Goal: Task Accomplishment & Management: Manage account settings

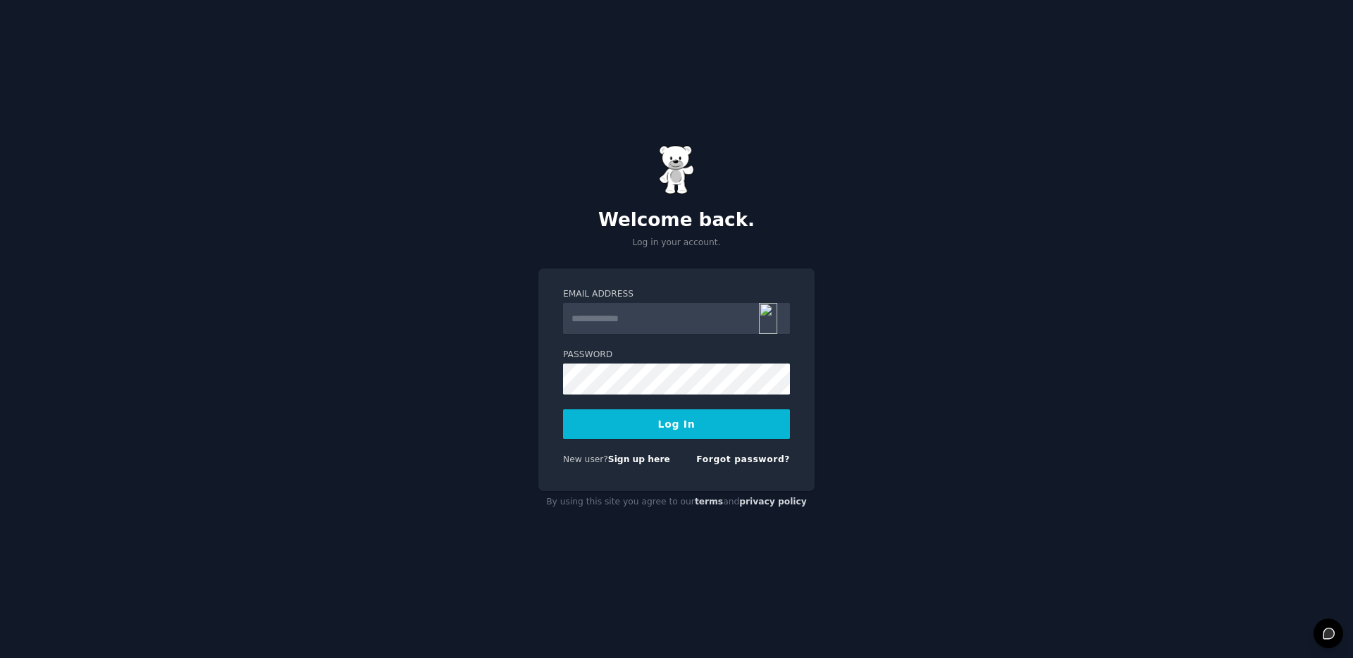
click at [674, 323] on input "Email Address" at bounding box center [676, 318] width 227 height 31
click at [699, 313] on input "Email Address" at bounding box center [676, 318] width 227 height 31
type input "**********"
click at [688, 435] on button "Log In" at bounding box center [676, 424] width 227 height 30
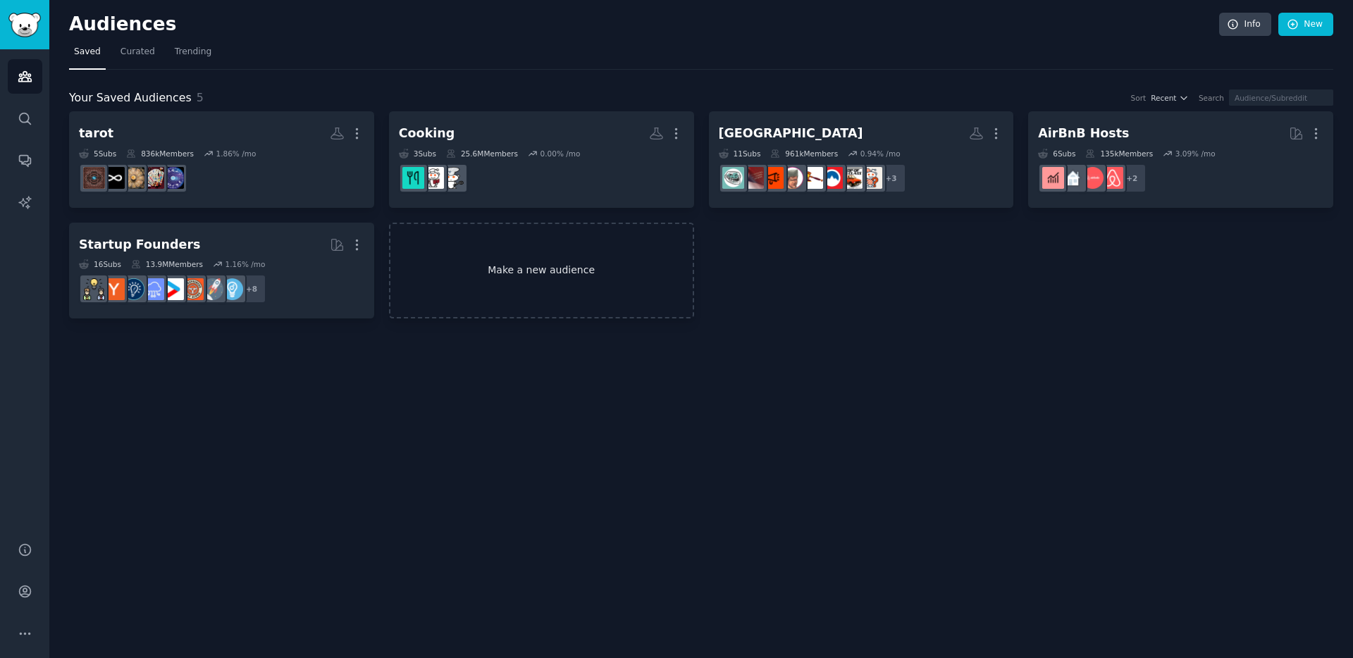
click at [528, 276] on link "Make a new audience" at bounding box center [541, 271] width 305 height 97
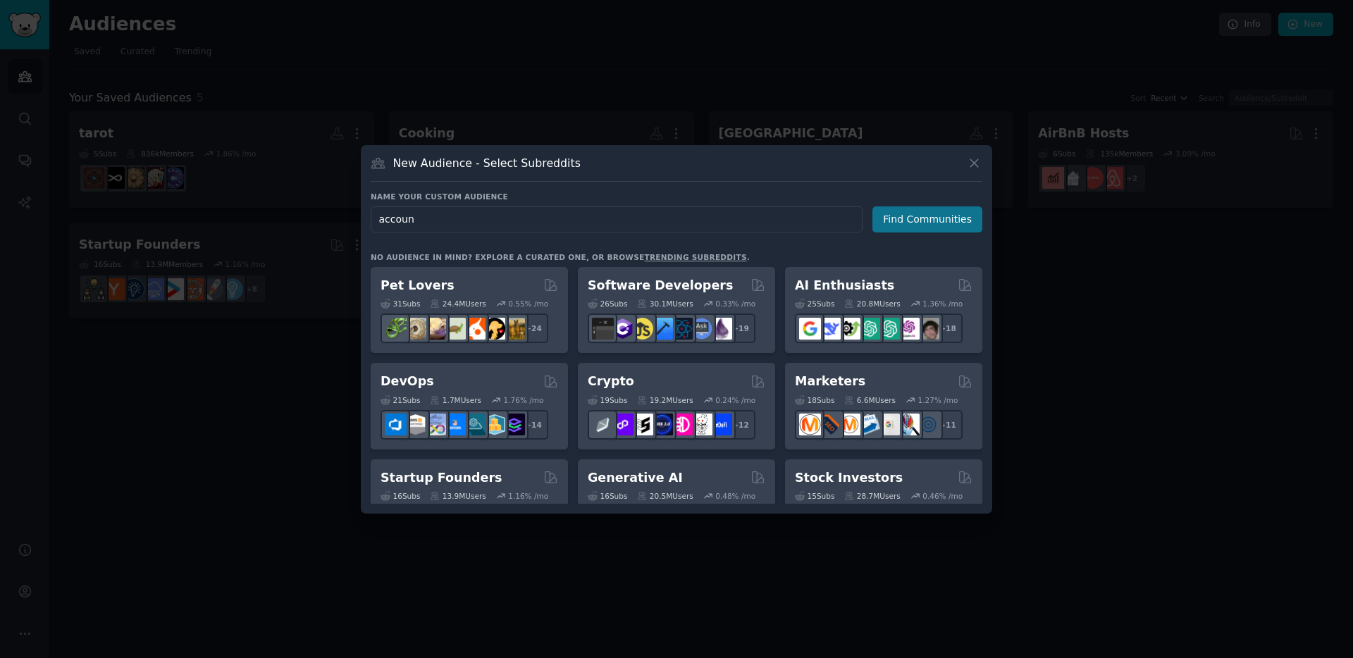
type input "accoun"
click at [916, 221] on button "Find Communities" at bounding box center [927, 219] width 110 height 26
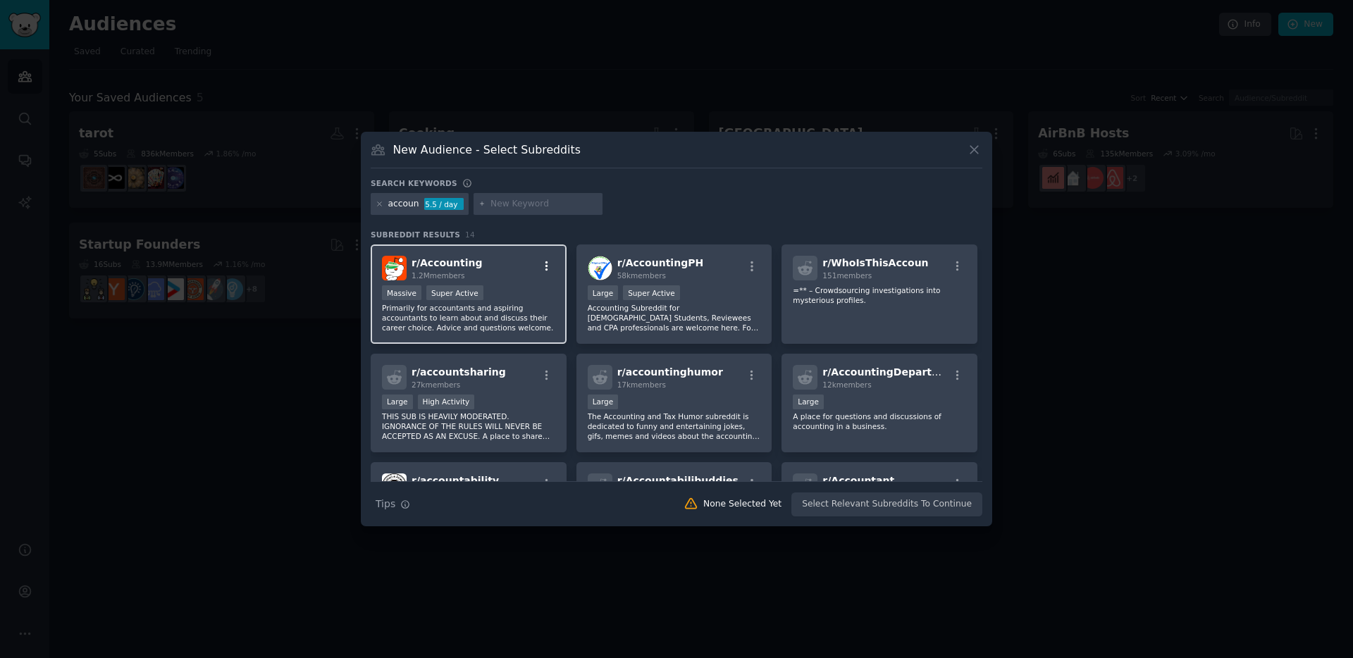
click at [546, 263] on icon "button" at bounding box center [546, 266] width 13 height 13
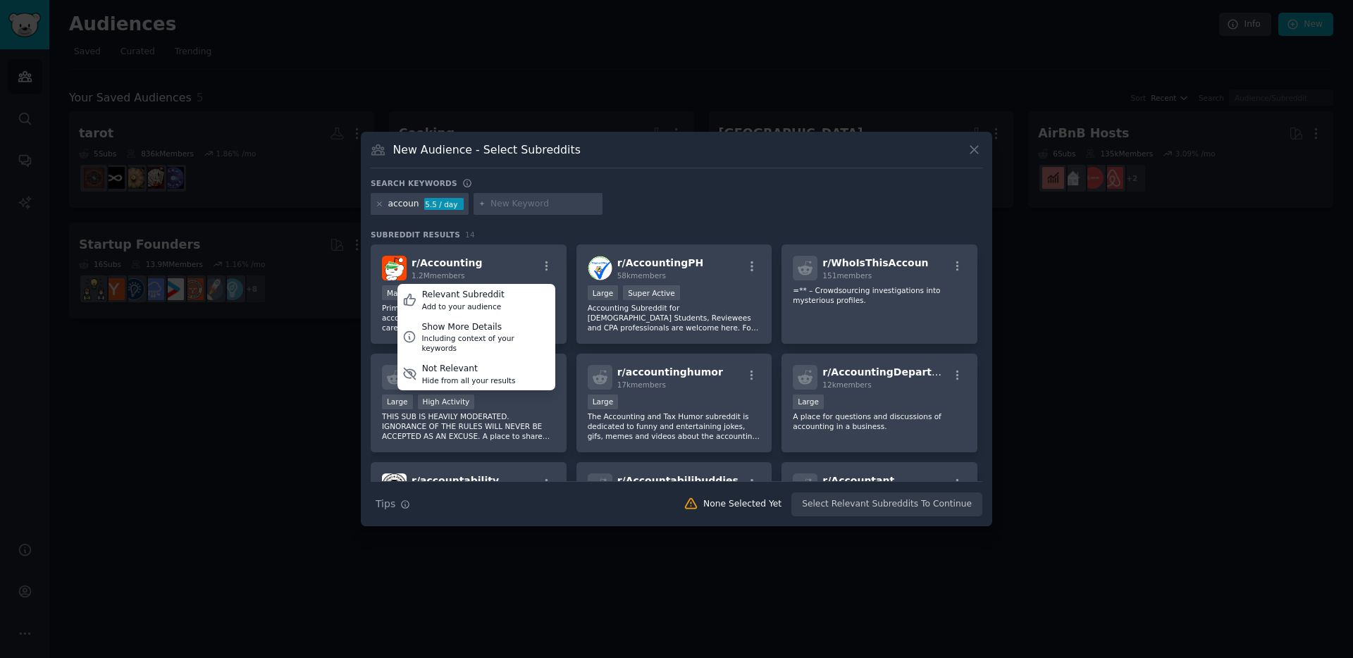
click at [645, 194] on div "accoun 5.5 / day" at bounding box center [677, 206] width 612 height 27
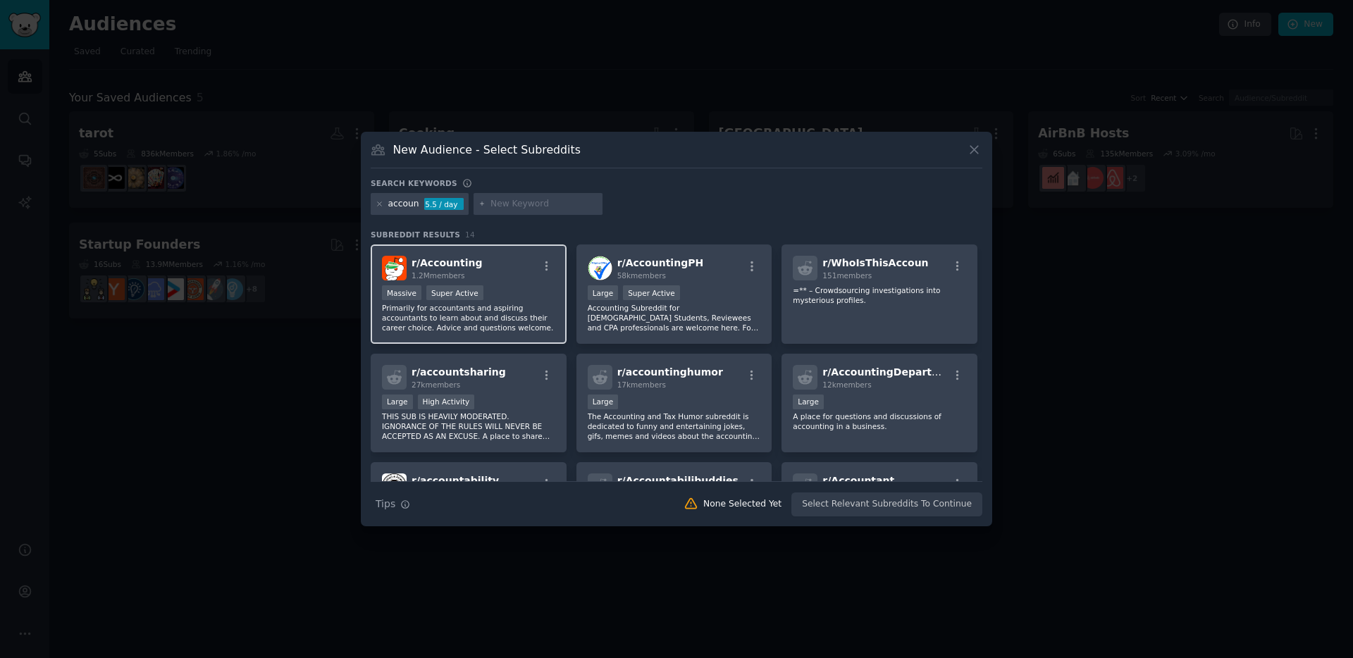
click at [508, 258] on div "r/ Accounting 1.2M members" at bounding box center [468, 268] width 173 height 25
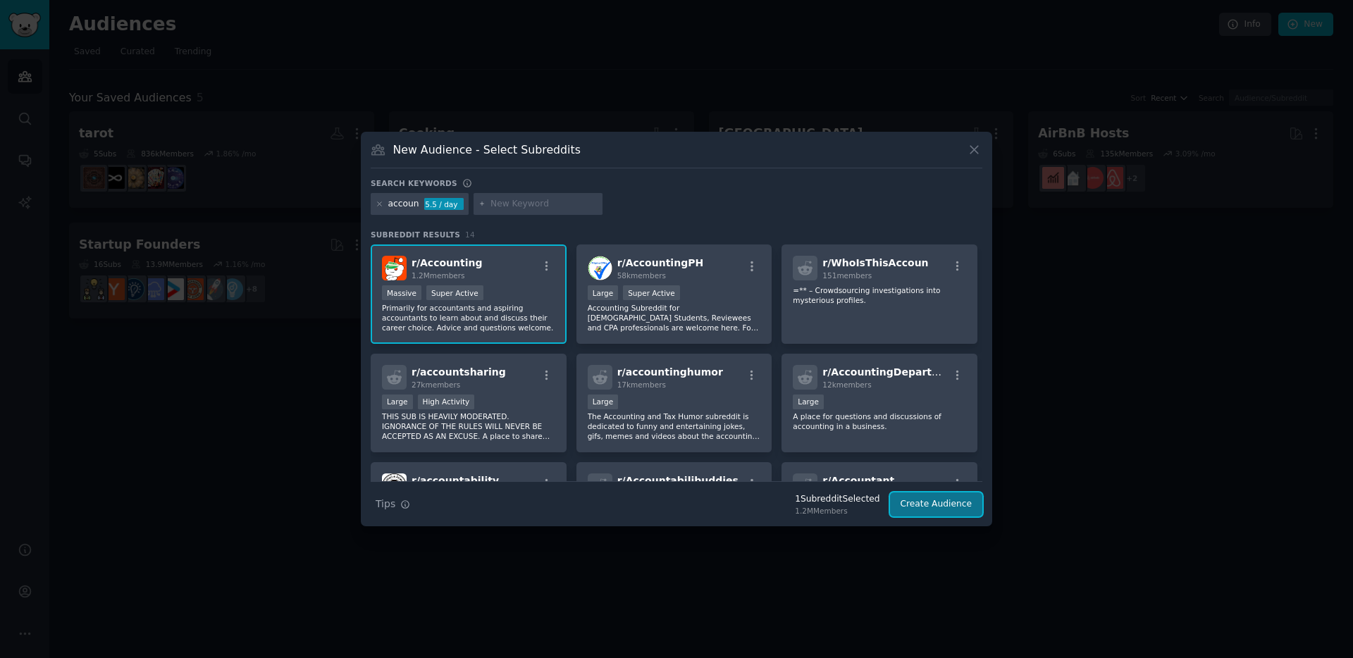
click at [946, 504] on button "Create Audience" at bounding box center [936, 504] width 93 height 24
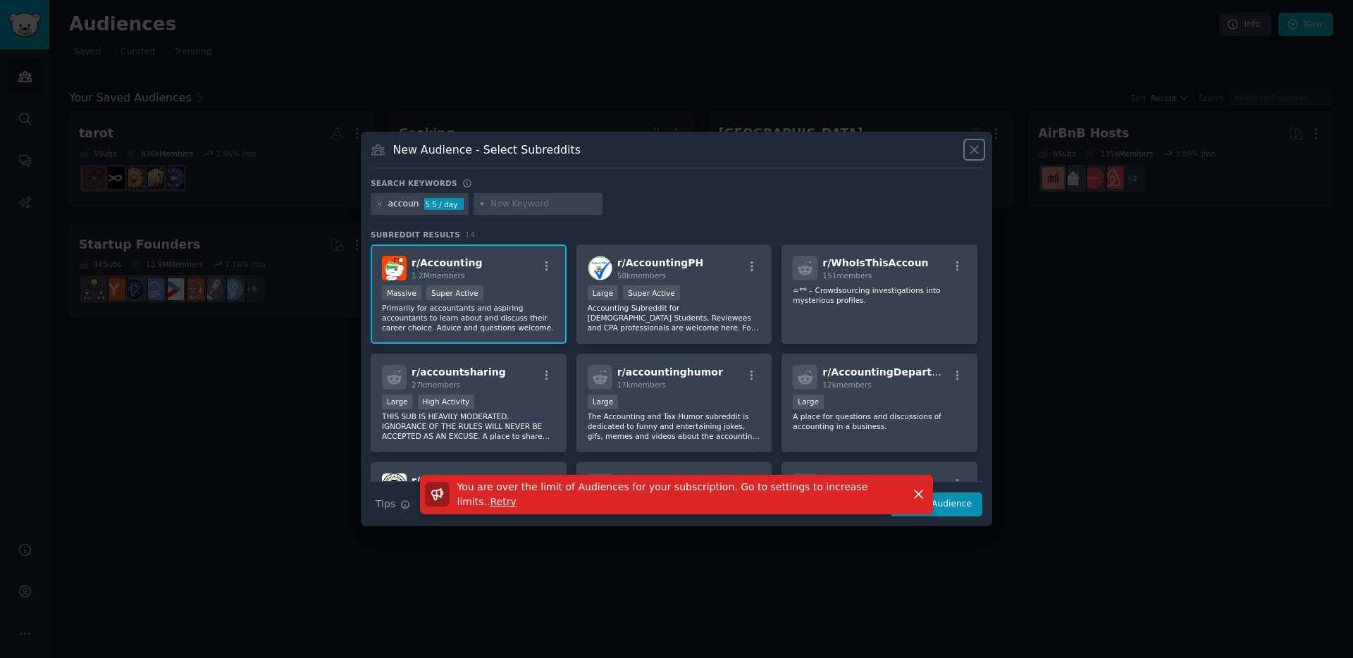
click at [976, 146] on icon at bounding box center [974, 150] width 8 height 8
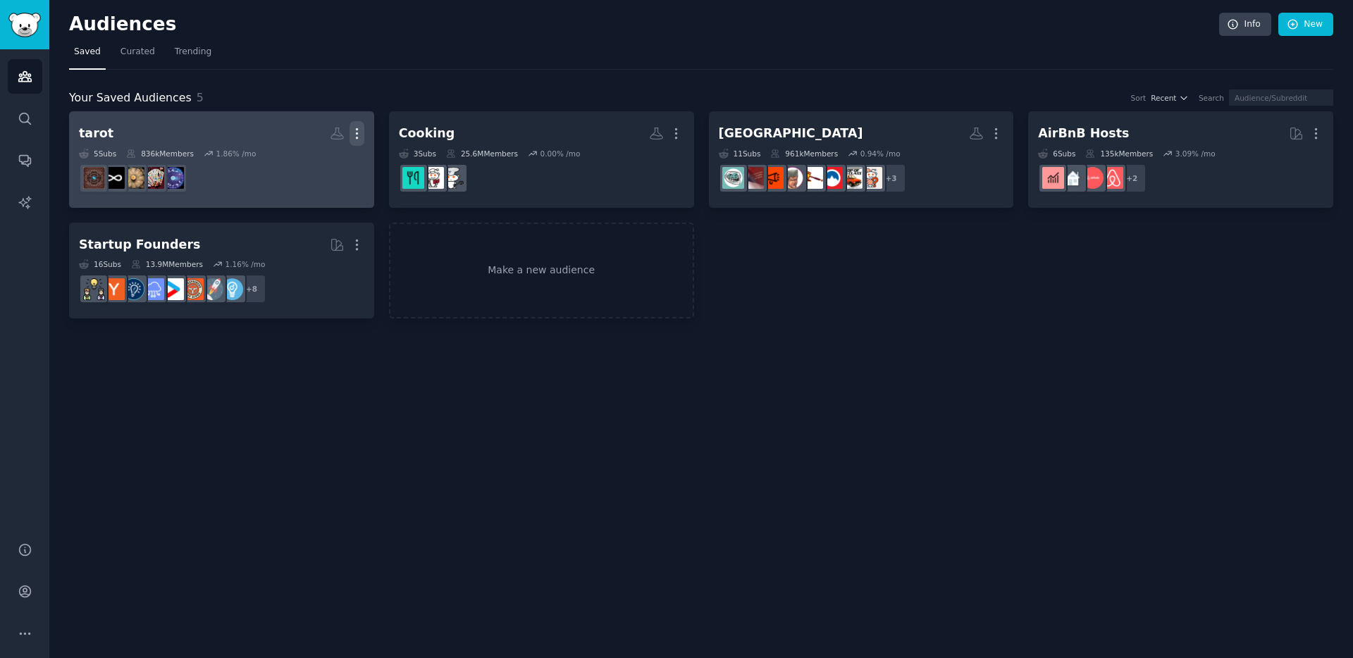
click at [358, 136] on icon "button" at bounding box center [356, 133] width 15 height 15
click at [321, 169] on p "Delete" at bounding box center [318, 163] width 32 height 15
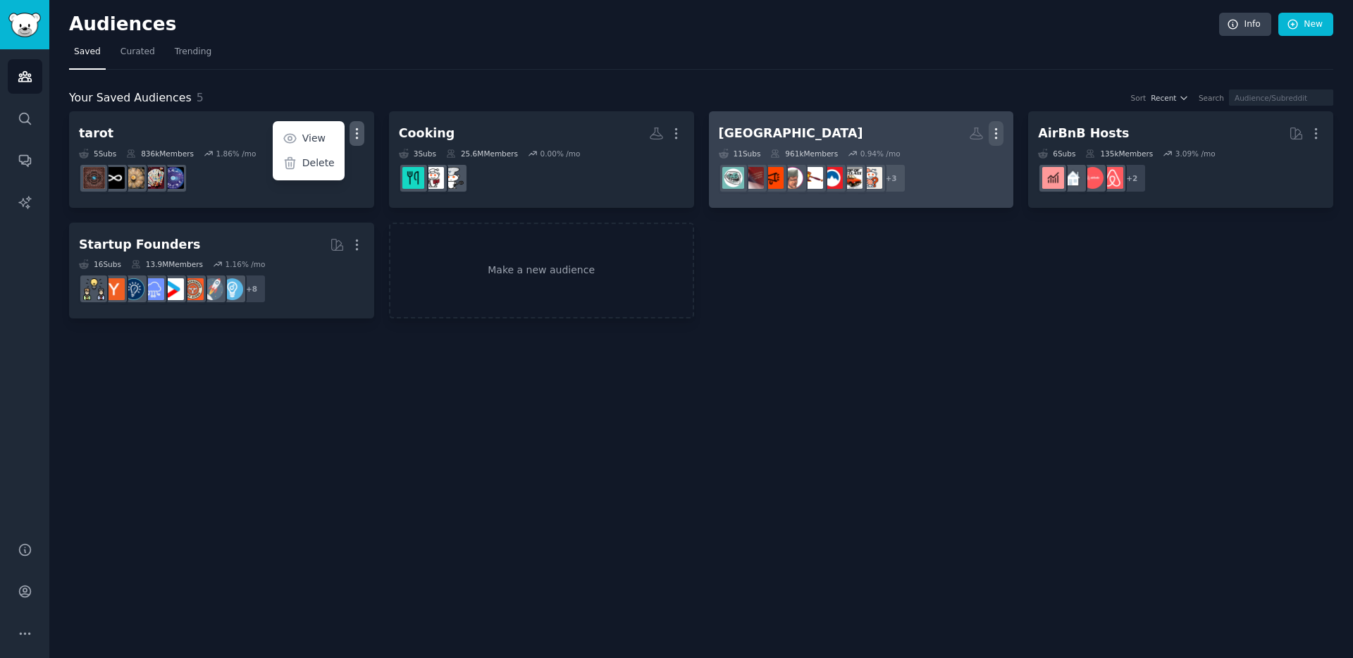
click at [1001, 135] on div "tarot More View Delete 5 Sub s 836k Members 1.86 % /mo Cooking More 3 Sub s 25.…" at bounding box center [701, 214] width 1264 height 207
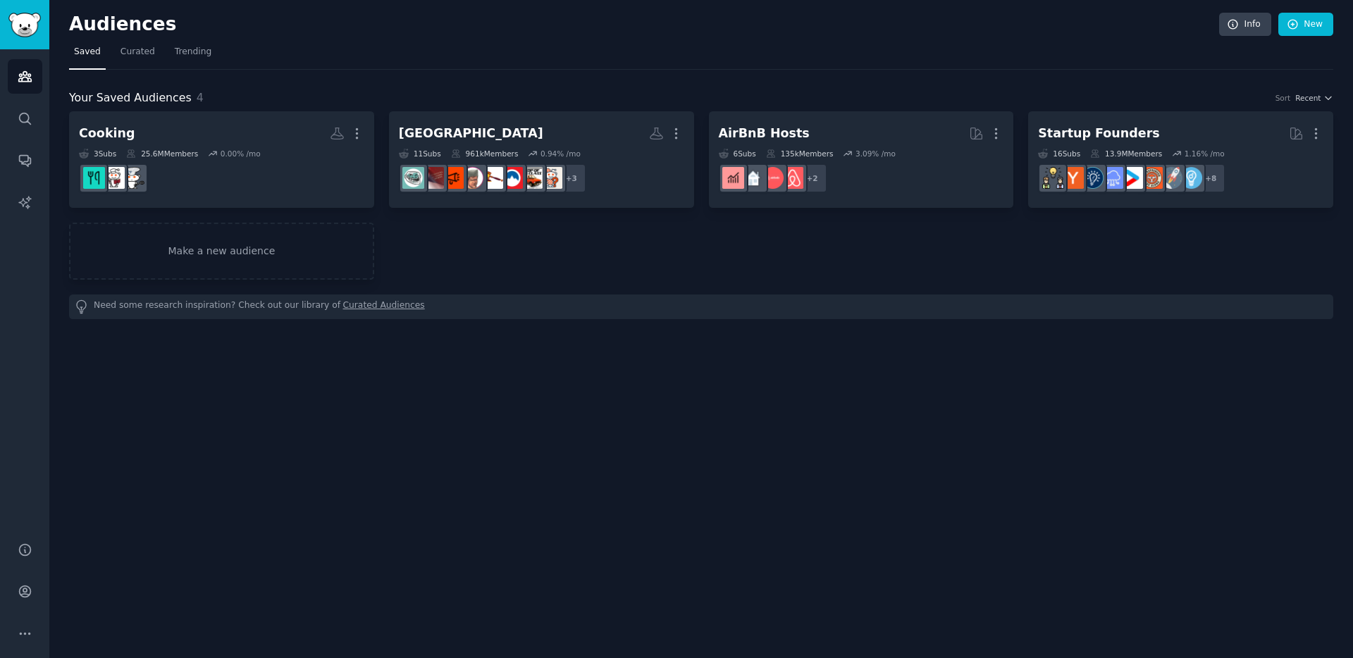
click at [896, 56] on nav "Saved Curated Trending" at bounding box center [701, 55] width 1264 height 29
click at [1283, 25] on link "New" at bounding box center [1305, 25] width 55 height 24
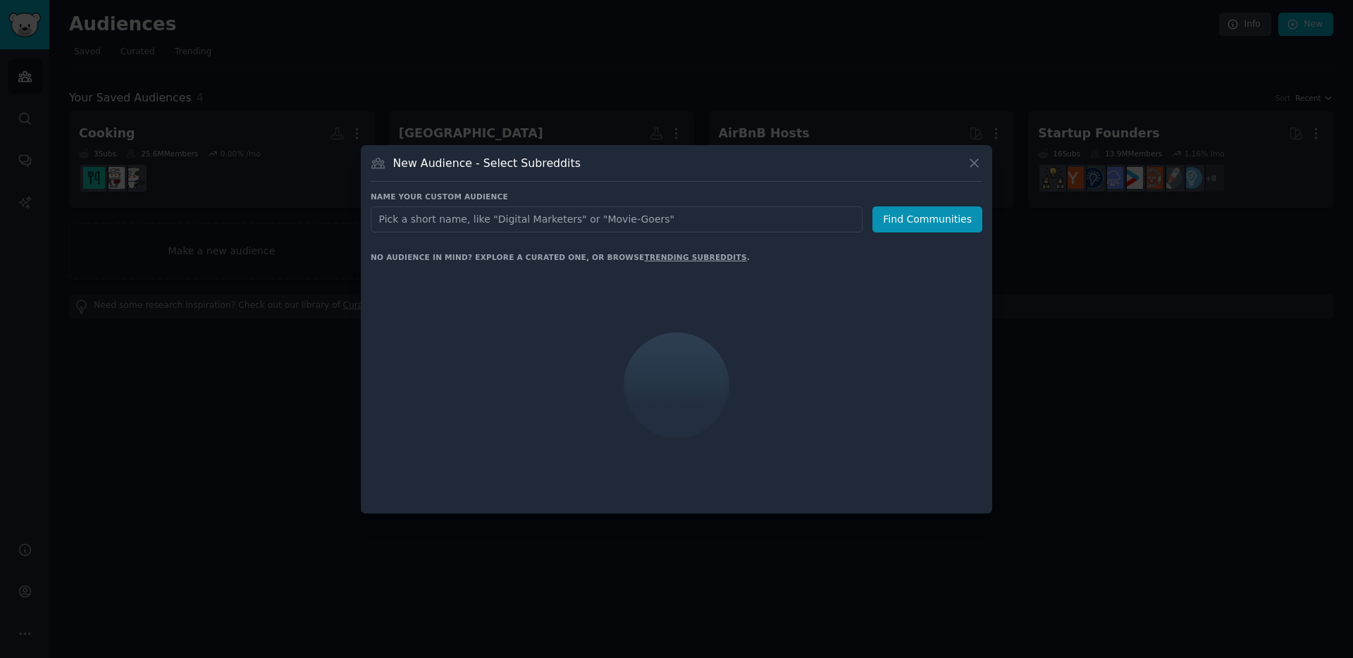
click at [586, 225] on input "text" at bounding box center [617, 219] width 492 height 26
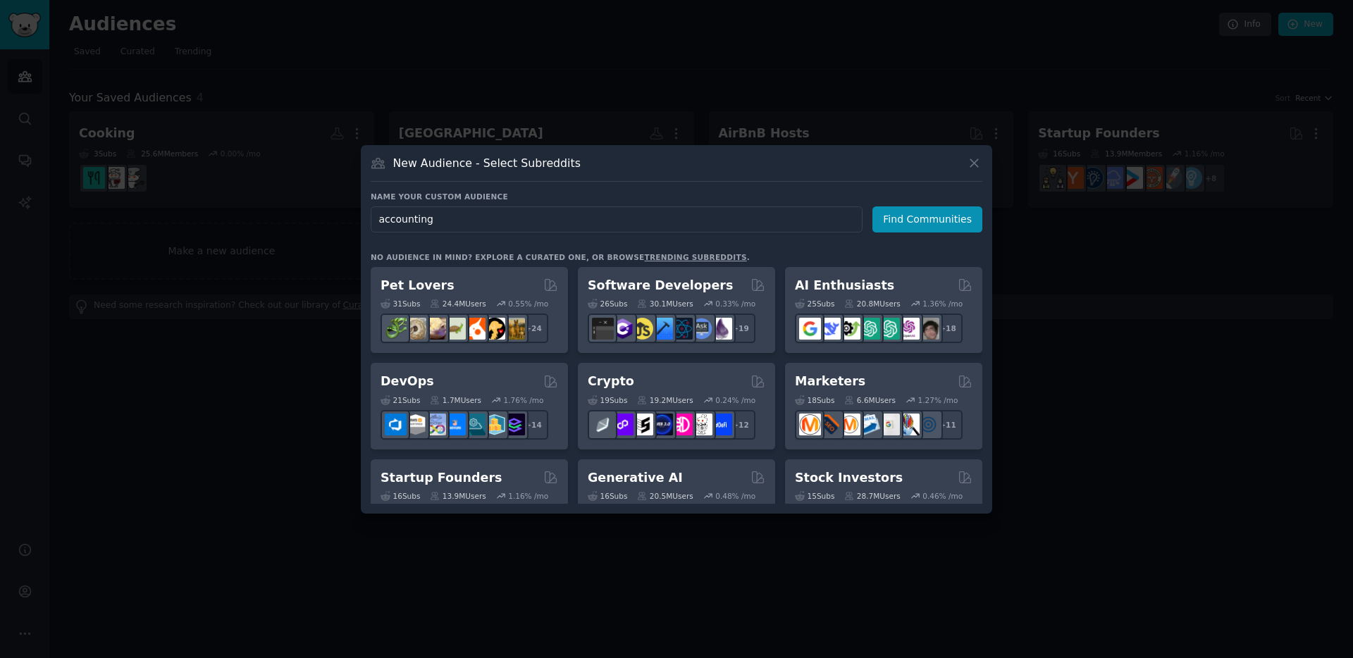
click at [448, 218] on input "accounting" at bounding box center [617, 219] width 492 height 26
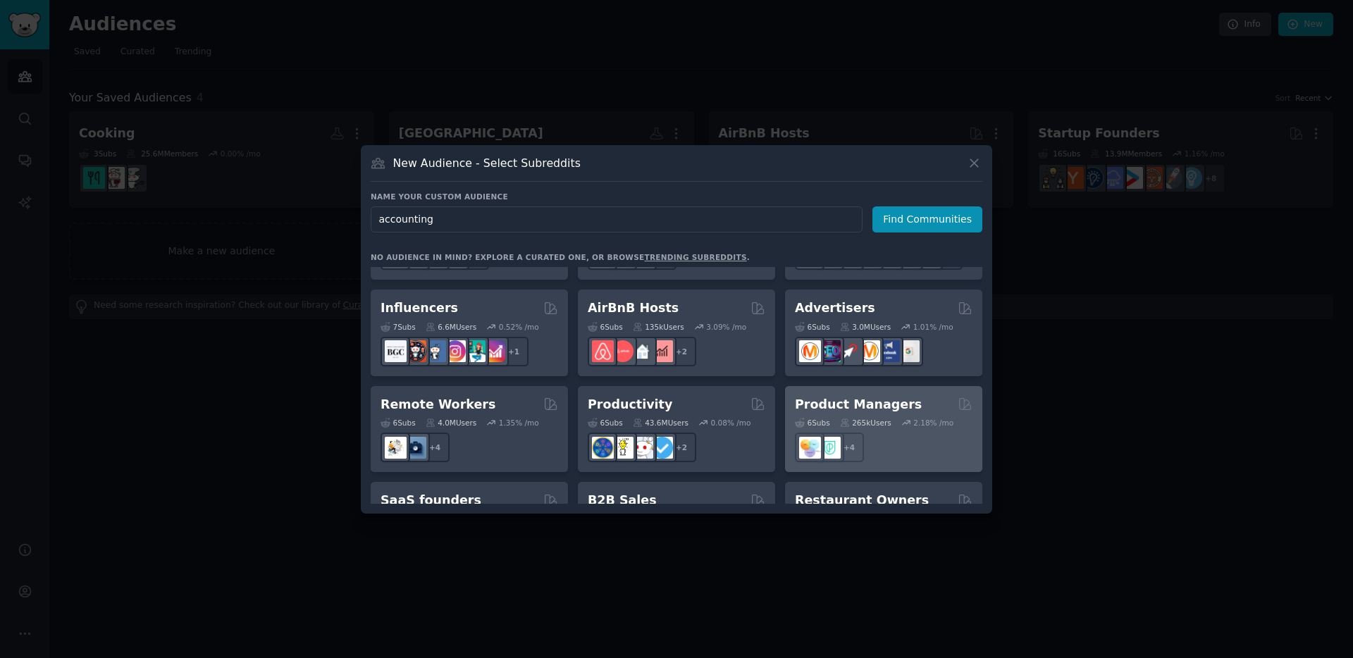
scroll to position [985, 0]
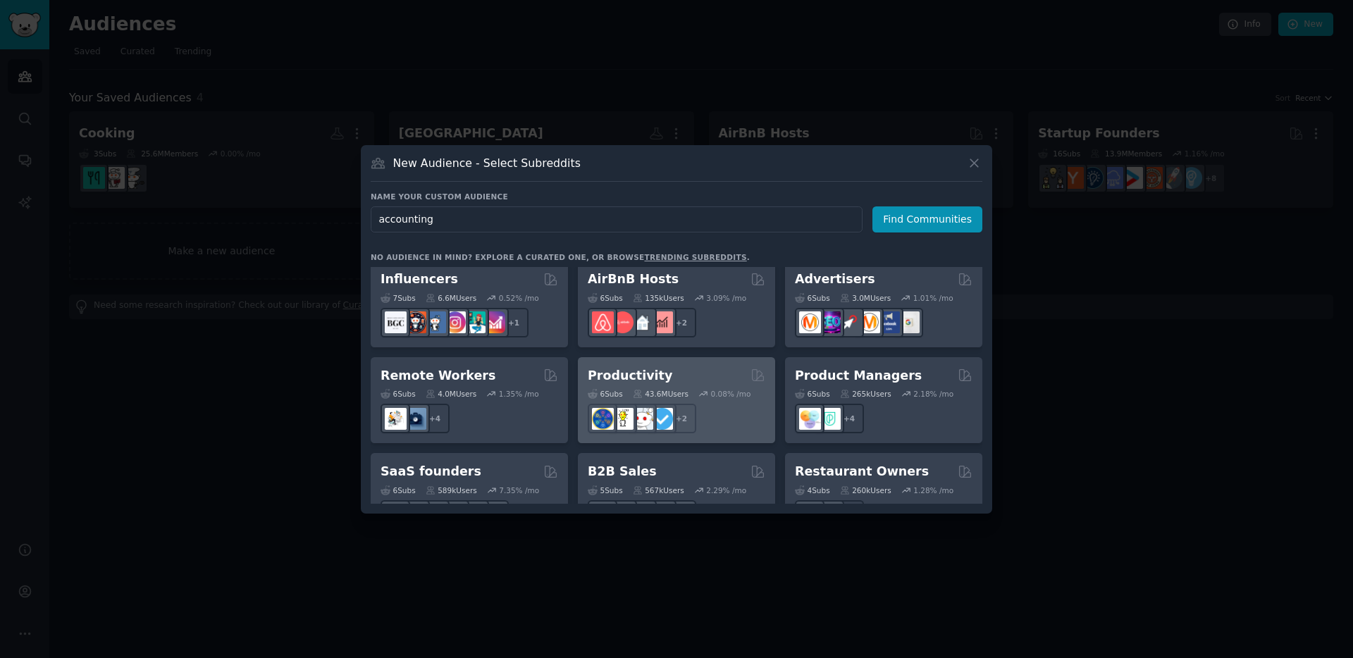
type input "accounting"
click at [694, 367] on div "Productivity" at bounding box center [677, 376] width 178 height 18
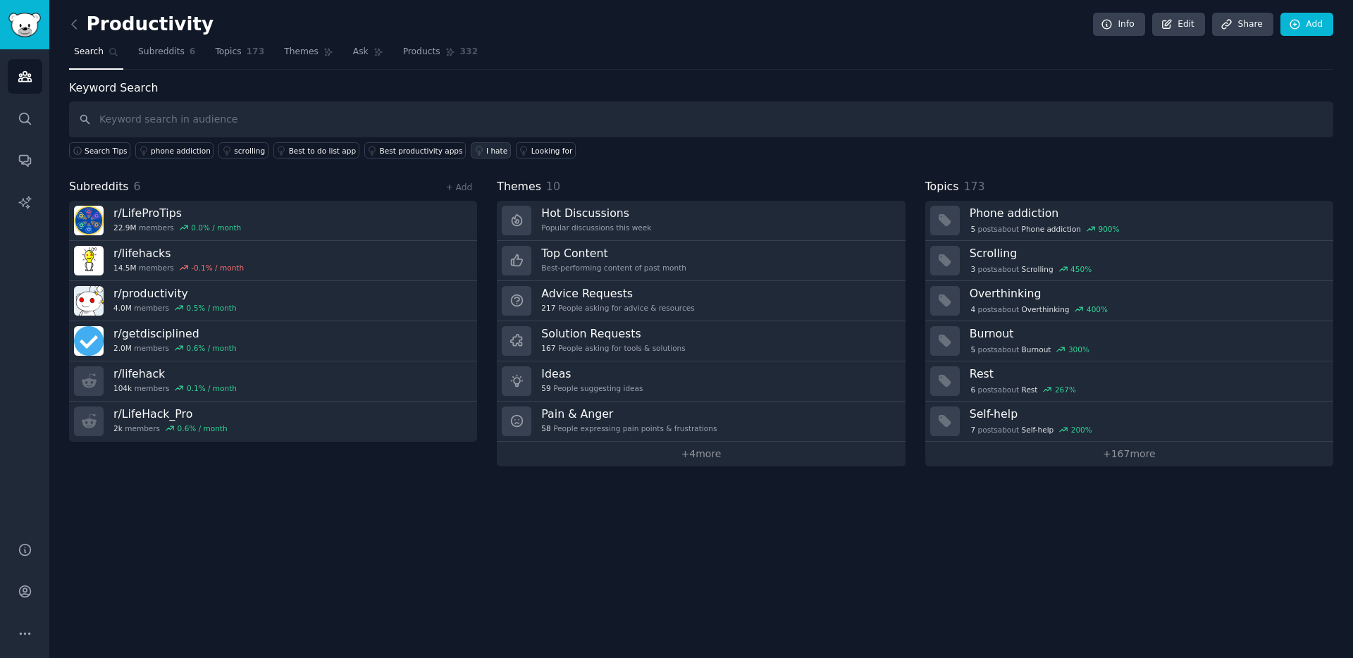
click at [487, 151] on div "I hate" at bounding box center [496, 151] width 21 height 10
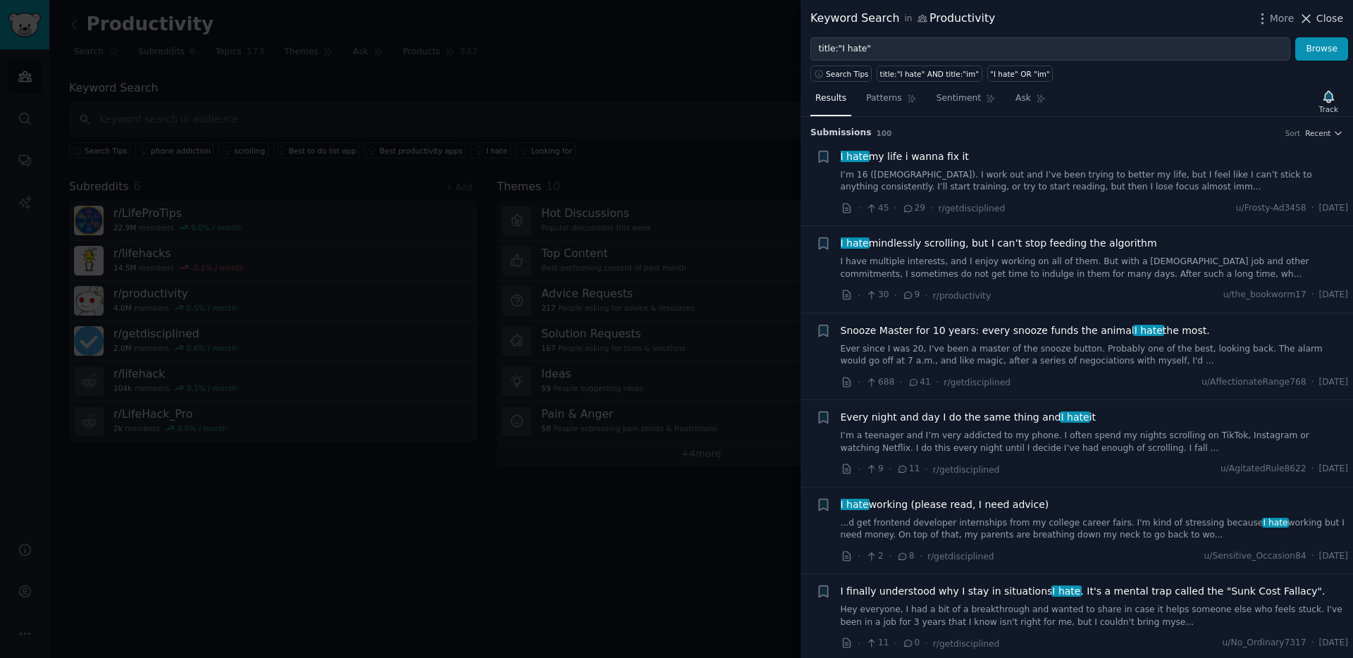
click at [1309, 17] on icon at bounding box center [1305, 18] width 15 height 15
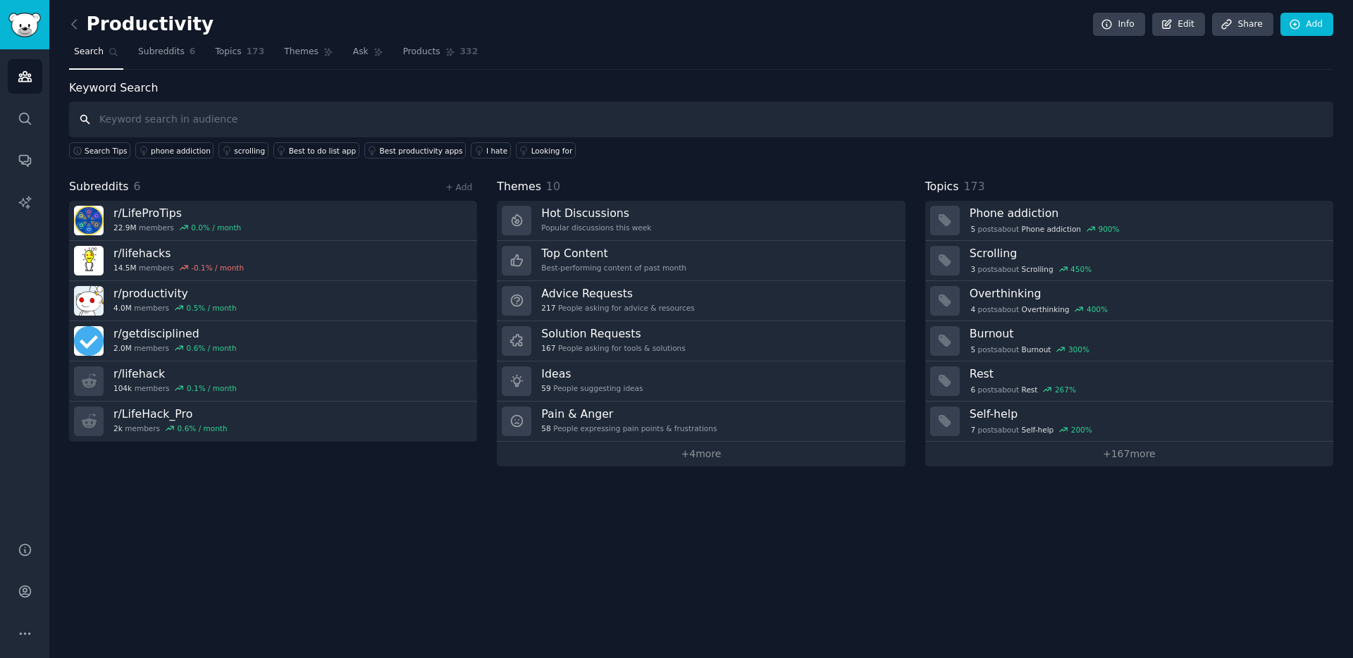
click at [331, 117] on input "text" at bounding box center [701, 119] width 1264 height 36
click at [1128, 455] on link "+ 167 more" at bounding box center [1129, 454] width 408 height 25
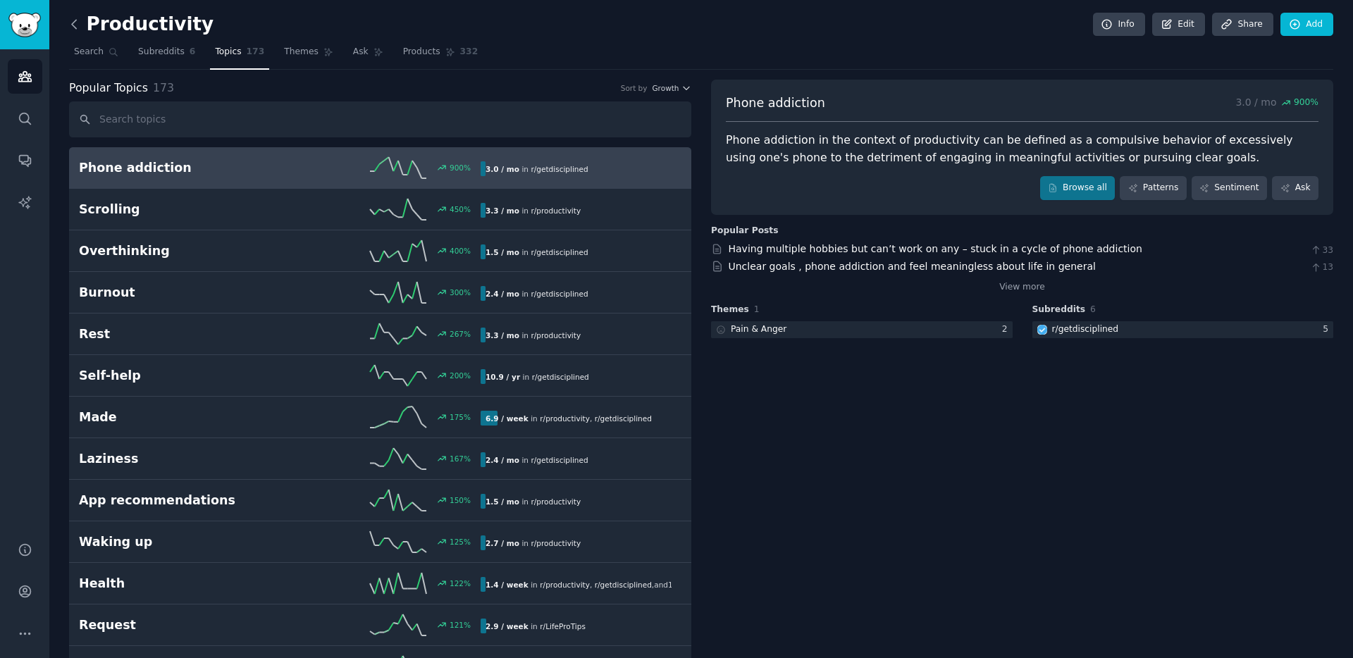
click at [73, 23] on icon at bounding box center [74, 24] width 15 height 15
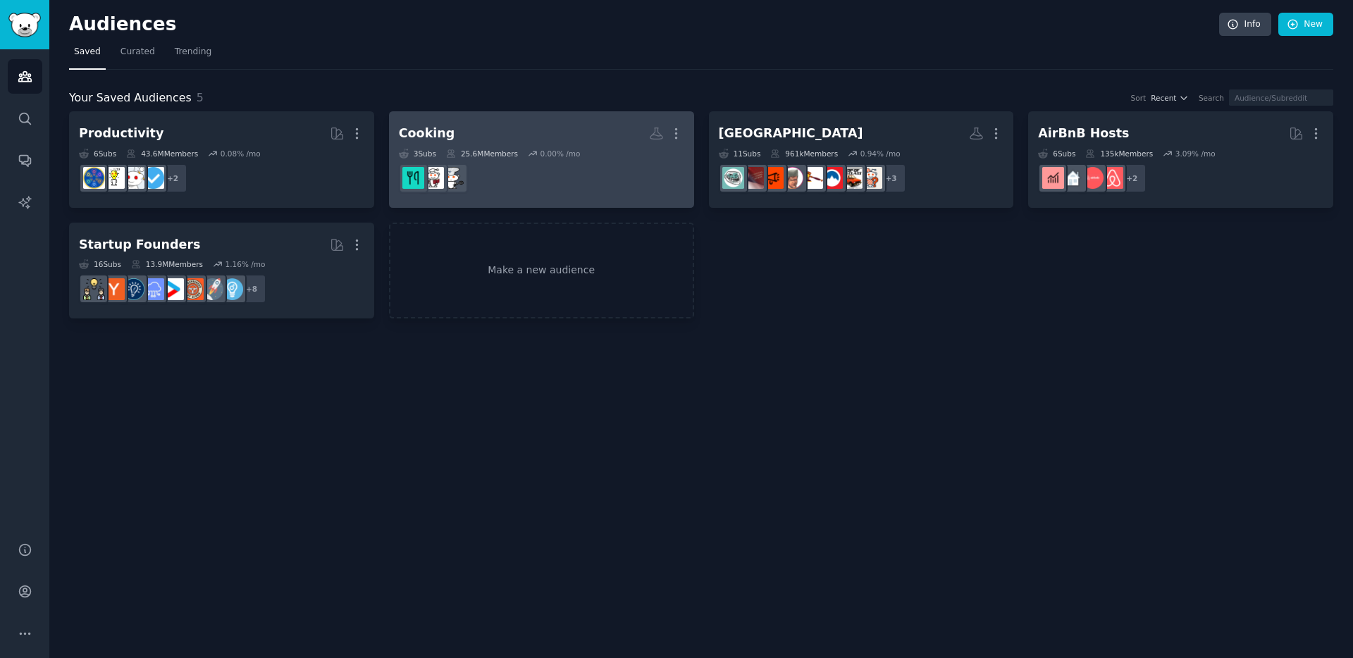
click at [573, 132] on h2 "Cooking Custom Audience More" at bounding box center [541, 133] width 285 height 25
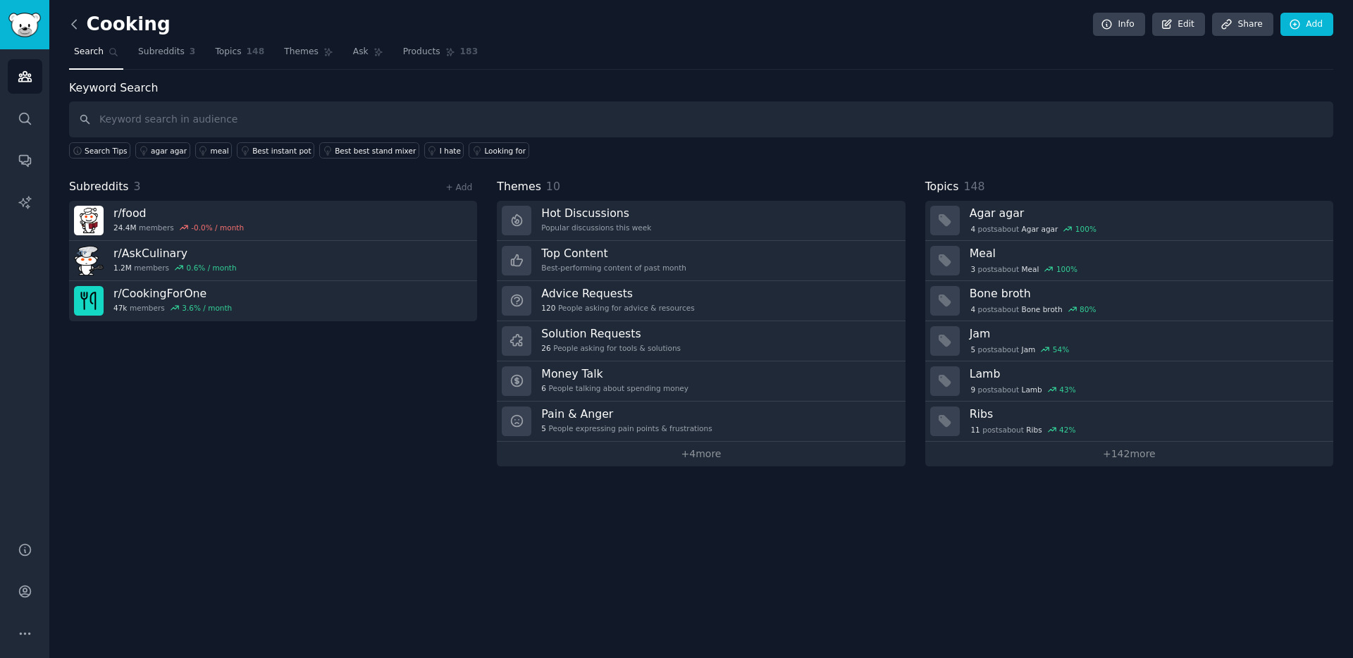
click at [68, 24] on icon at bounding box center [74, 24] width 15 height 15
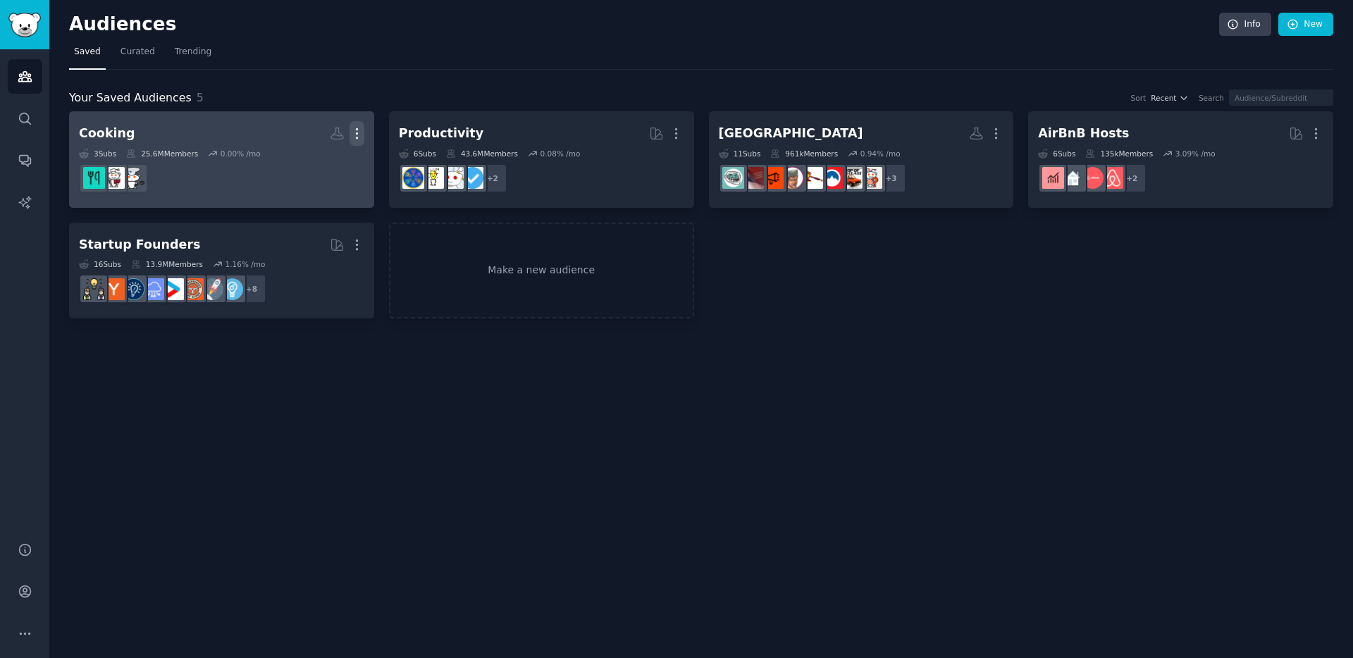
click at [358, 130] on icon "button" at bounding box center [356, 133] width 15 height 15
click at [321, 165] on p "Delete" at bounding box center [318, 163] width 32 height 15
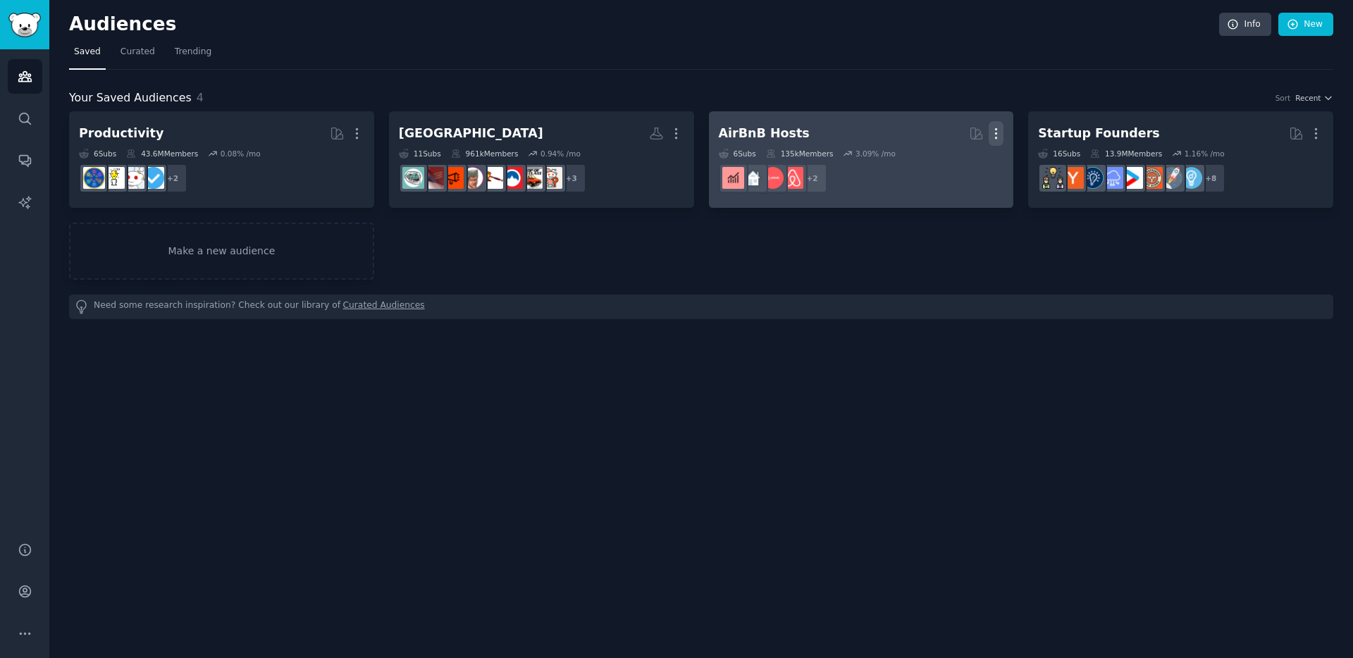
click at [996, 130] on icon "button" at bounding box center [996, 134] width 1 height 10
click at [943, 164] on p "Delete" at bounding box center [957, 163] width 32 height 15
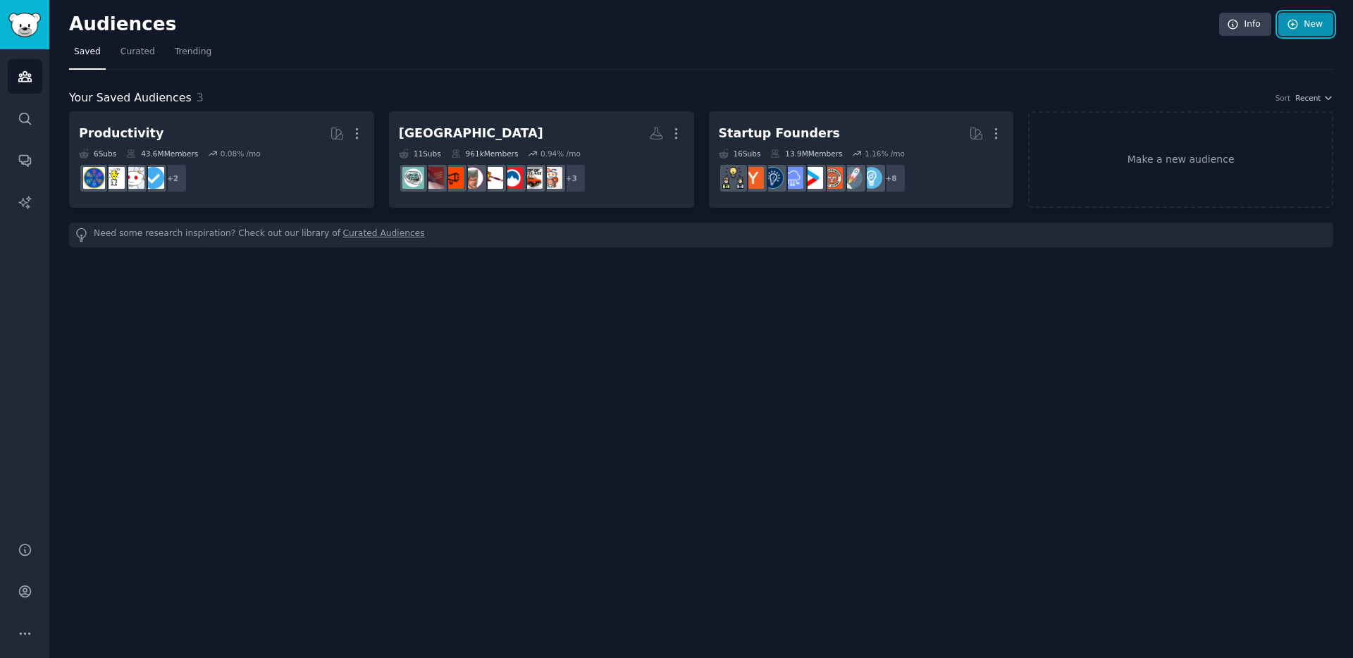
click at [1298, 25] on icon at bounding box center [1292, 24] width 13 height 13
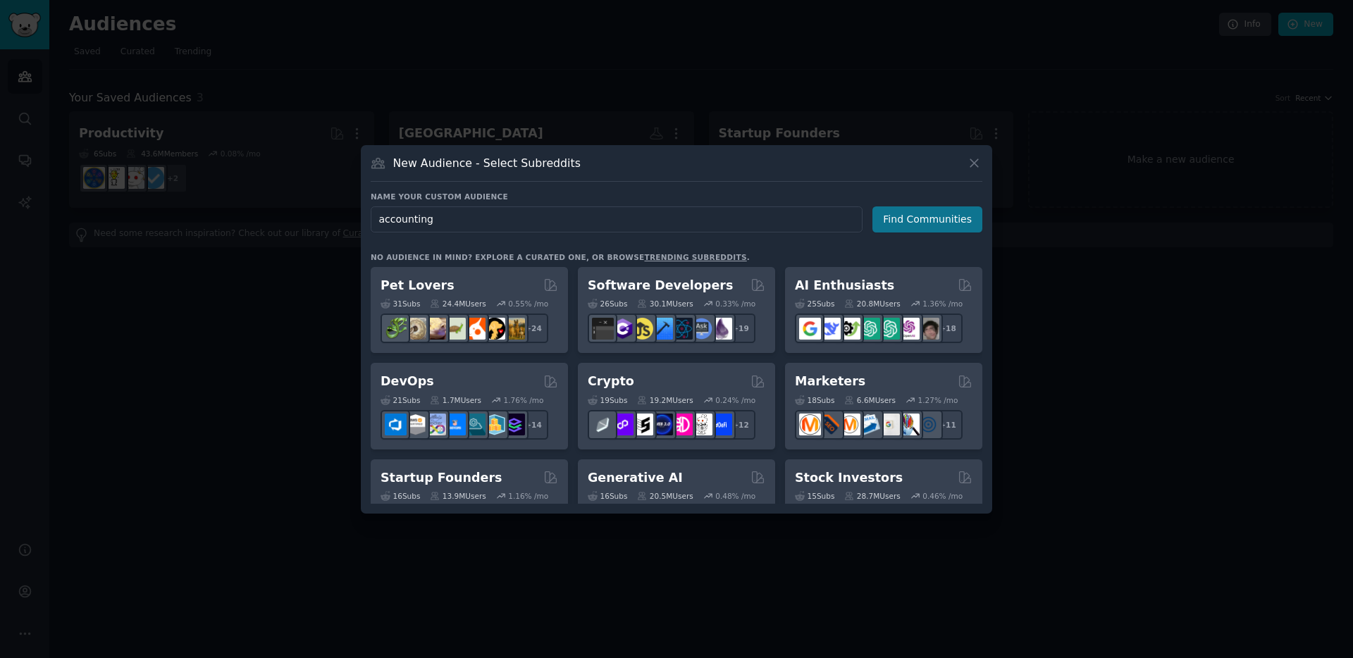
type input "accounting"
click at [901, 213] on button "Find Communities" at bounding box center [927, 219] width 110 height 26
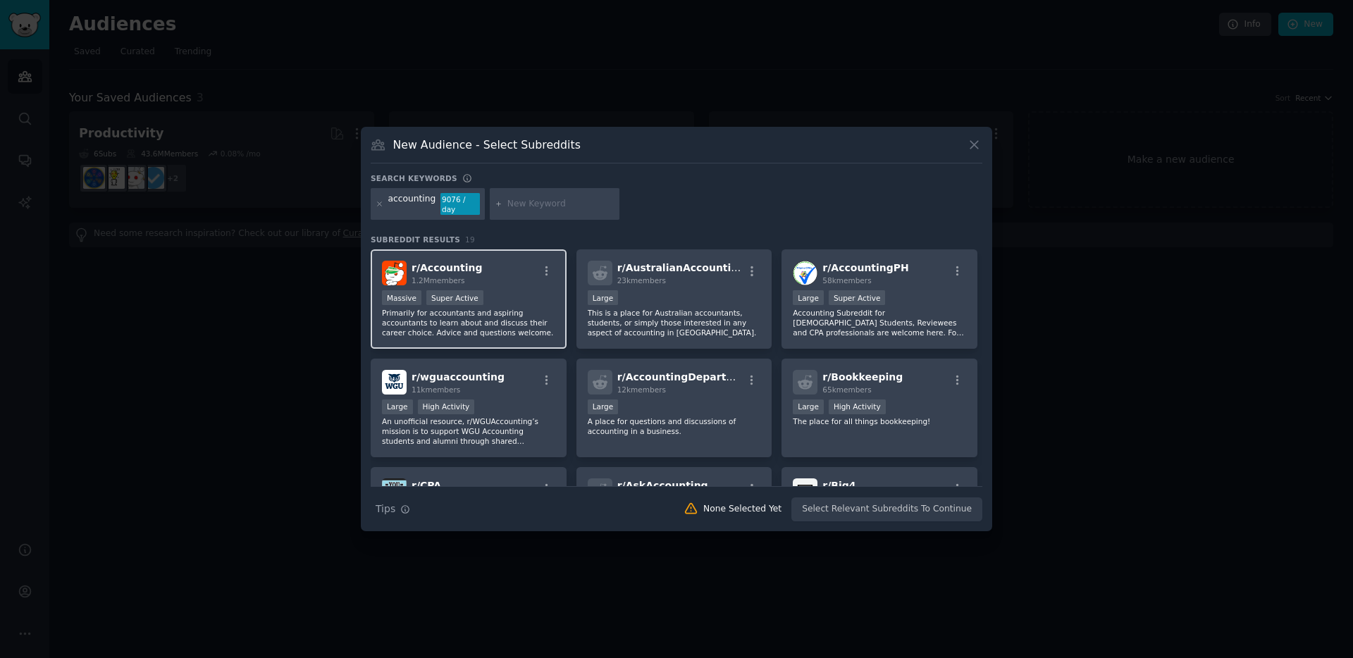
click at [509, 280] on div "r/ Accounting 1.2M members" at bounding box center [468, 273] width 173 height 25
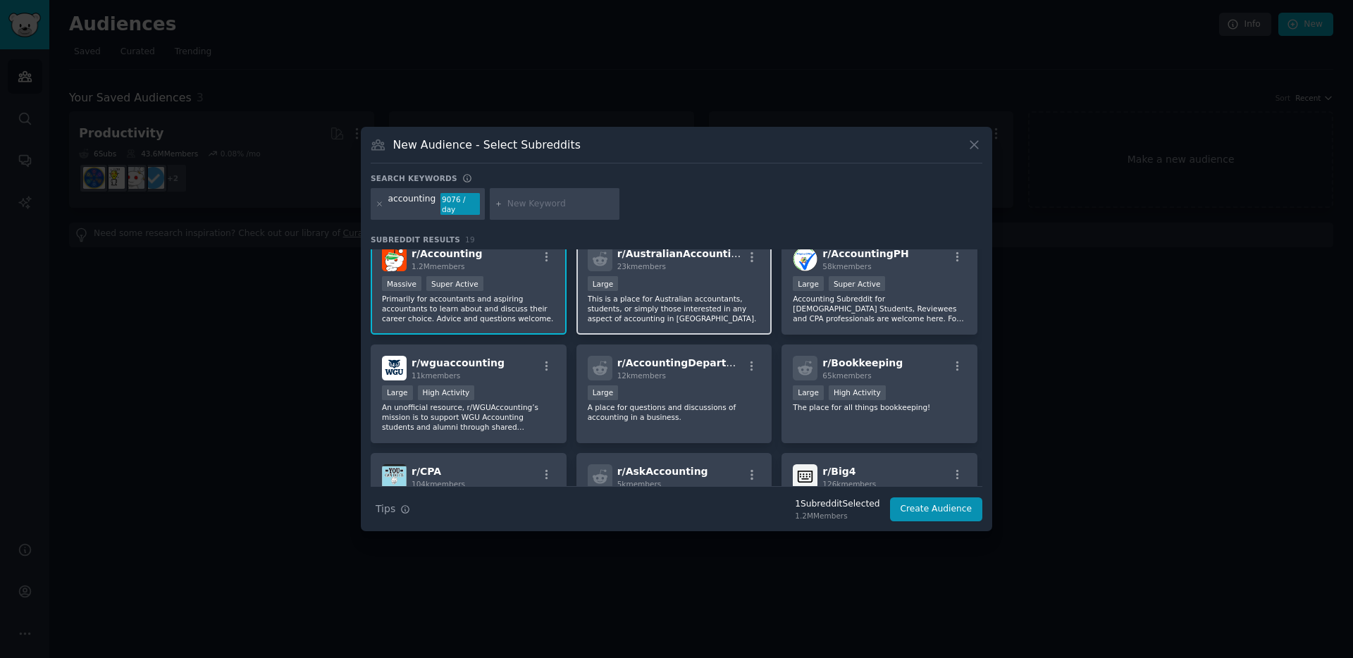
scroll to position [15, 0]
drag, startPoint x: 898, startPoint y: 410, endPoint x: 884, endPoint y: 409, distance: 13.4
click at [898, 411] on p "The place for all things bookkeeping!" at bounding box center [879, 407] width 173 height 10
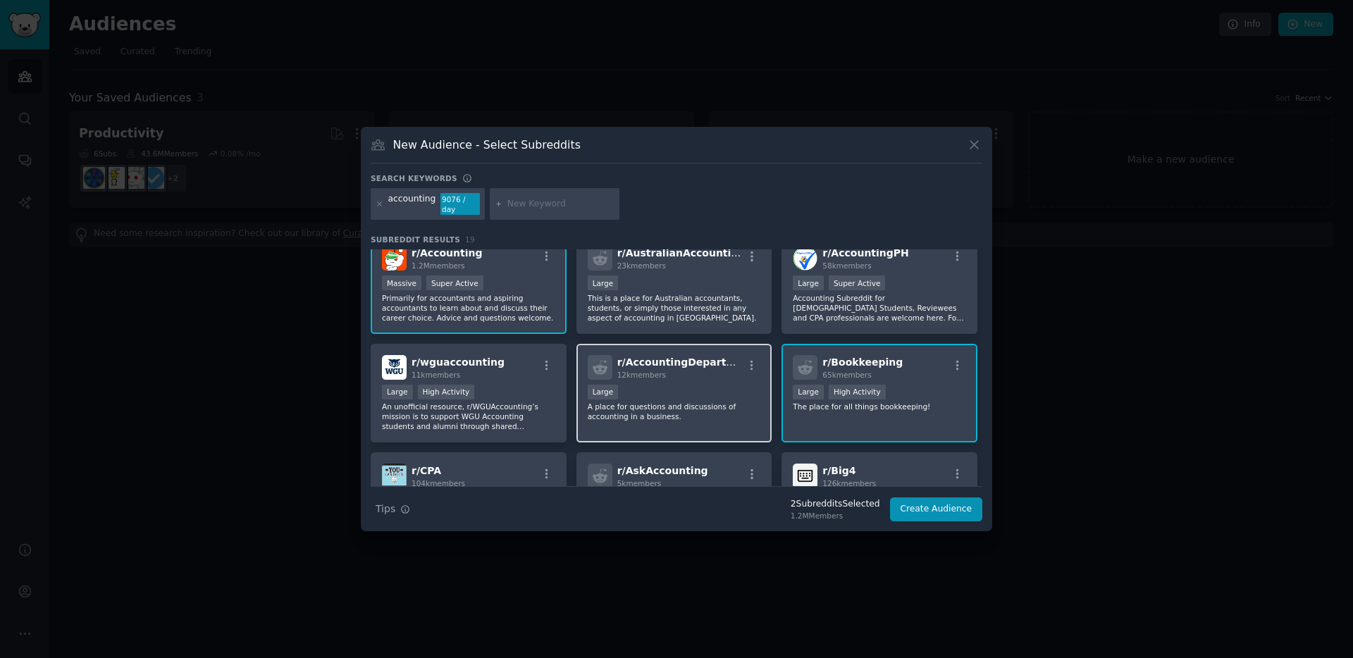
click at [699, 397] on div "Large" at bounding box center [674, 394] width 173 height 18
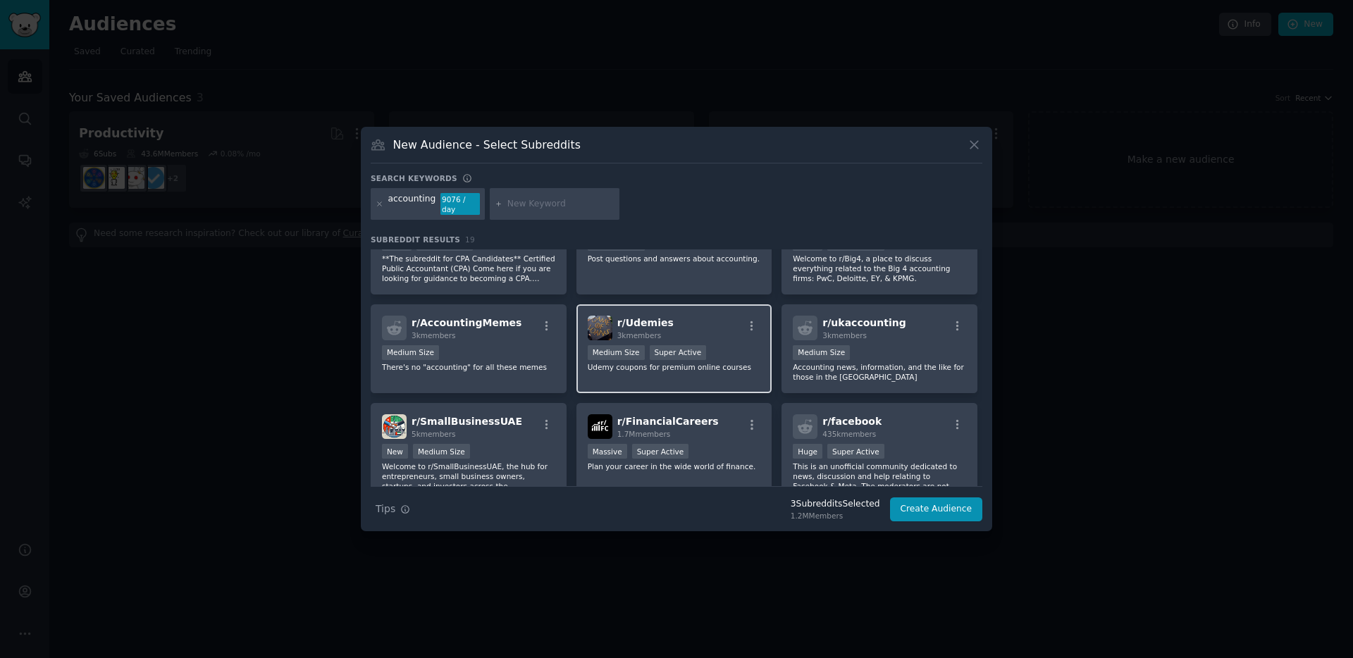
scroll to position [273, 0]
click at [726, 421] on div "r/ FinancialCareers 1.7M members" at bounding box center [674, 426] width 173 height 25
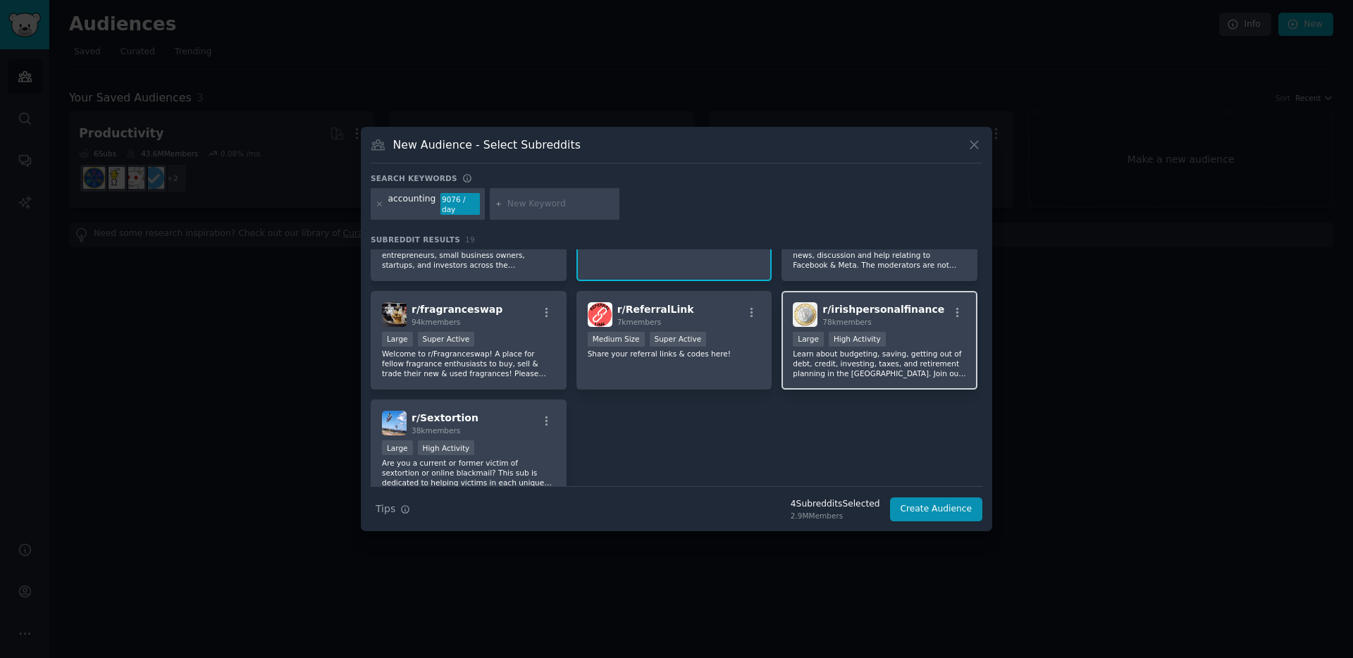
scroll to position [506, 0]
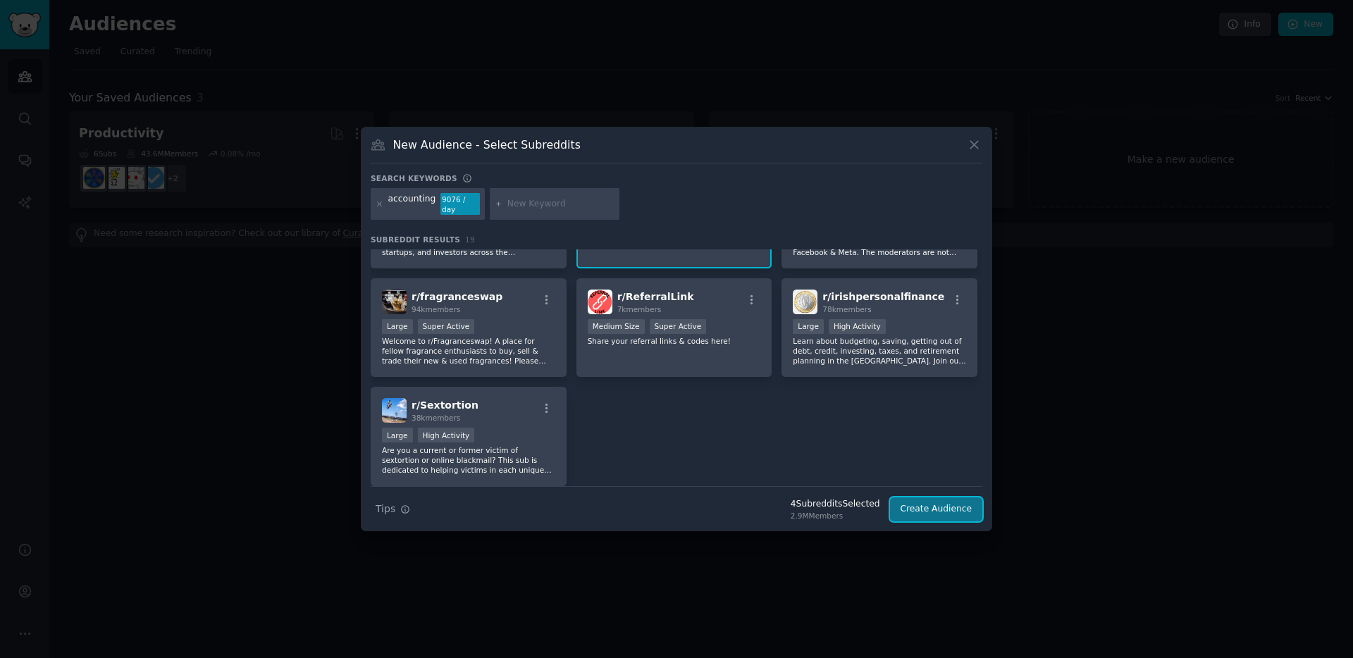
click at [935, 512] on button "Create Audience" at bounding box center [936, 509] width 93 height 24
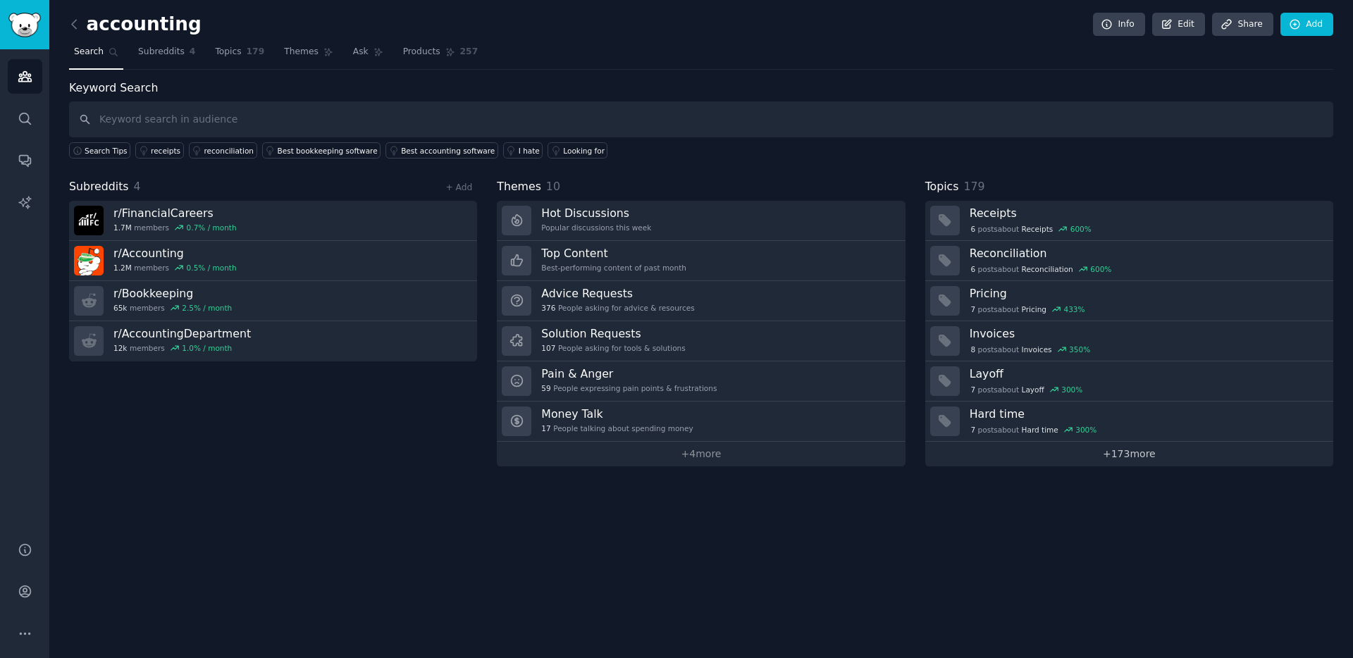
click at [1134, 460] on link "+ 173 more" at bounding box center [1129, 454] width 408 height 25
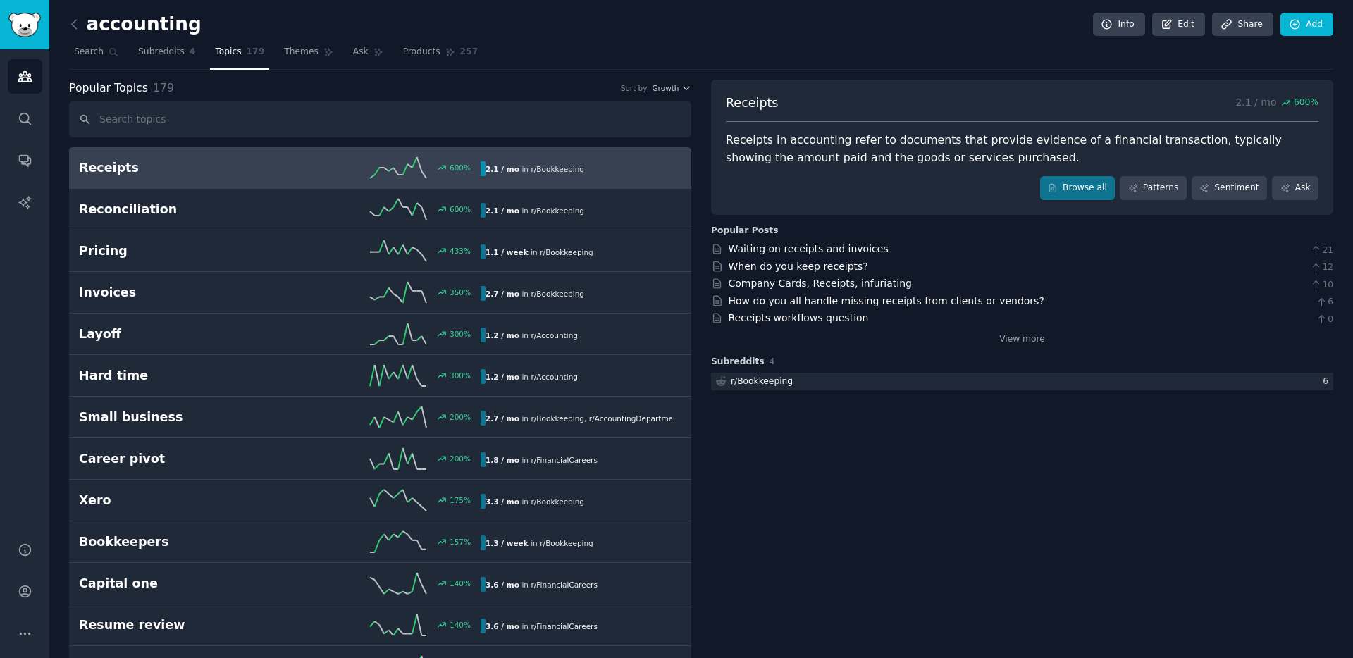
click at [163, 170] on h2 "Receipts" at bounding box center [179, 168] width 201 height 18
click at [1224, 189] on link "Sentiment" at bounding box center [1228, 188] width 75 height 24
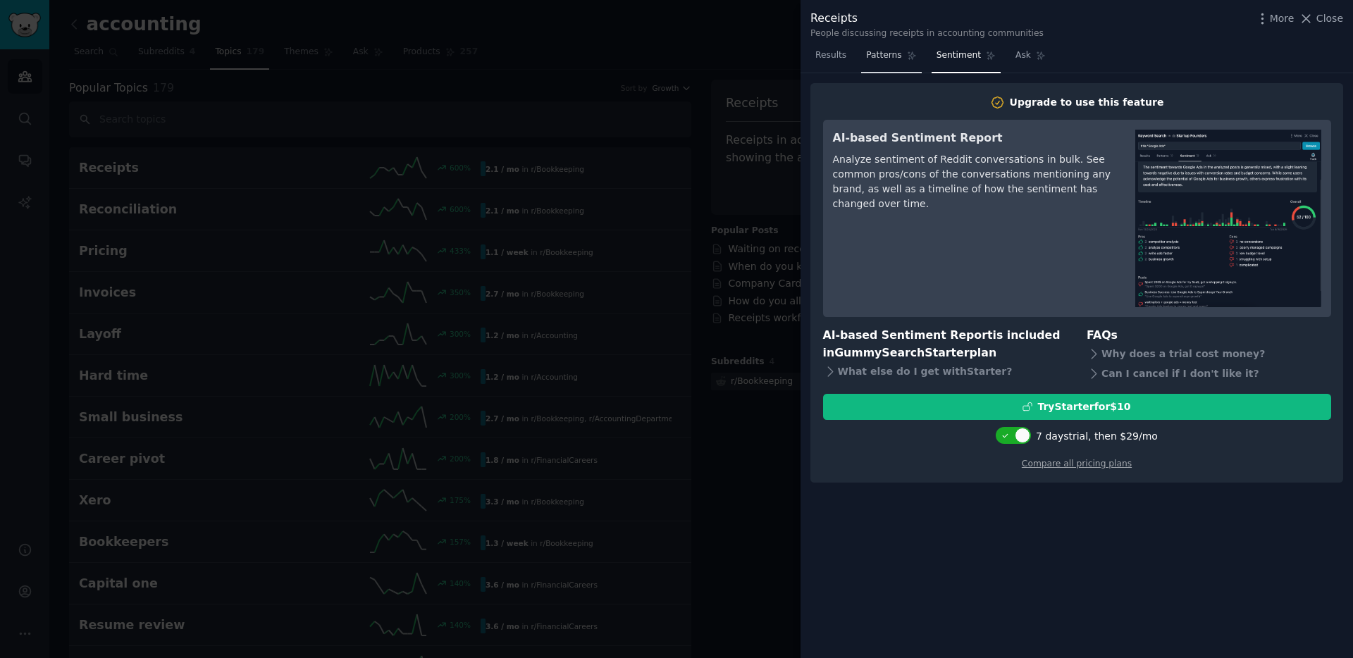
click at [890, 56] on span "Patterns" at bounding box center [883, 55] width 35 height 13
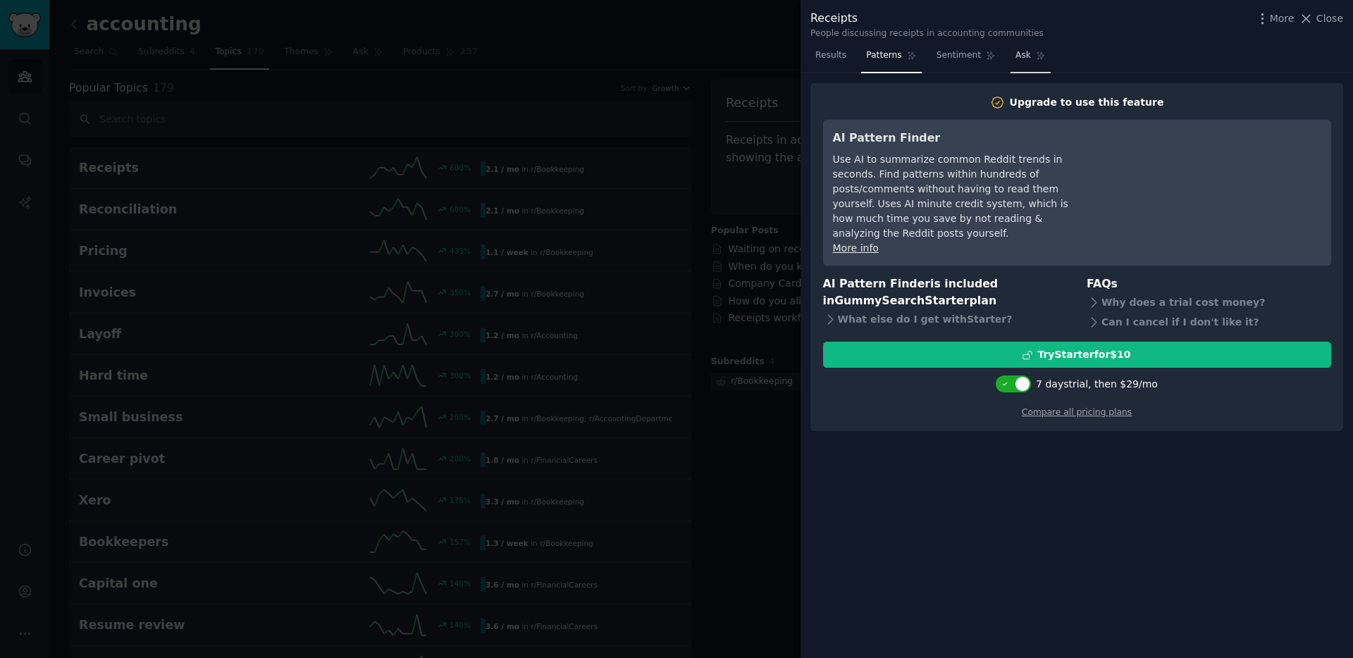
click at [1024, 51] on span "Ask" at bounding box center [1022, 55] width 15 height 13
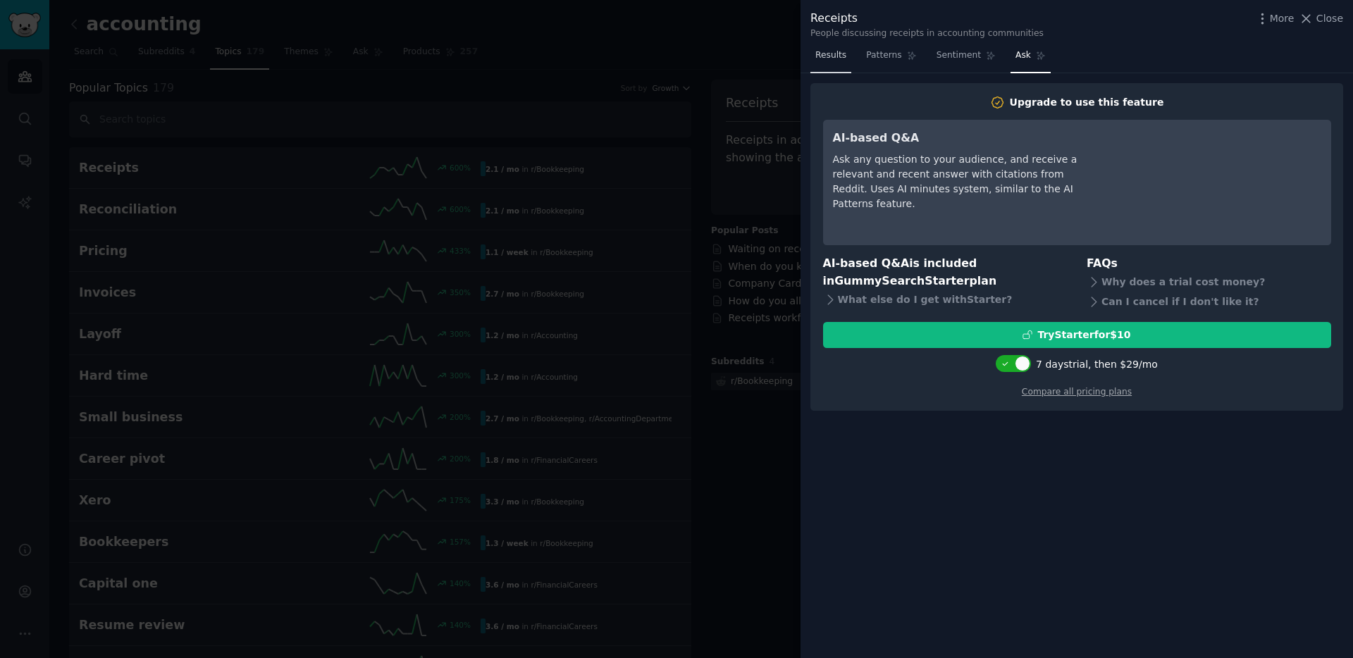
click at [833, 57] on span "Results" at bounding box center [830, 55] width 31 height 13
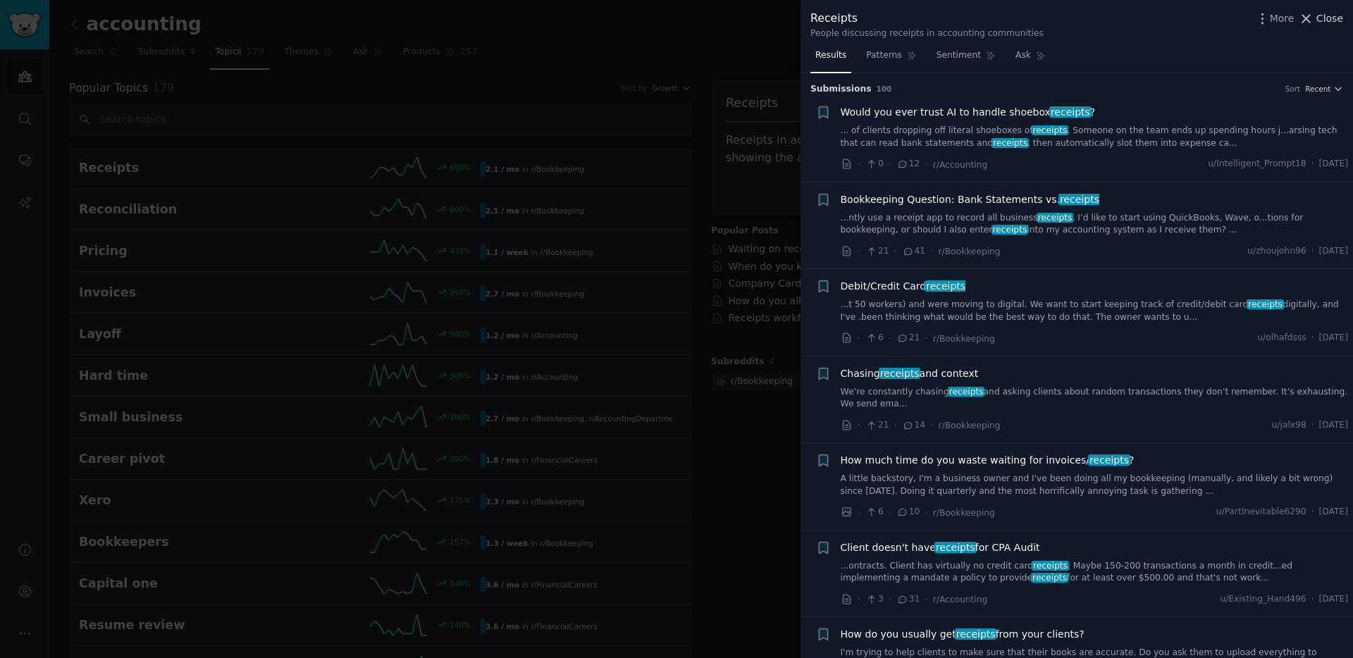
click at [1325, 19] on span "Close" at bounding box center [1329, 18] width 27 height 15
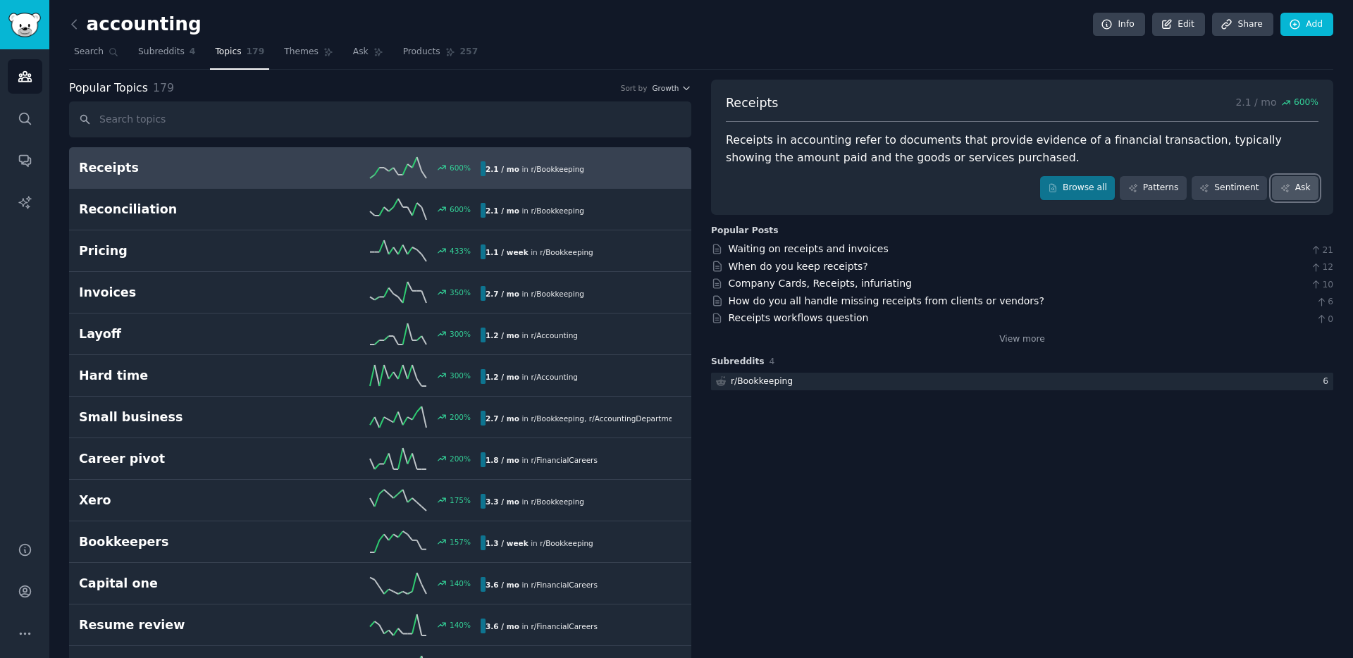
click at [1301, 192] on link "Ask" at bounding box center [1295, 188] width 46 height 24
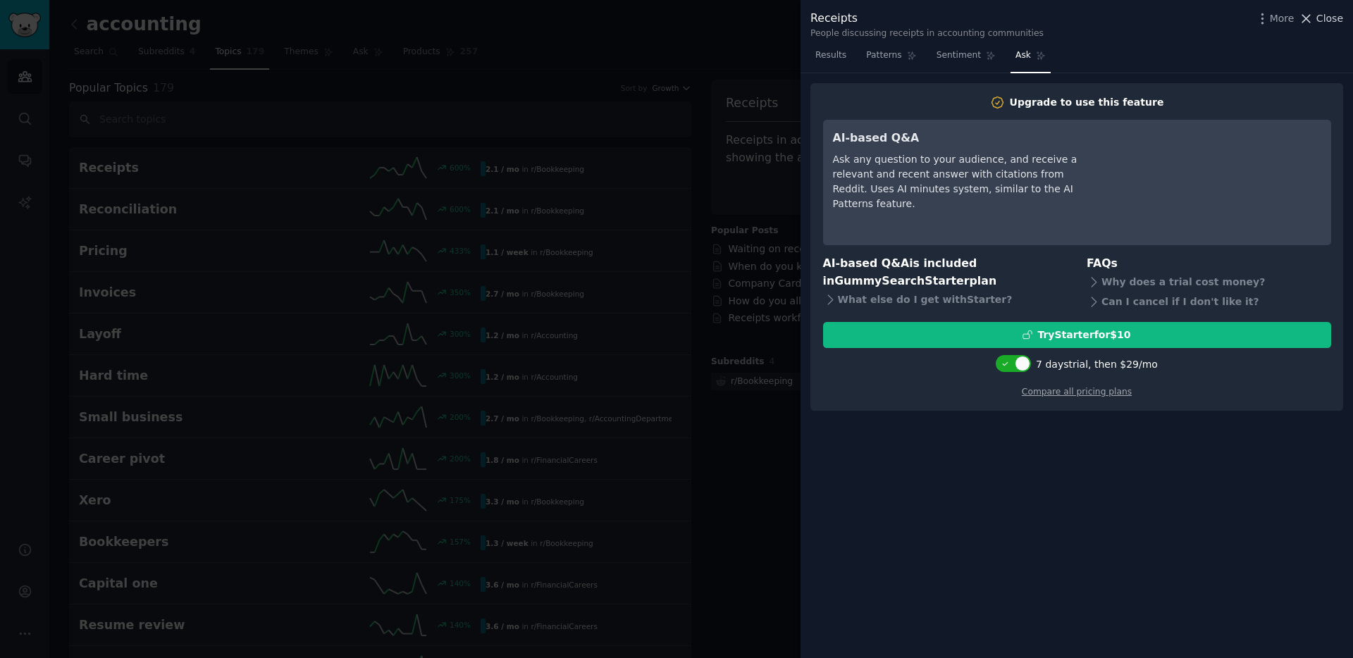
click at [1327, 20] on span "Close" at bounding box center [1329, 18] width 27 height 15
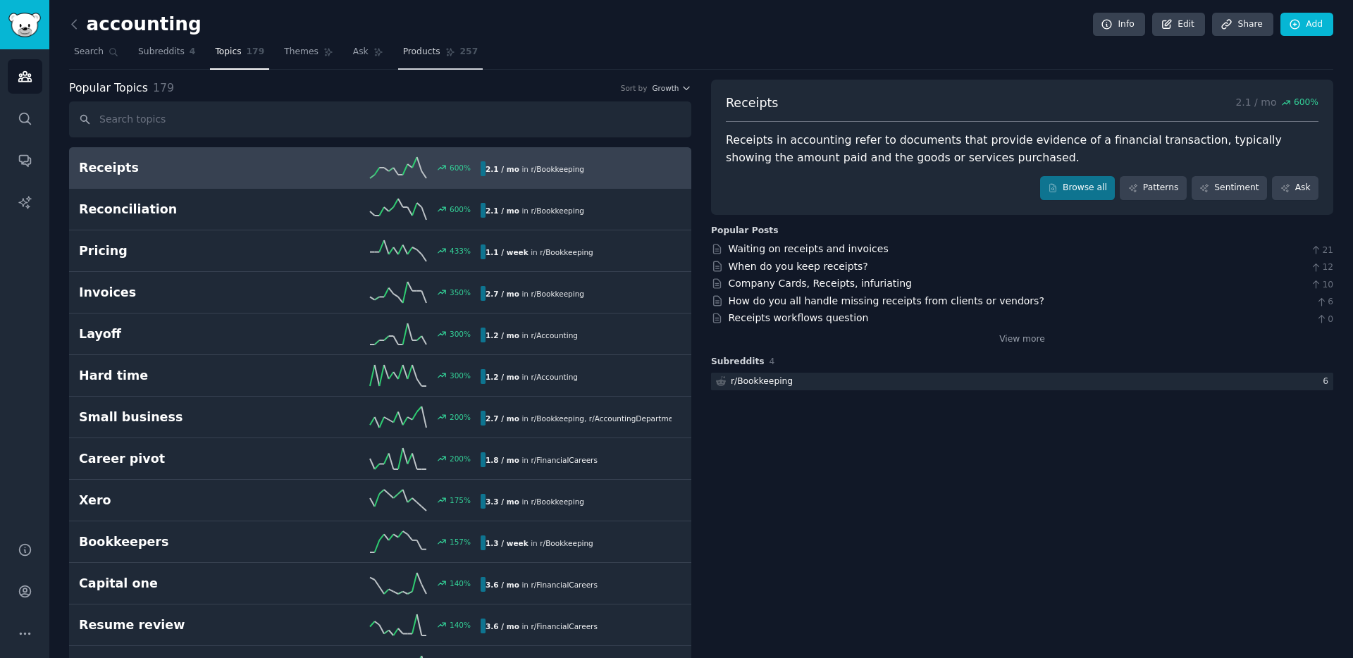
click at [423, 51] on span "Products" at bounding box center [421, 52] width 37 height 13
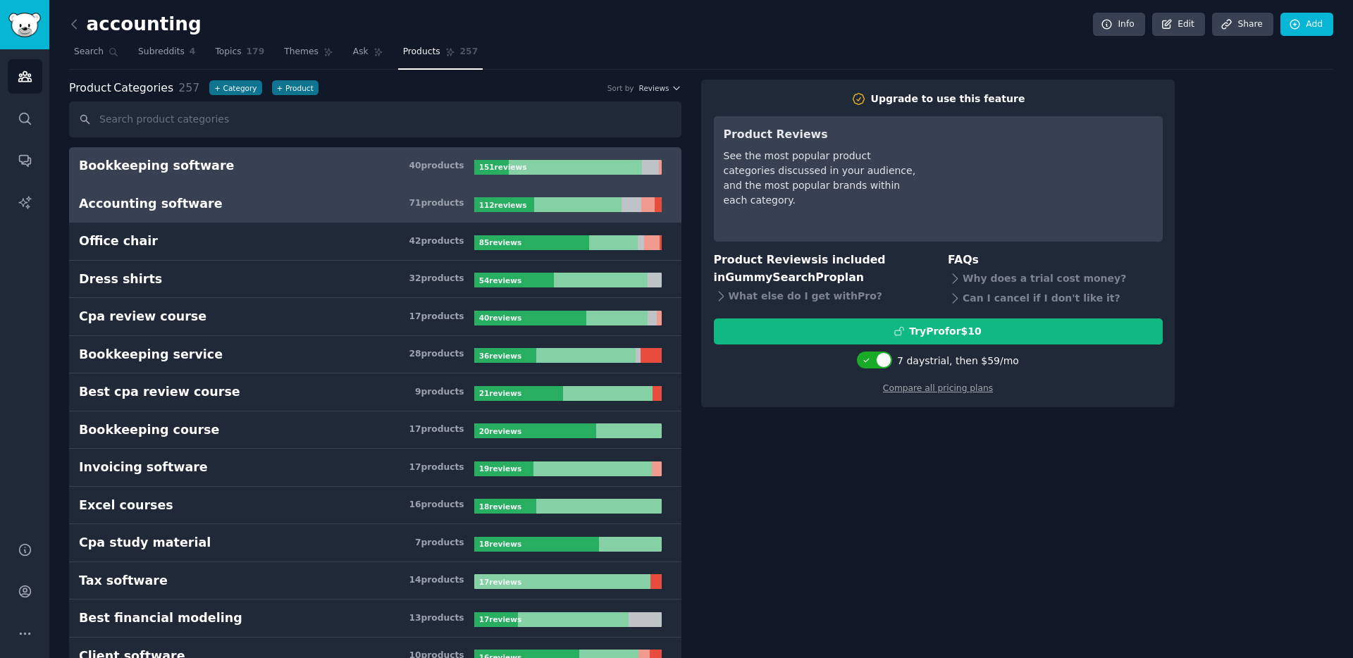
click at [248, 206] on h3 "Accounting software 71 product s" at bounding box center [276, 204] width 395 height 18
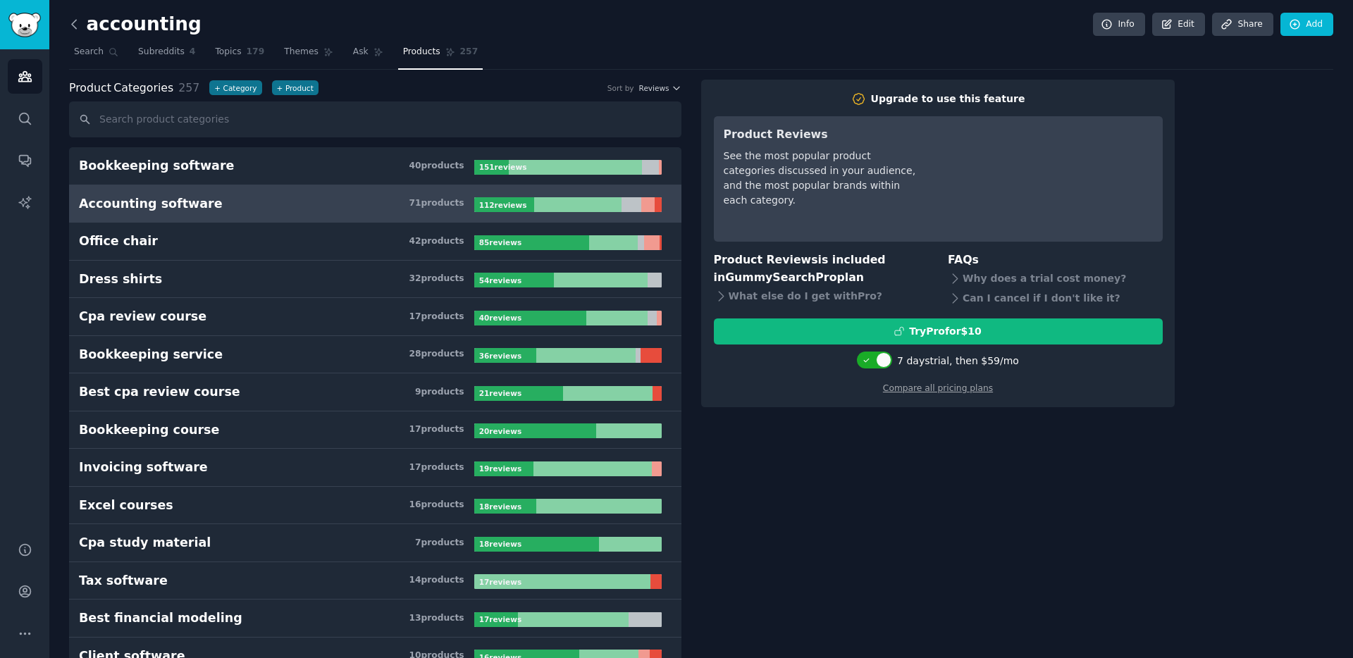
click at [74, 23] on icon at bounding box center [74, 24] width 15 height 15
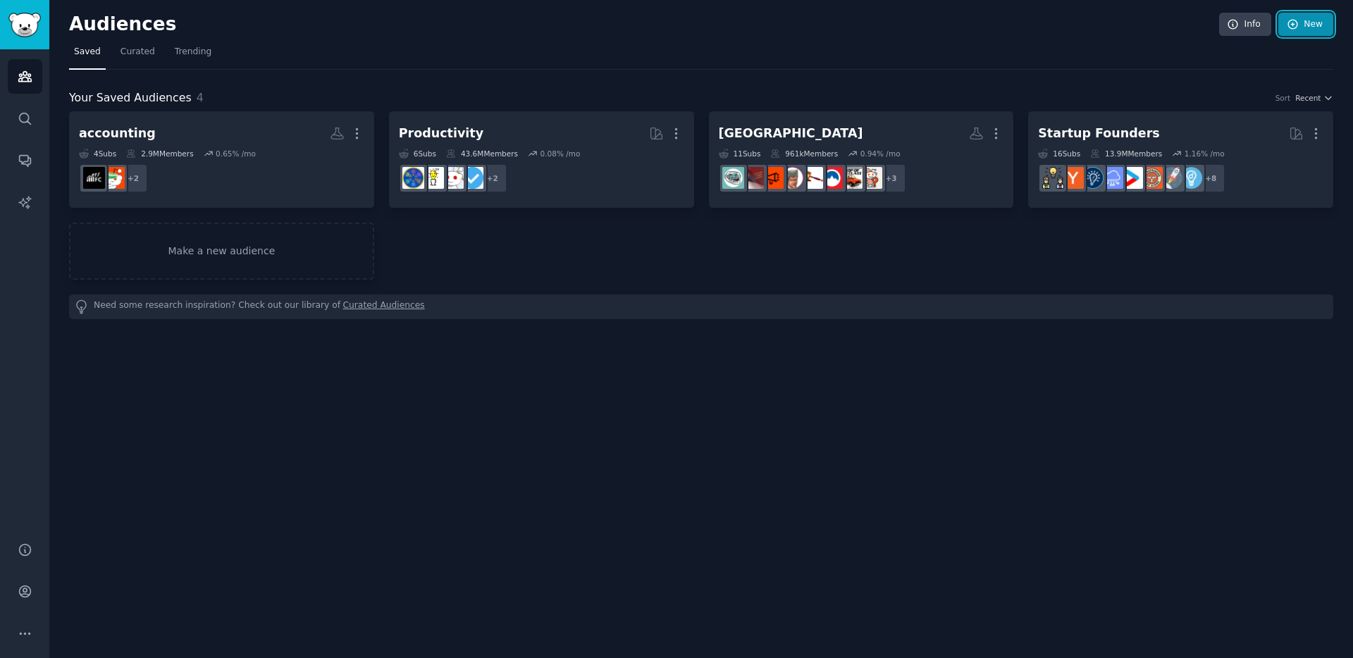
click at [1305, 27] on link "New" at bounding box center [1305, 25] width 55 height 24
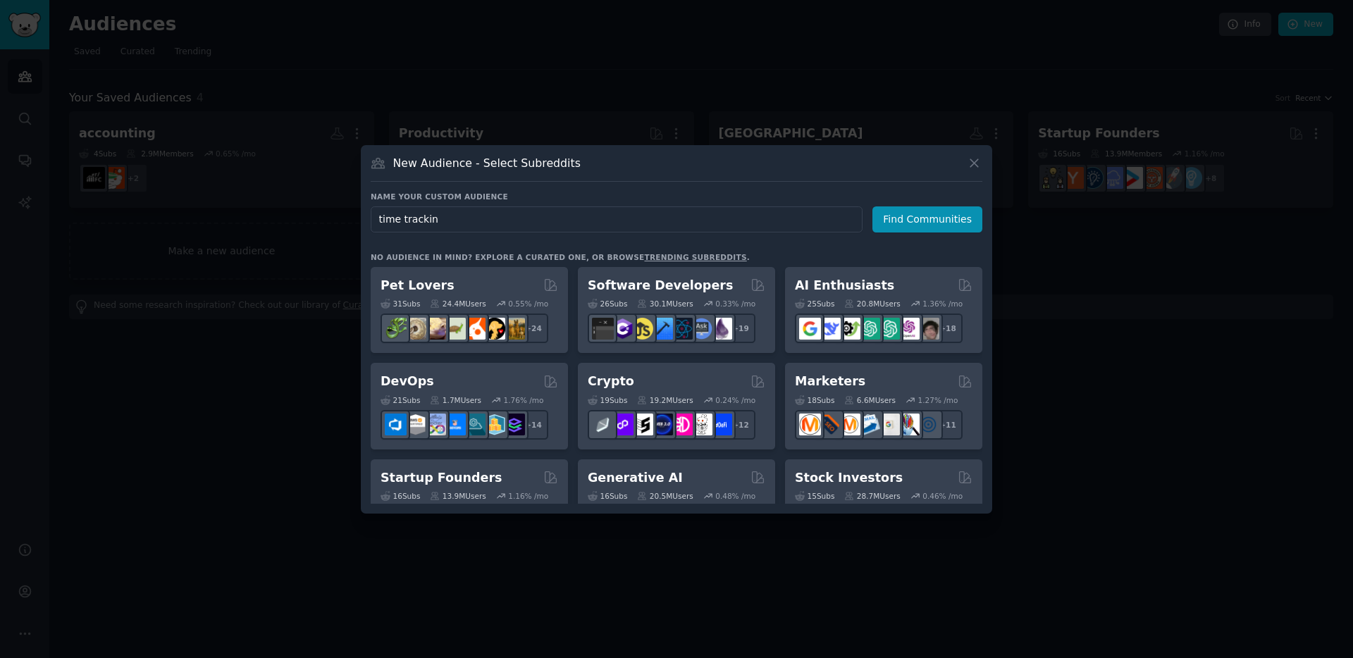
type input "time tracking"
click button "Find Communities" at bounding box center [927, 219] width 110 height 26
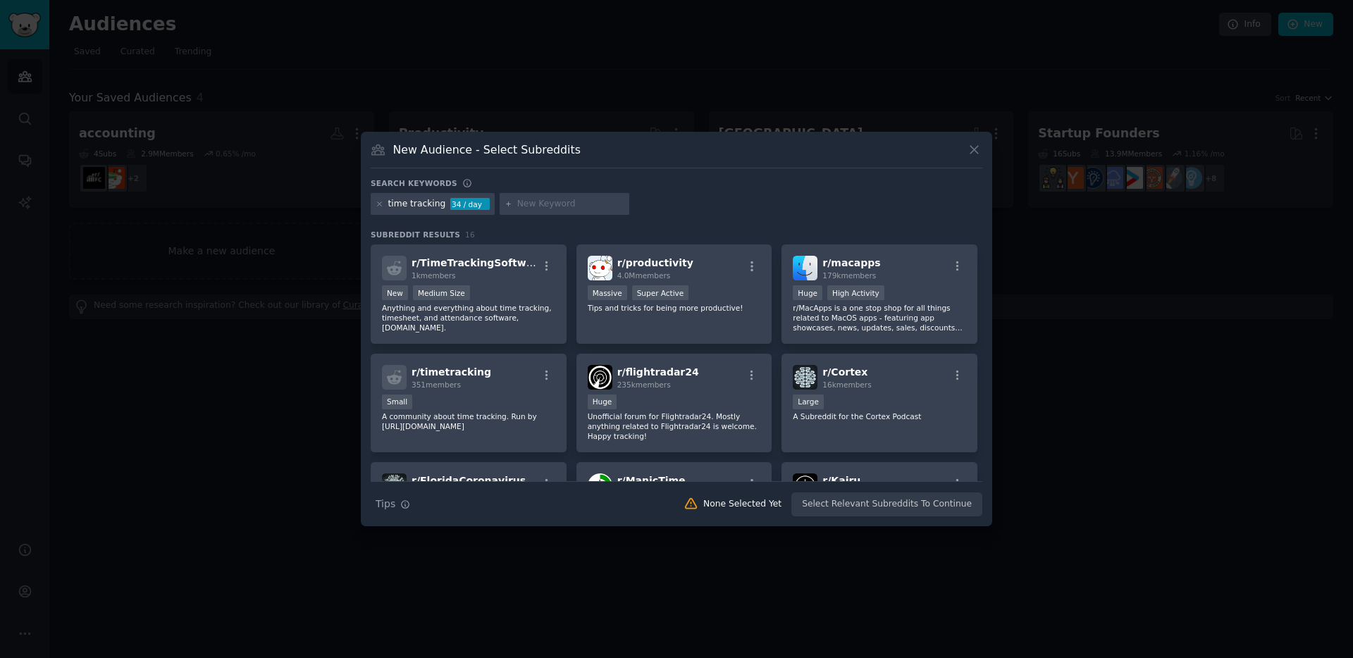
click at [392, 204] on div "time tracking" at bounding box center [417, 204] width 58 height 13
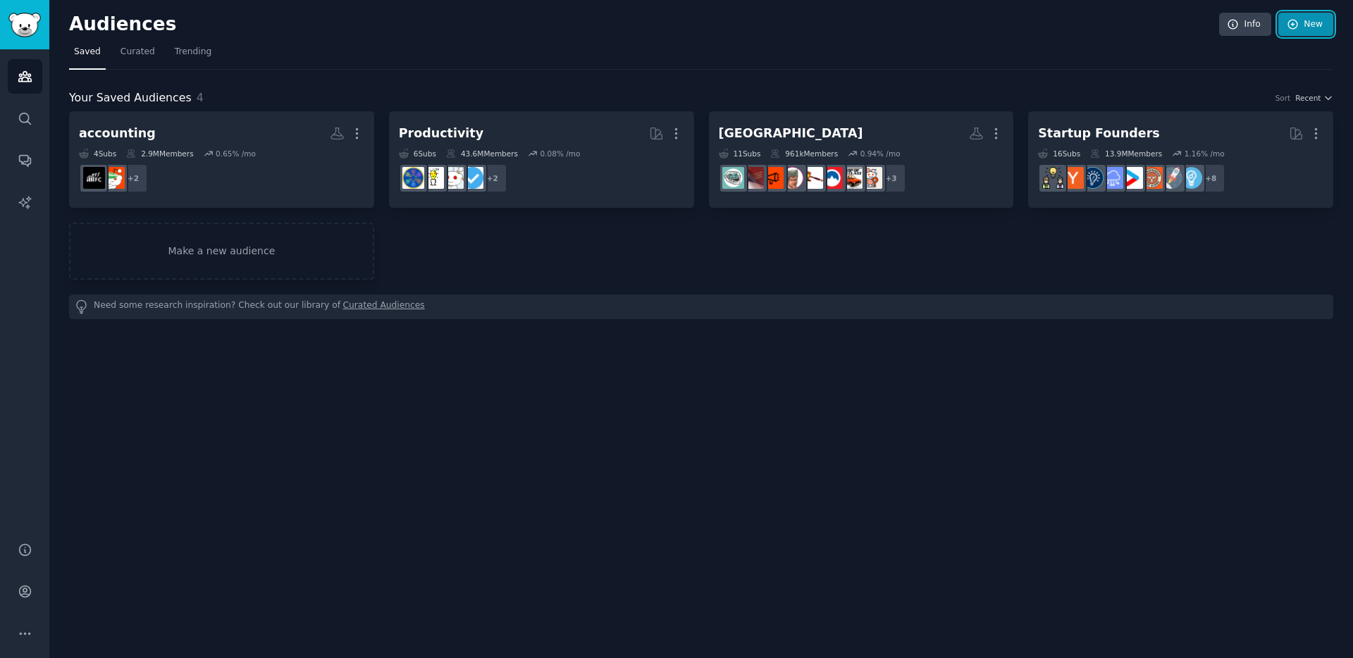
click at [1314, 20] on link "New" at bounding box center [1305, 25] width 55 height 24
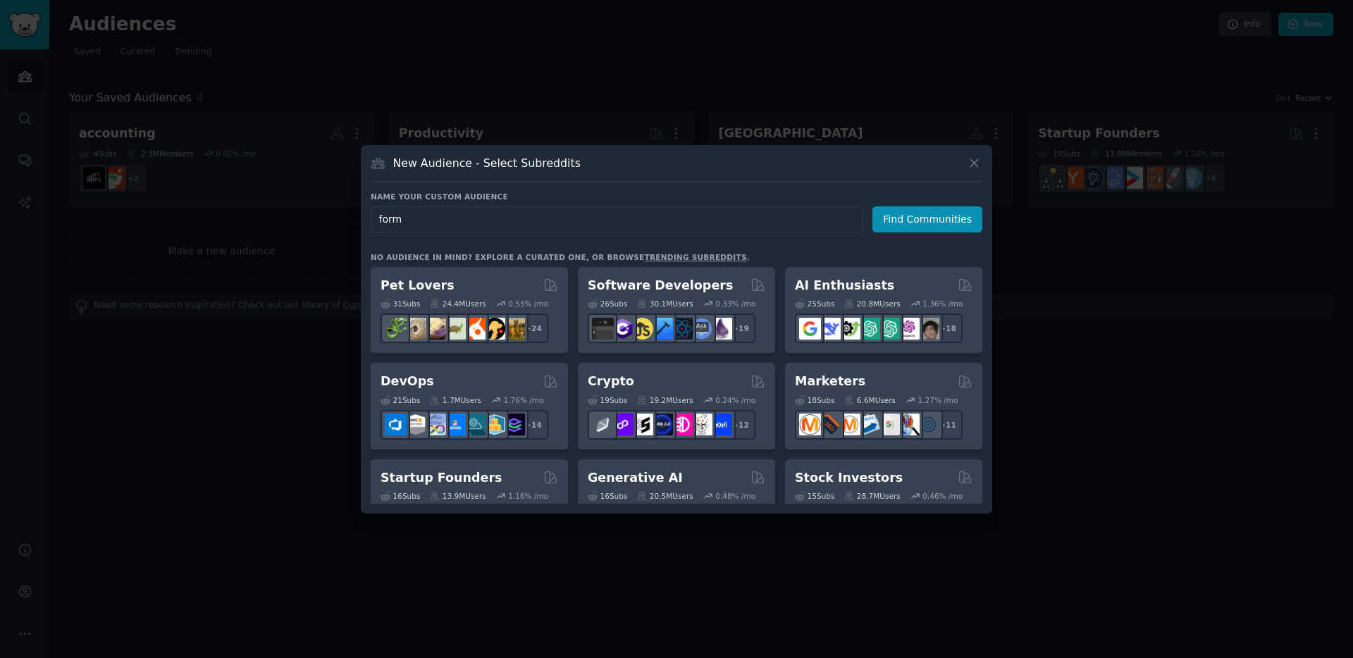
type input "forms"
click button "Find Communities" at bounding box center [927, 219] width 110 height 26
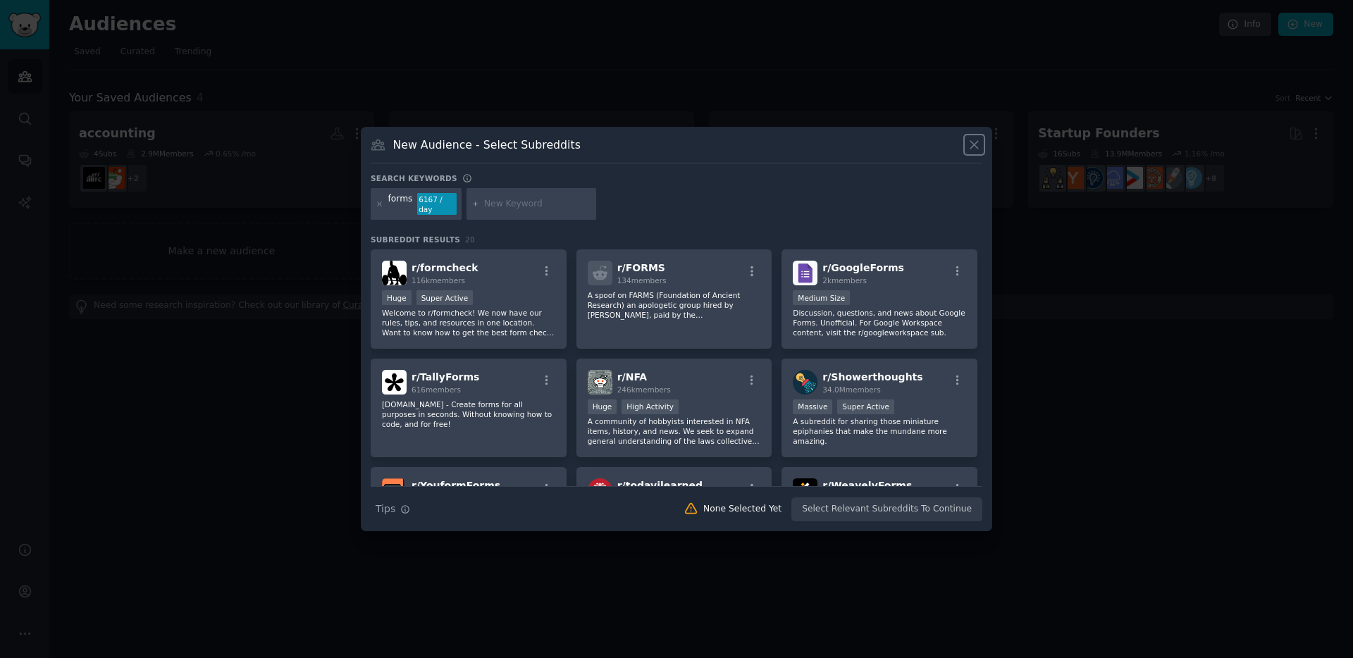
click at [976, 149] on icon at bounding box center [974, 144] width 15 height 15
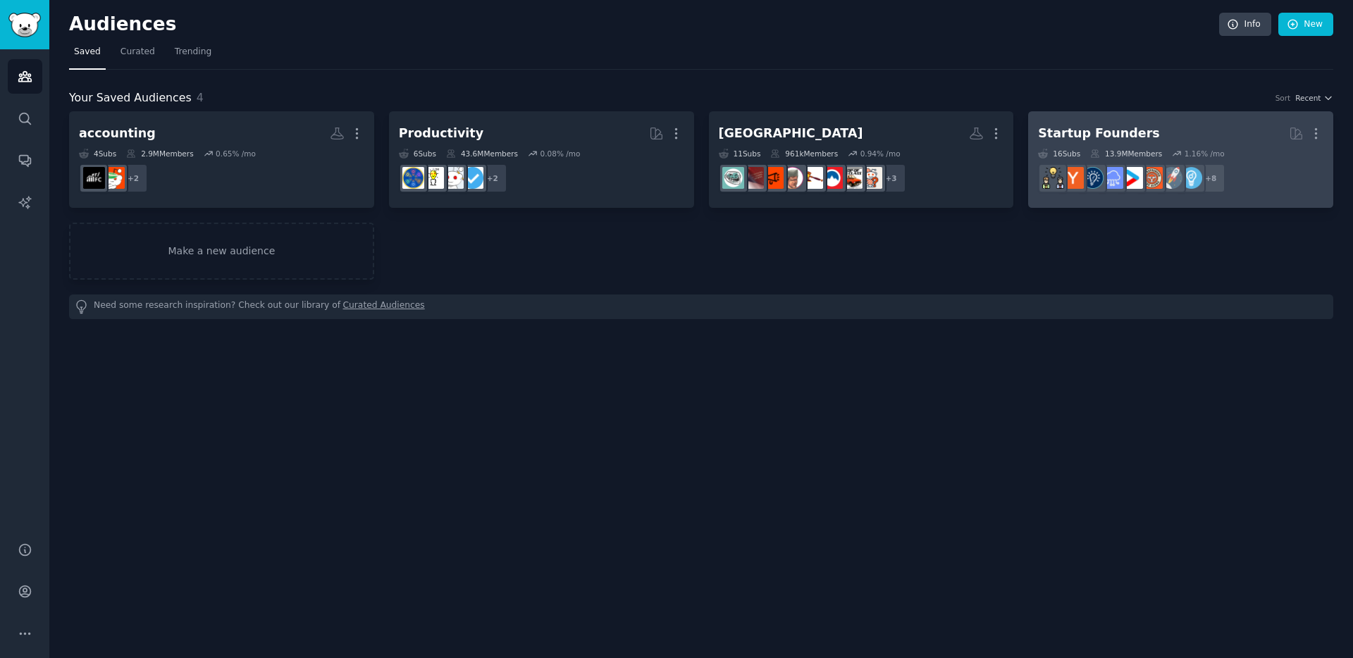
click at [1179, 132] on h2 "Startup Founders More" at bounding box center [1180, 133] width 285 height 25
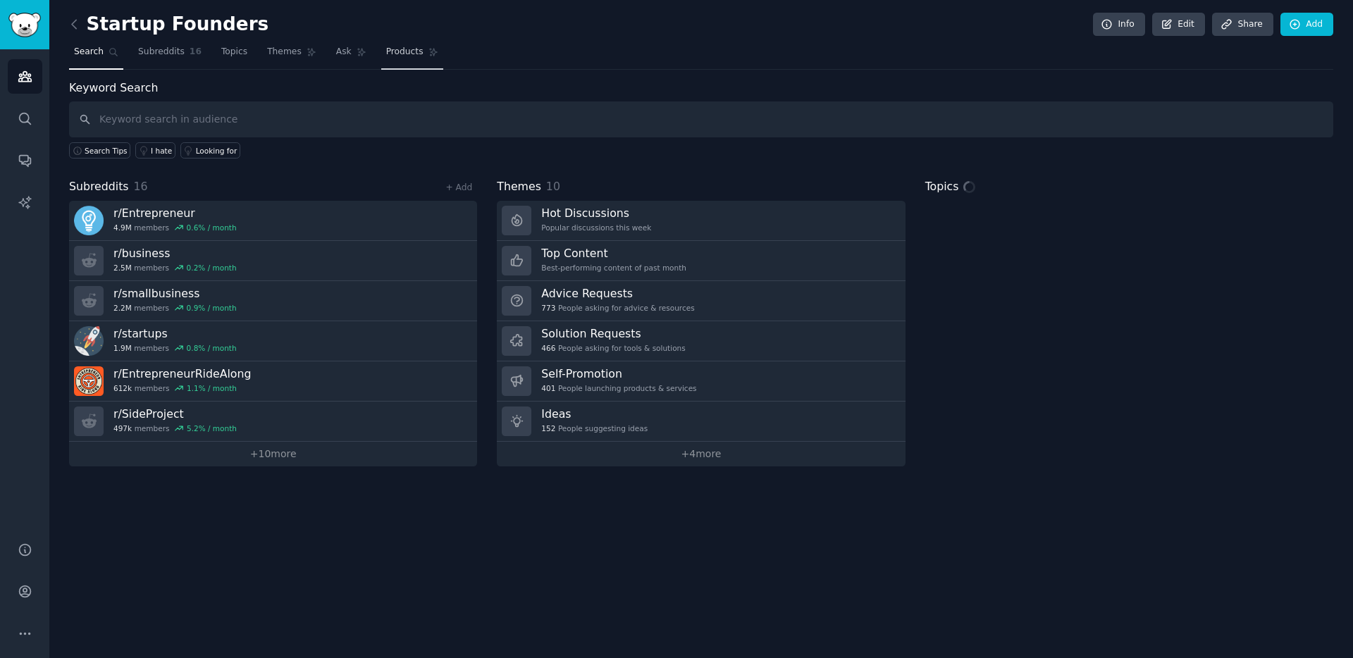
click at [399, 44] on link "Products" at bounding box center [412, 55] width 62 height 29
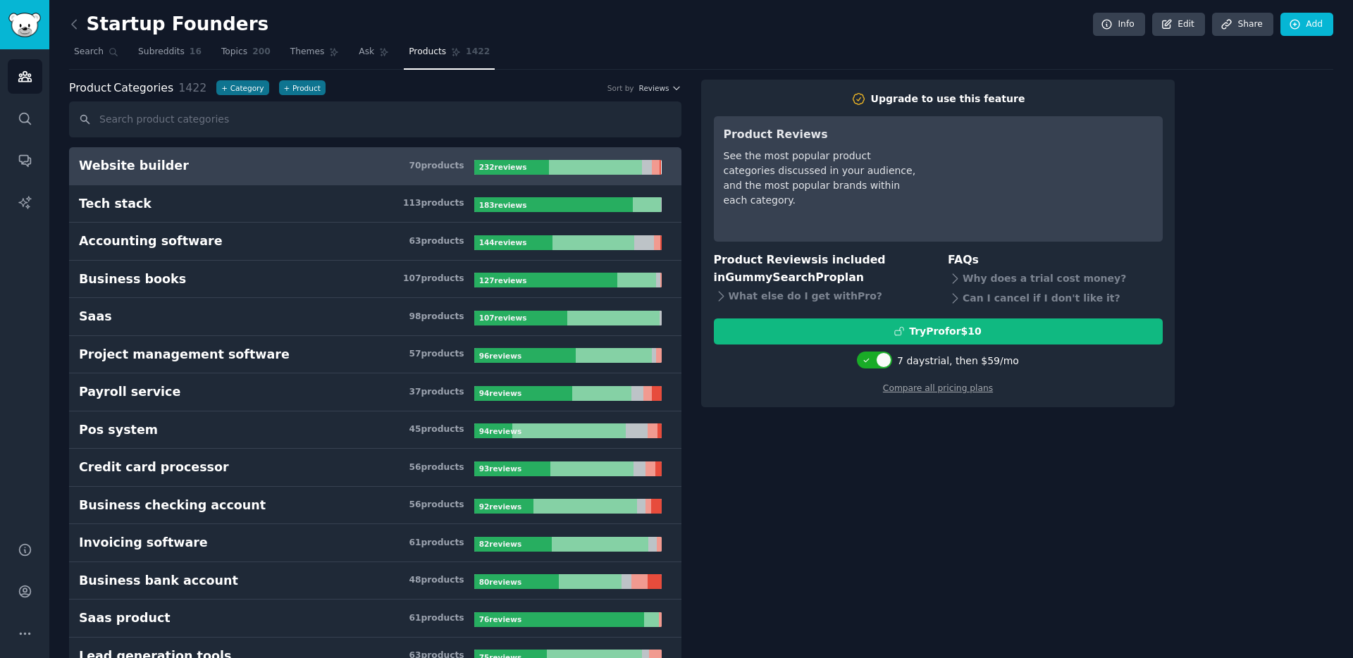
click at [75, 24] on icon at bounding box center [74, 24] width 15 height 15
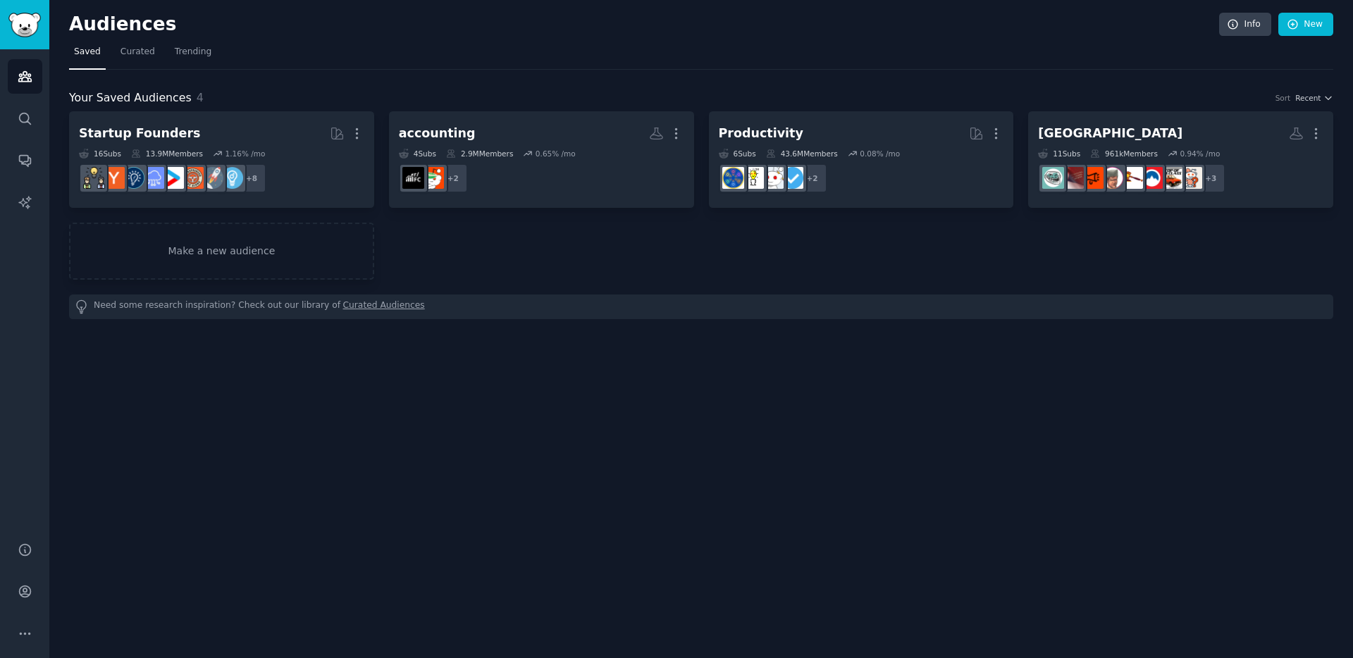
click at [362, 305] on link "Curated Audiences" at bounding box center [384, 306] width 82 height 15
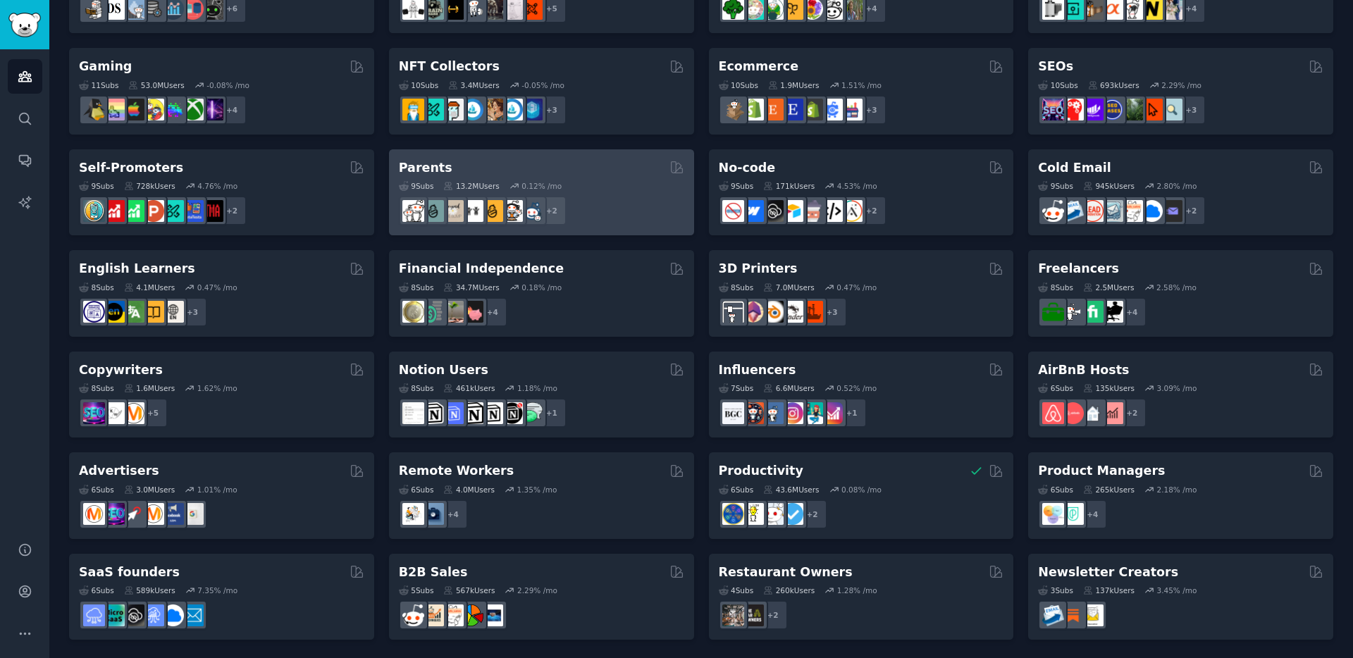
scroll to position [469, 0]
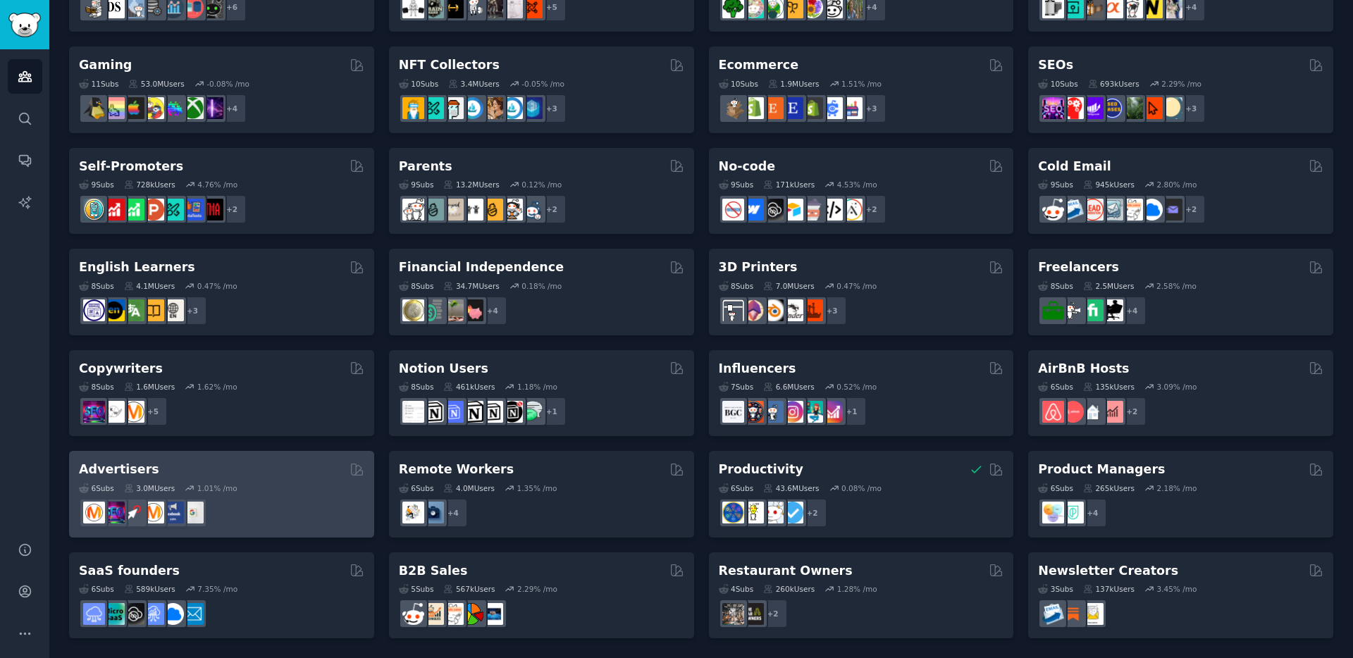
click at [283, 490] on div "6 Sub s 3.0M Users 1.01 % /mo" at bounding box center [221, 488] width 285 height 10
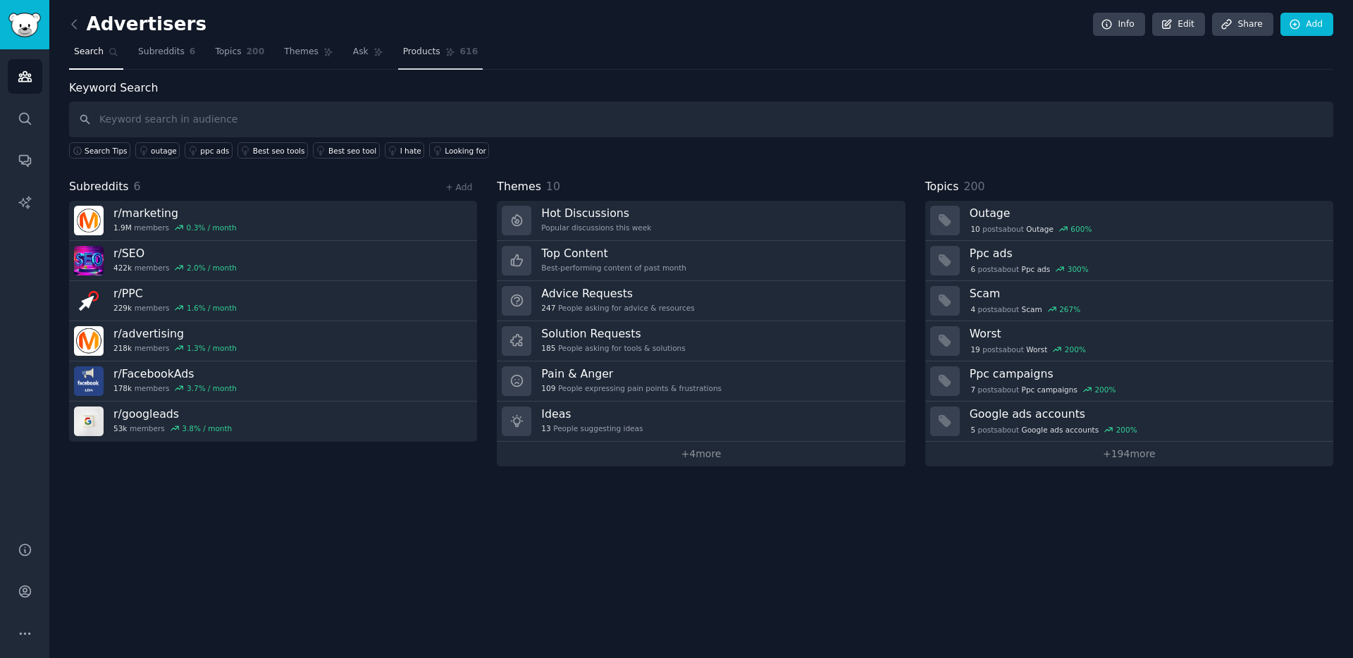
click at [418, 52] on span "Products" at bounding box center [421, 52] width 37 height 13
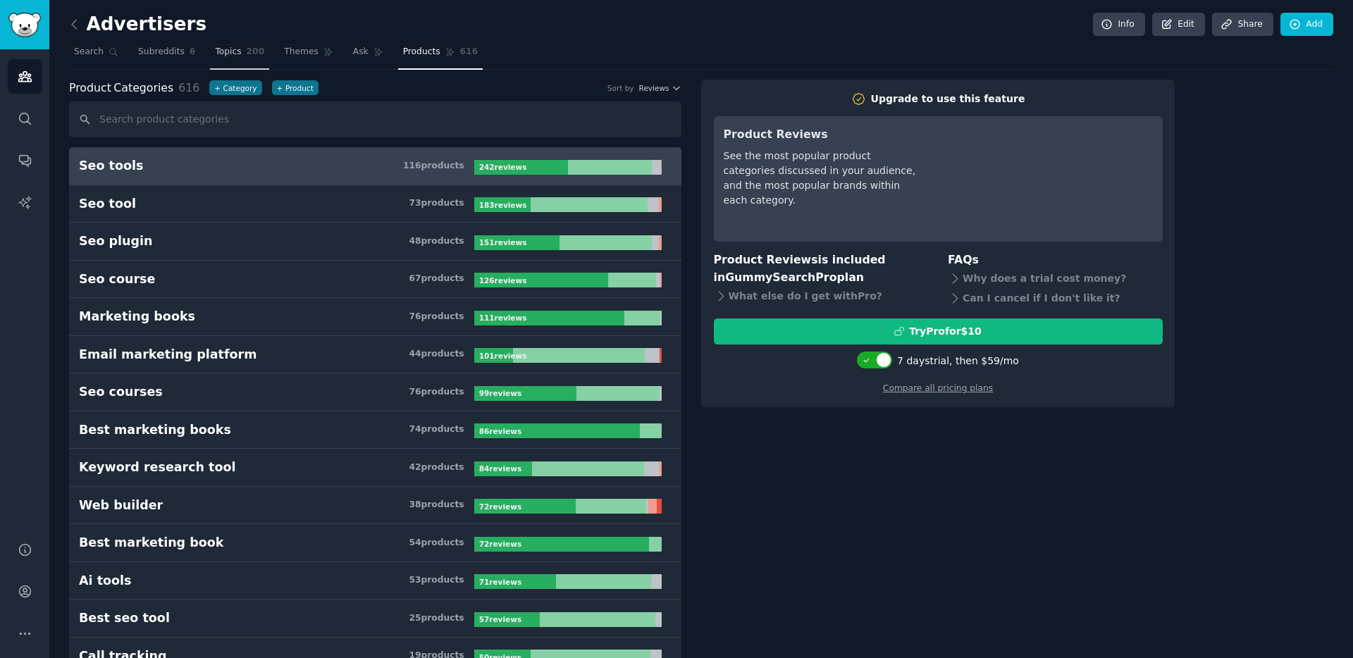
click at [223, 48] on span "Topics" at bounding box center [228, 52] width 26 height 13
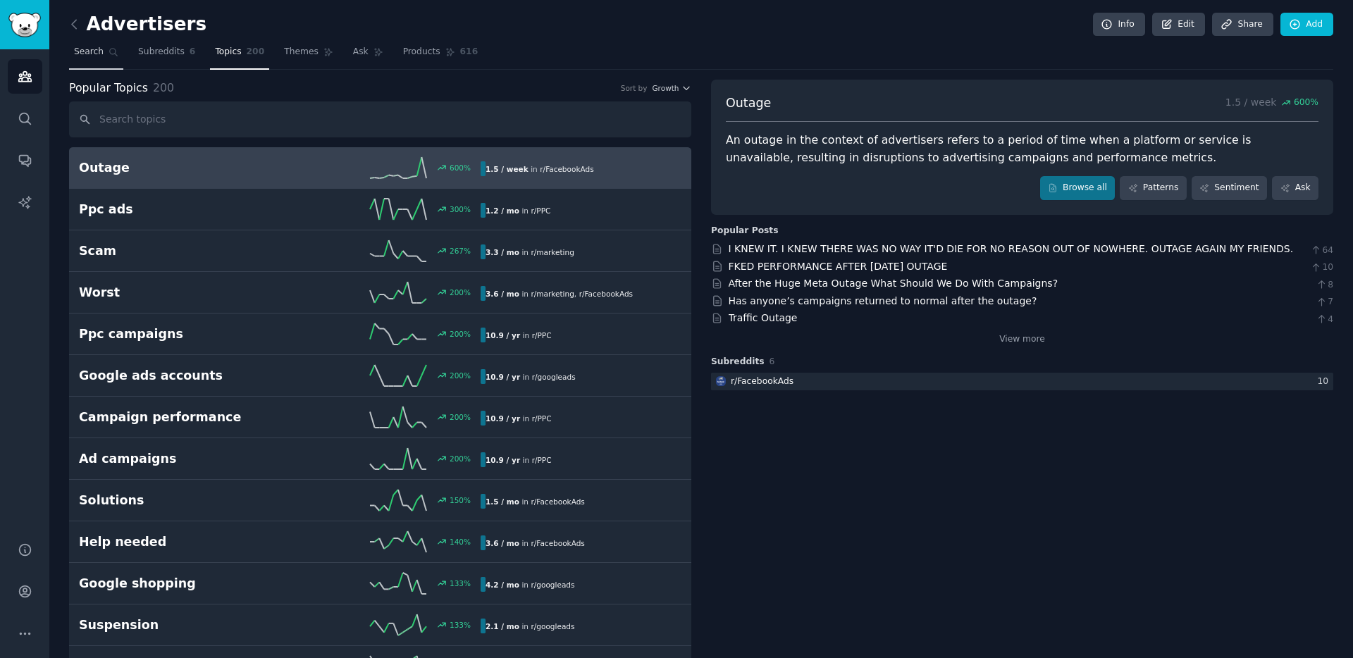
click at [100, 50] on span "Search" at bounding box center [89, 52] width 30 height 13
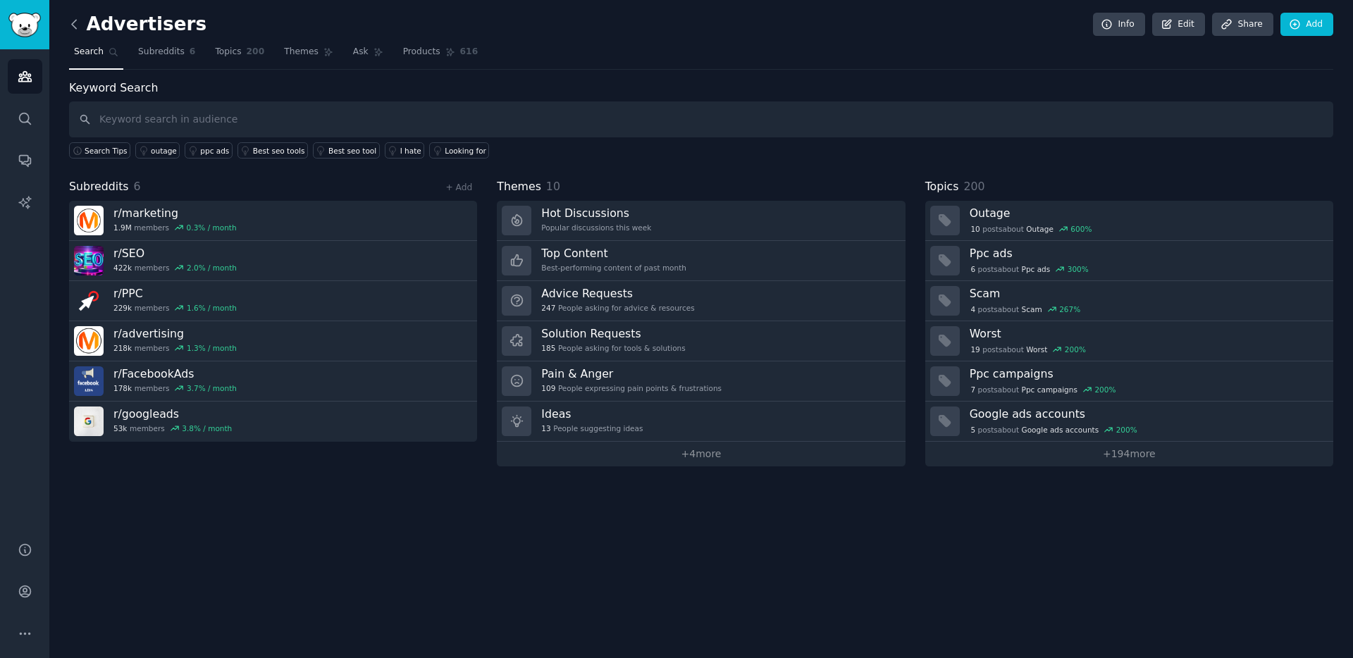
click at [70, 25] on icon at bounding box center [74, 24] width 15 height 15
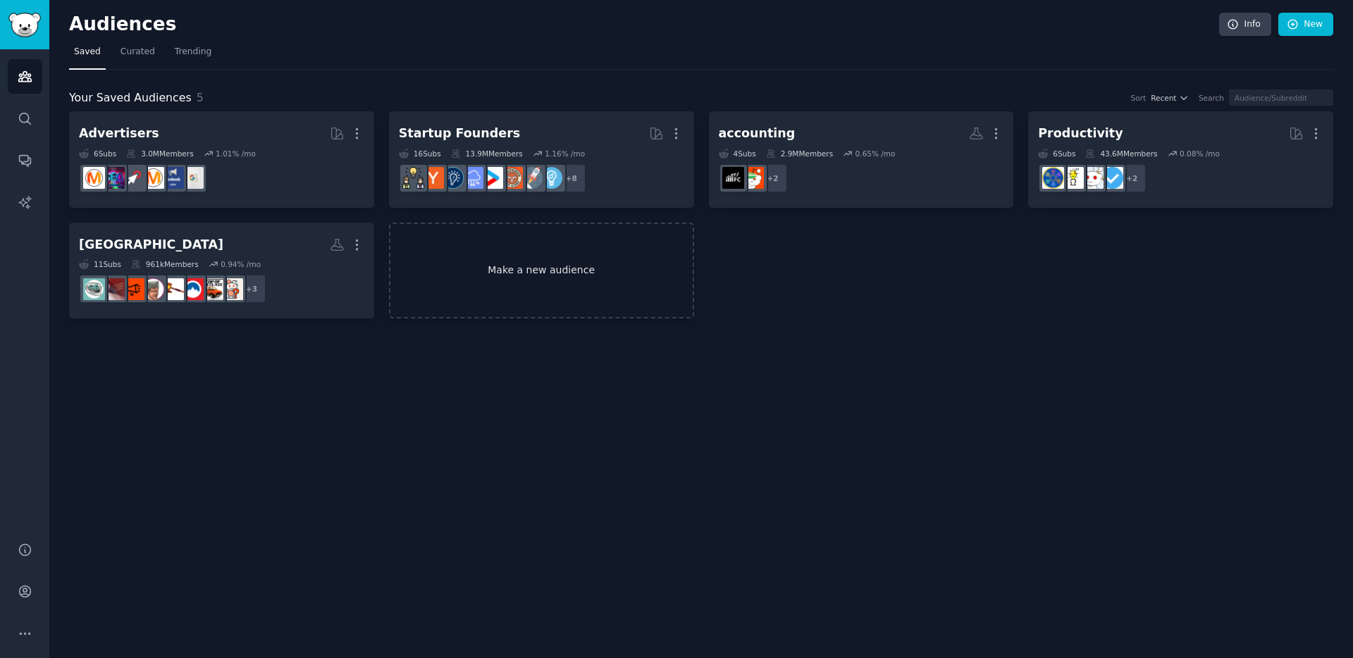
click at [554, 275] on link "Make a new audience" at bounding box center [541, 271] width 305 height 97
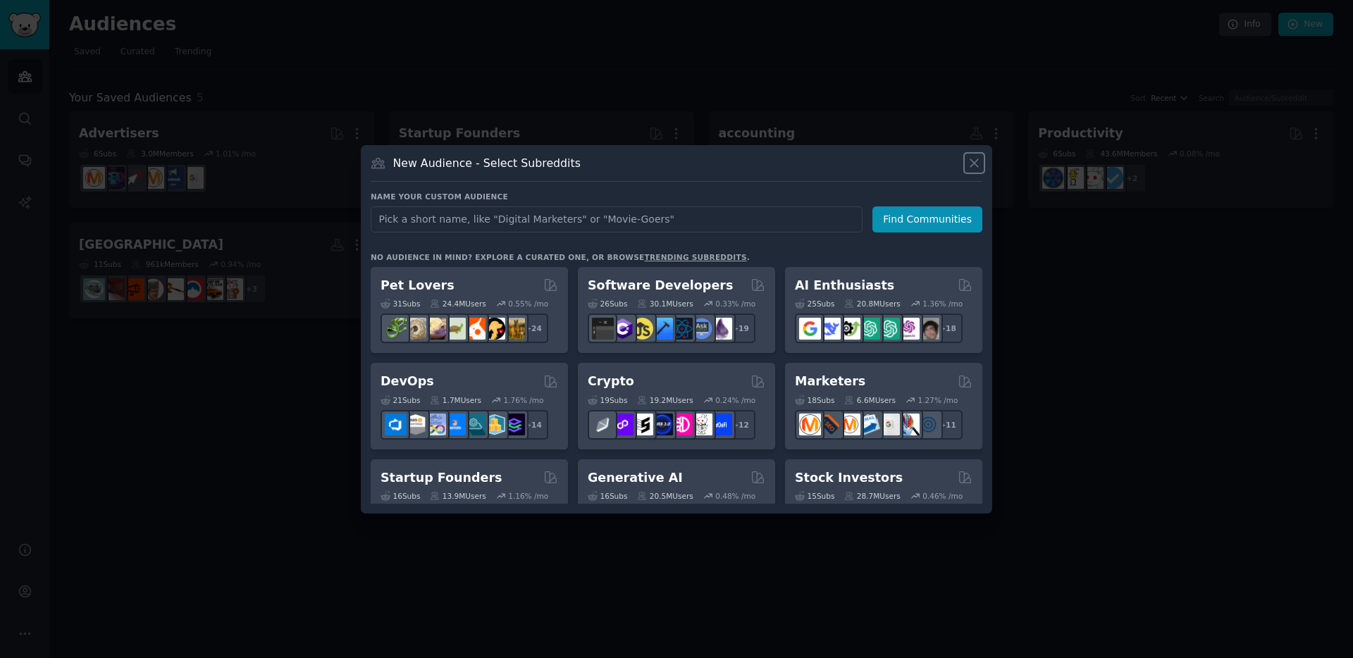
click at [972, 159] on icon at bounding box center [974, 163] width 15 height 15
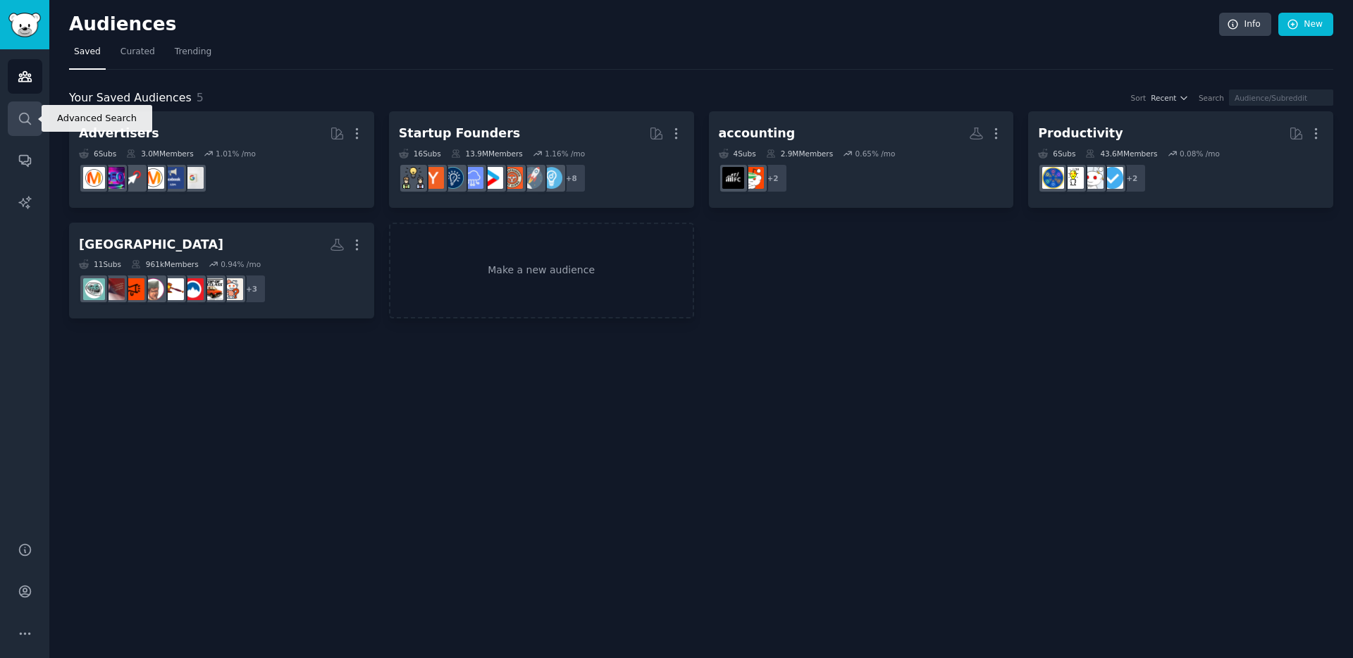
click at [30, 128] on link "Search" at bounding box center [25, 118] width 35 height 35
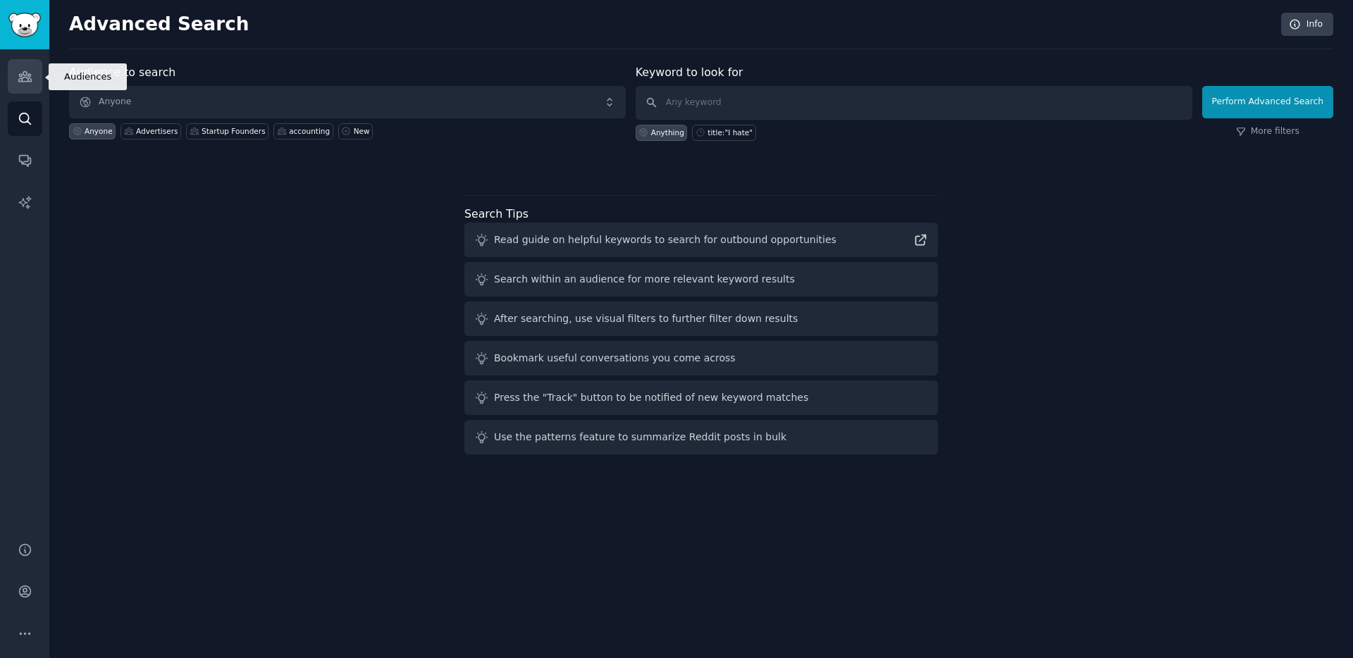
click at [27, 68] on link "Audiences" at bounding box center [25, 76] width 35 height 35
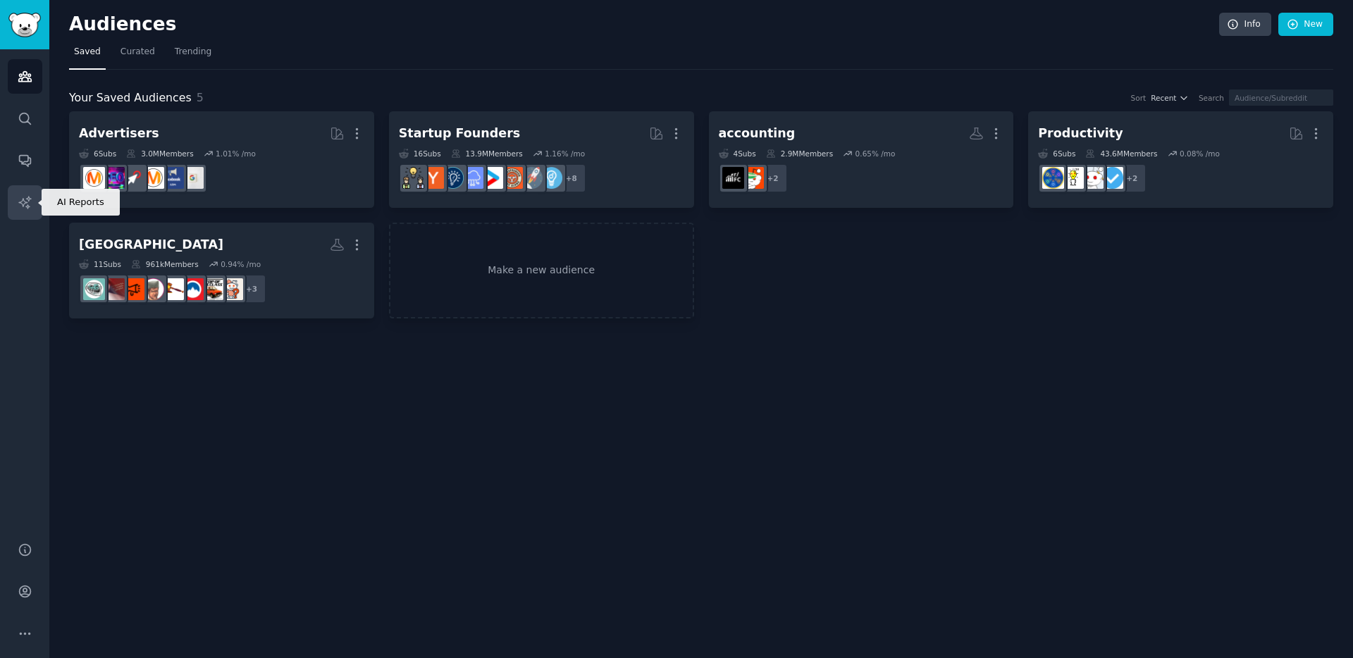
click at [20, 192] on link "AI Reports" at bounding box center [25, 202] width 35 height 35
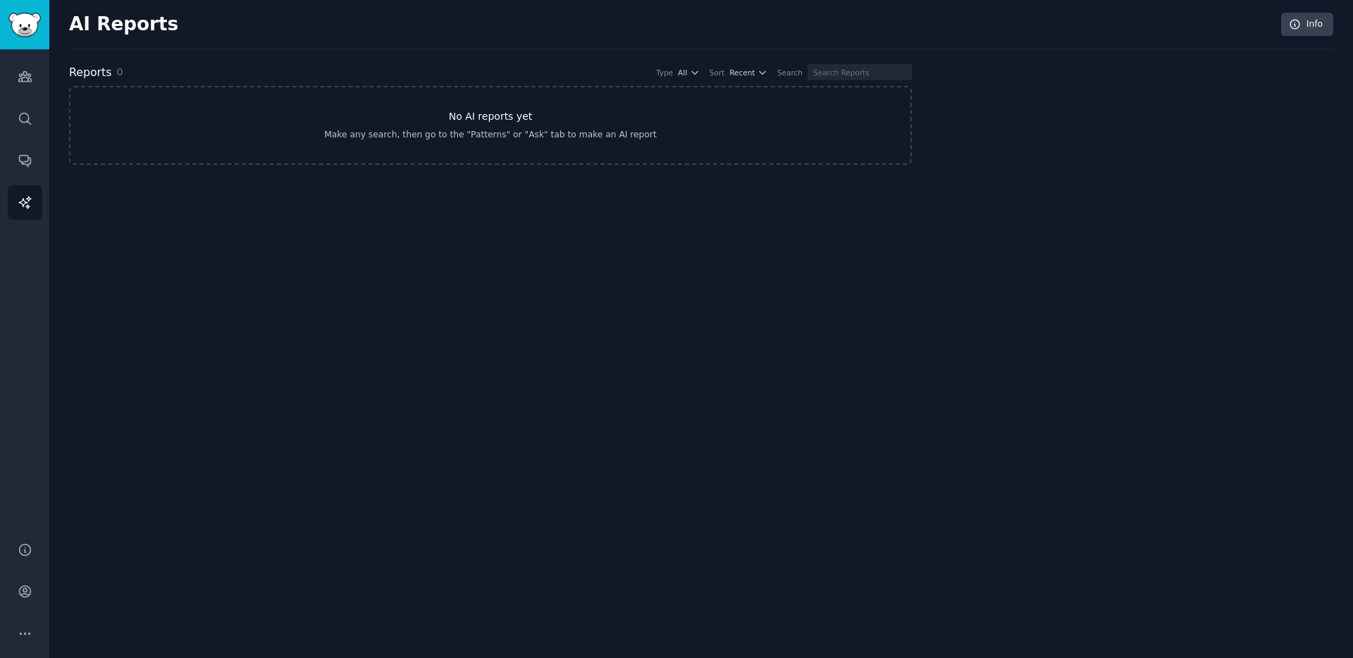
click at [555, 126] on link "No AI reports yet Make any search, then go to the "Patterns" or "Ask" tab to ma…" at bounding box center [490, 125] width 843 height 79
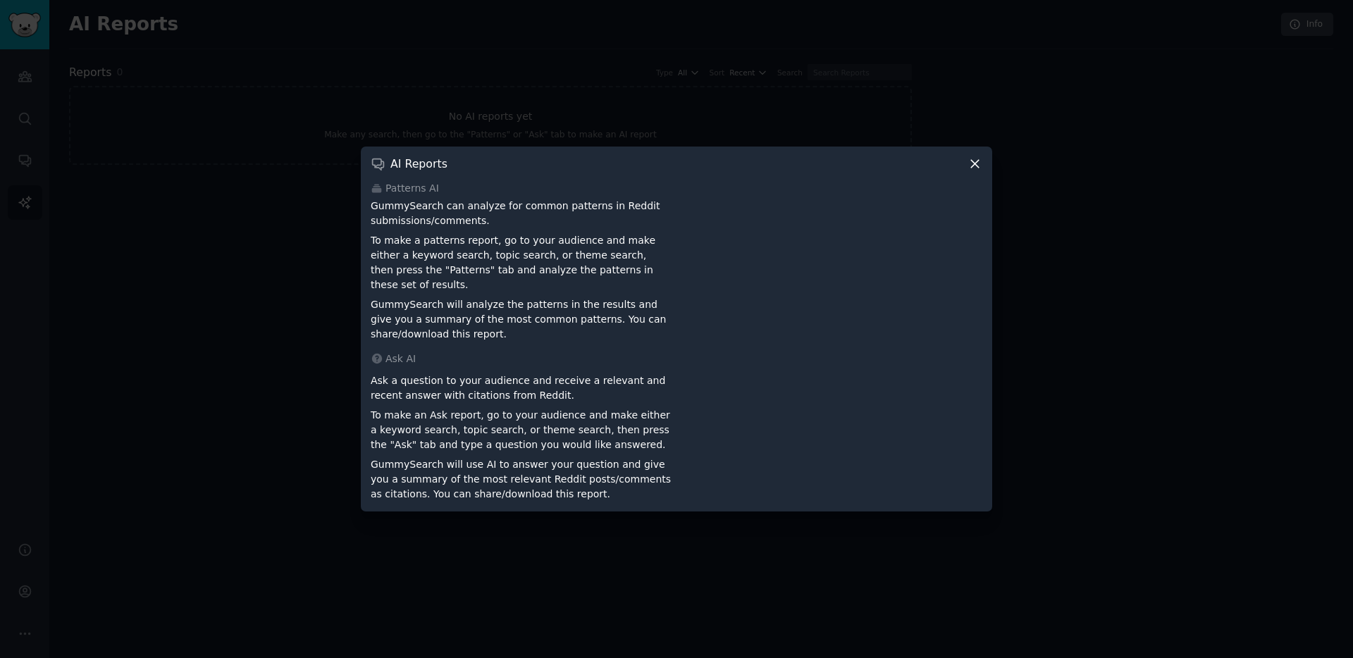
click at [972, 168] on icon at bounding box center [975, 164] width 8 height 8
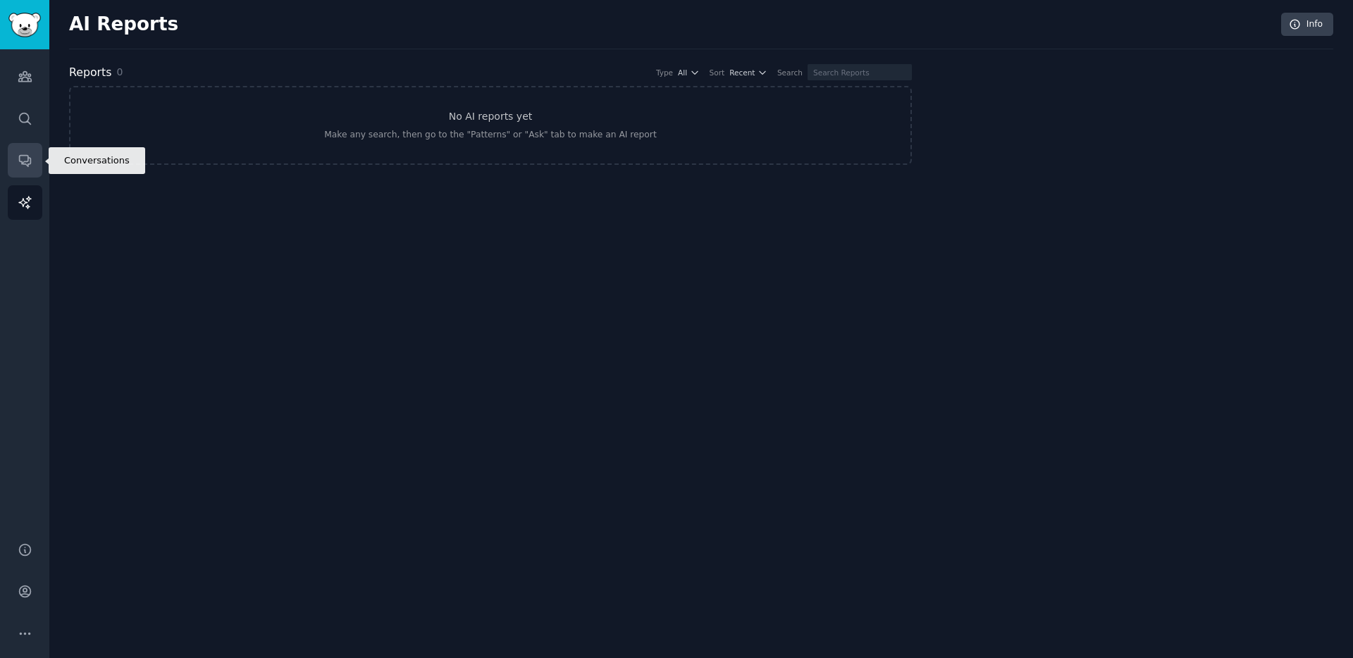
click at [22, 153] on icon "Sidebar" at bounding box center [25, 160] width 15 height 15
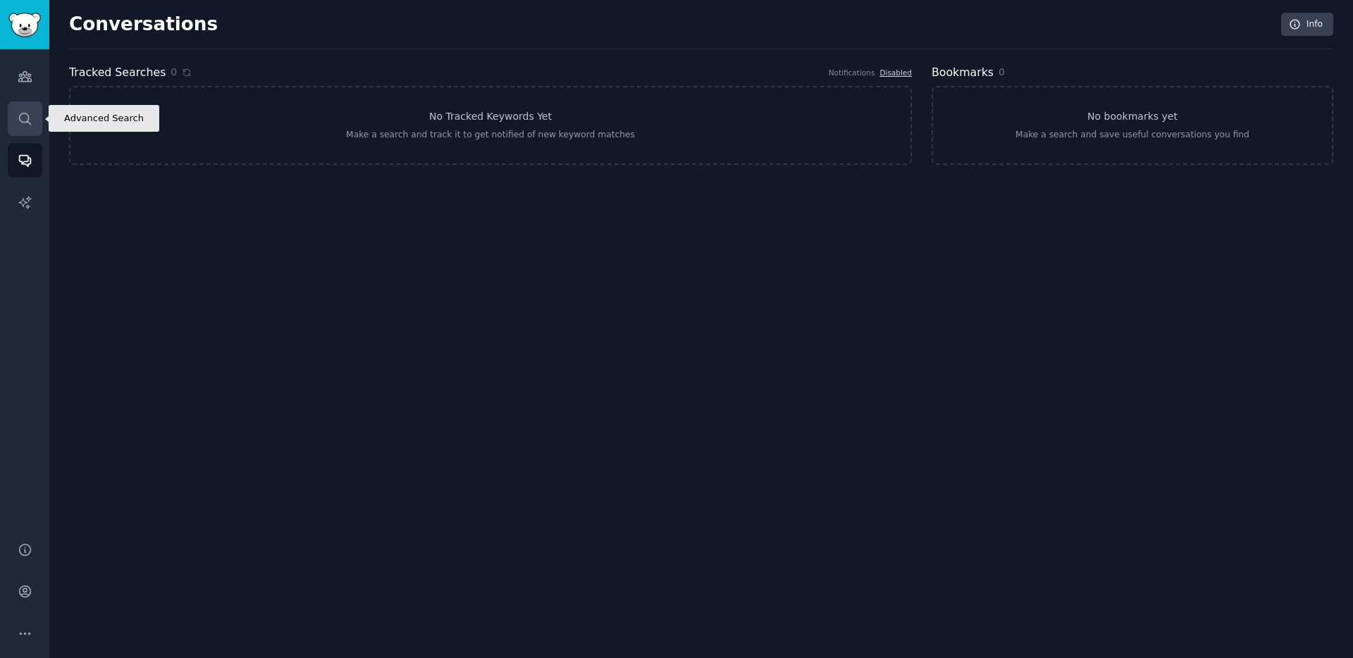
click at [24, 118] on icon "Sidebar" at bounding box center [25, 118] width 15 height 15
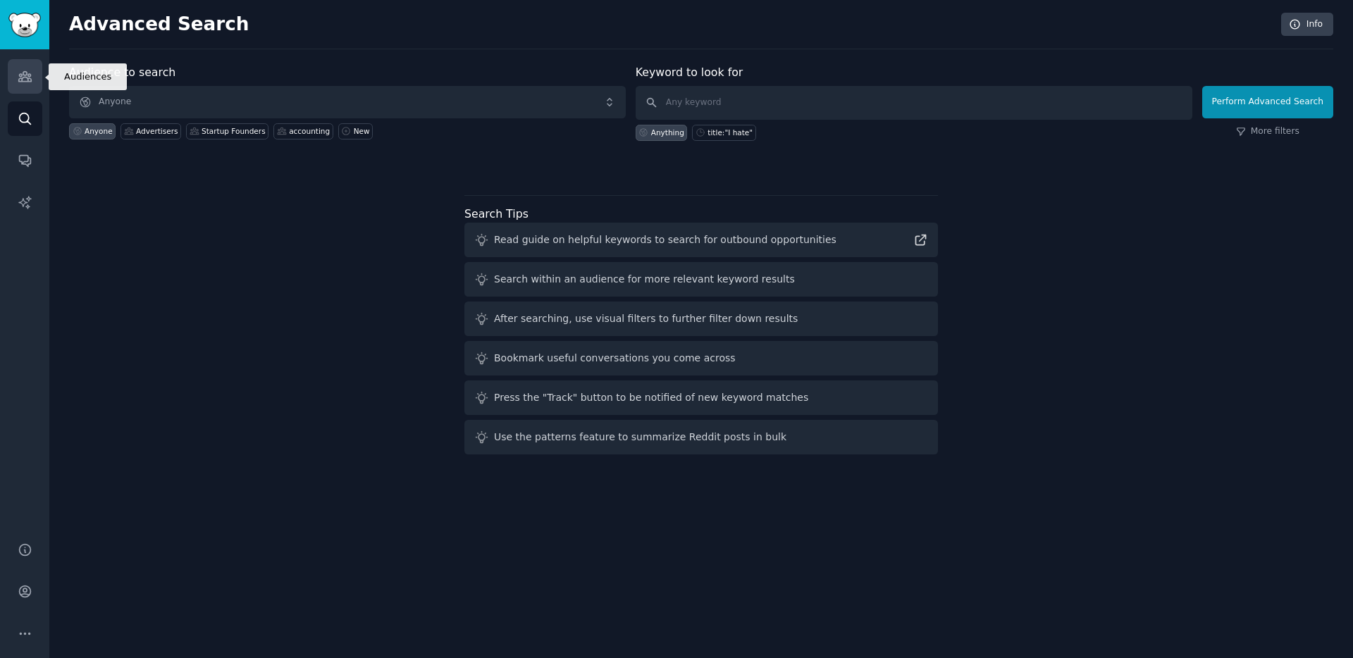
click at [20, 73] on icon "Sidebar" at bounding box center [25, 76] width 15 height 15
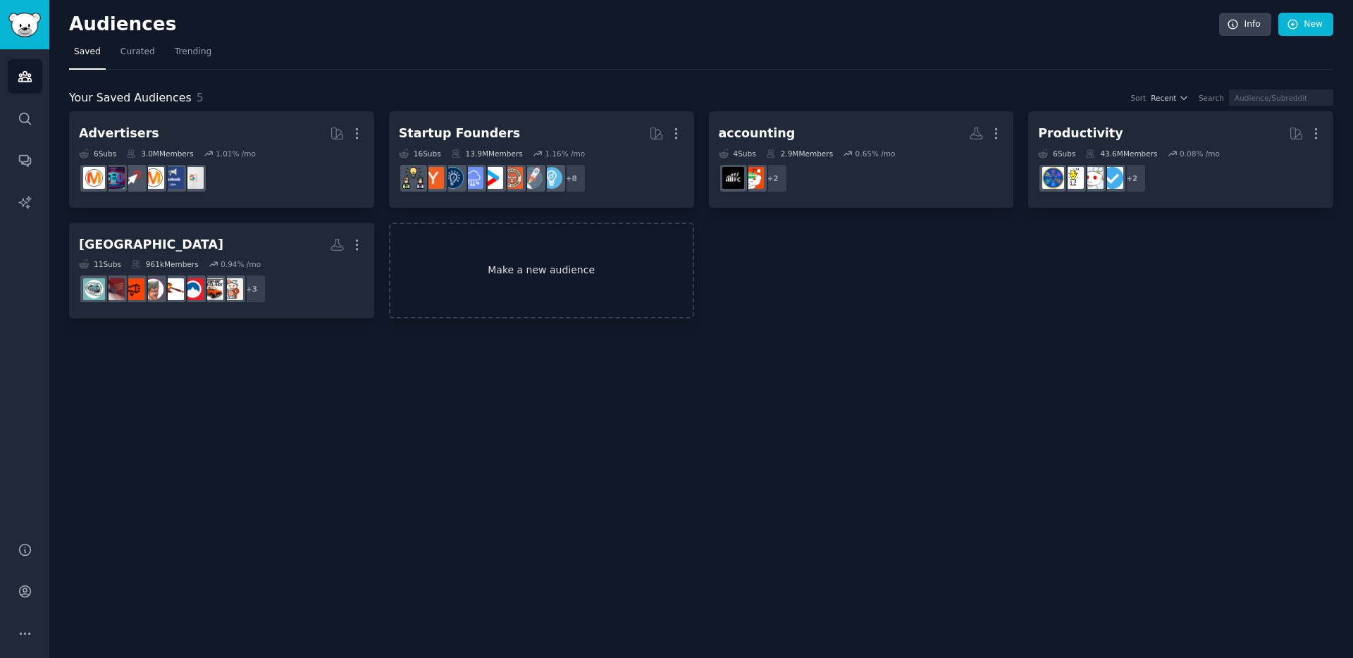
click at [604, 287] on link "Make a new audience" at bounding box center [541, 271] width 305 height 97
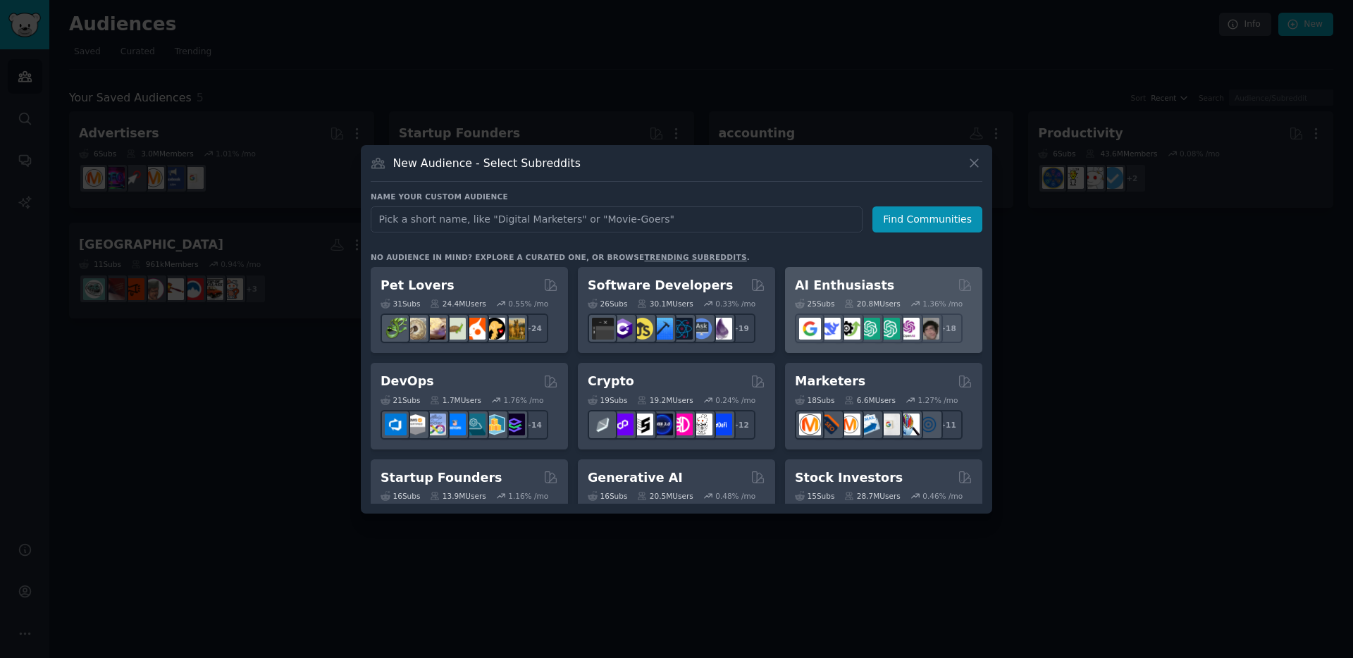
click at [858, 285] on h2 "AI Enthusiasts" at bounding box center [844, 286] width 99 height 18
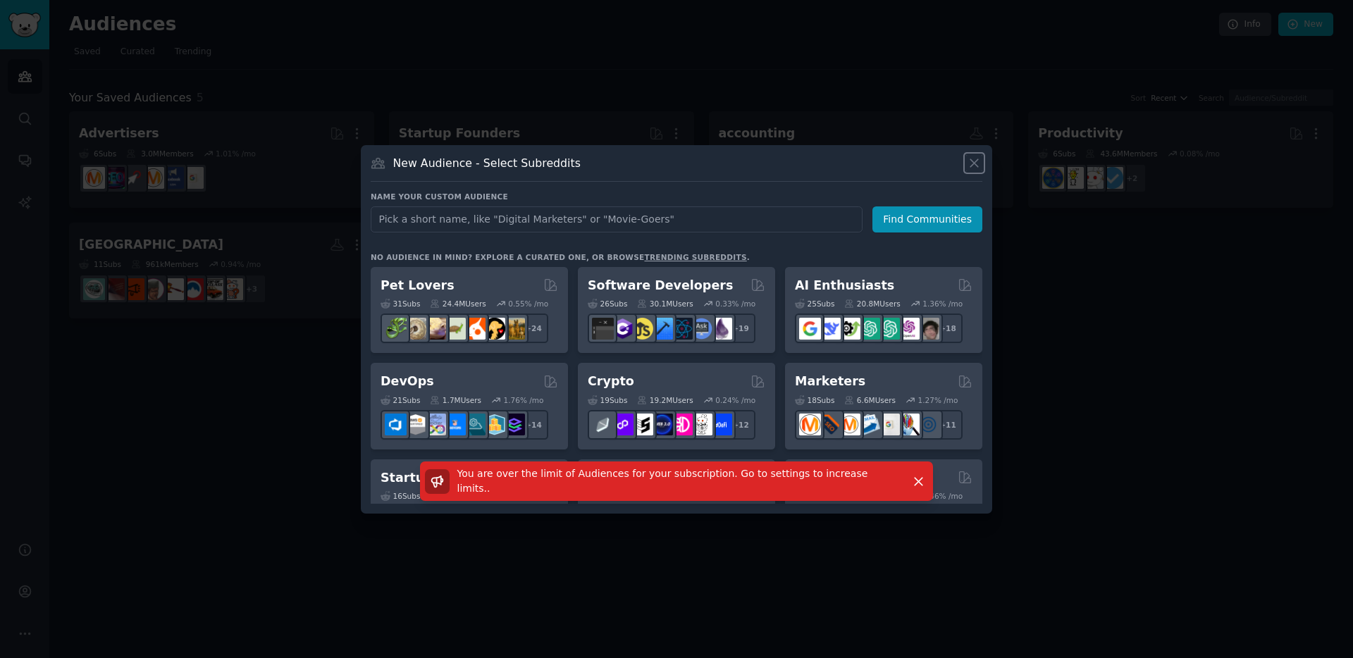
click at [974, 158] on icon at bounding box center [974, 163] width 15 height 15
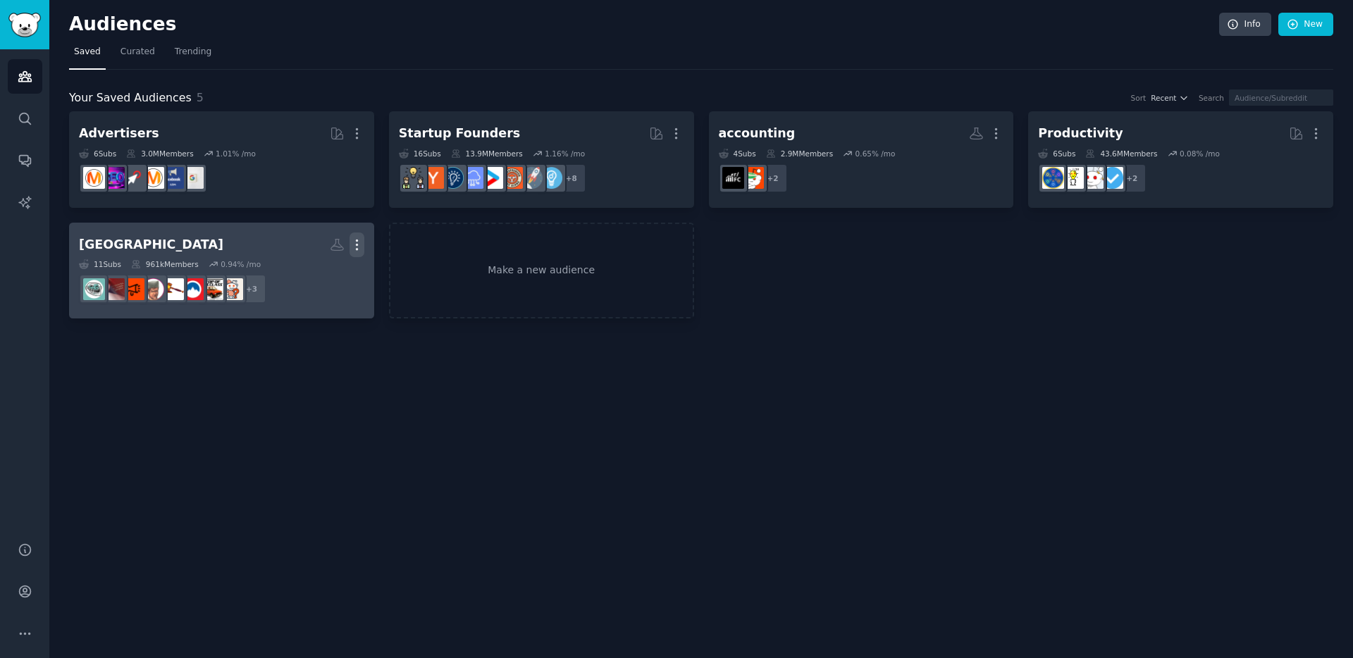
click at [355, 246] on icon "button" at bounding box center [356, 244] width 15 height 15
click at [322, 277] on p "Delete" at bounding box center [318, 274] width 32 height 15
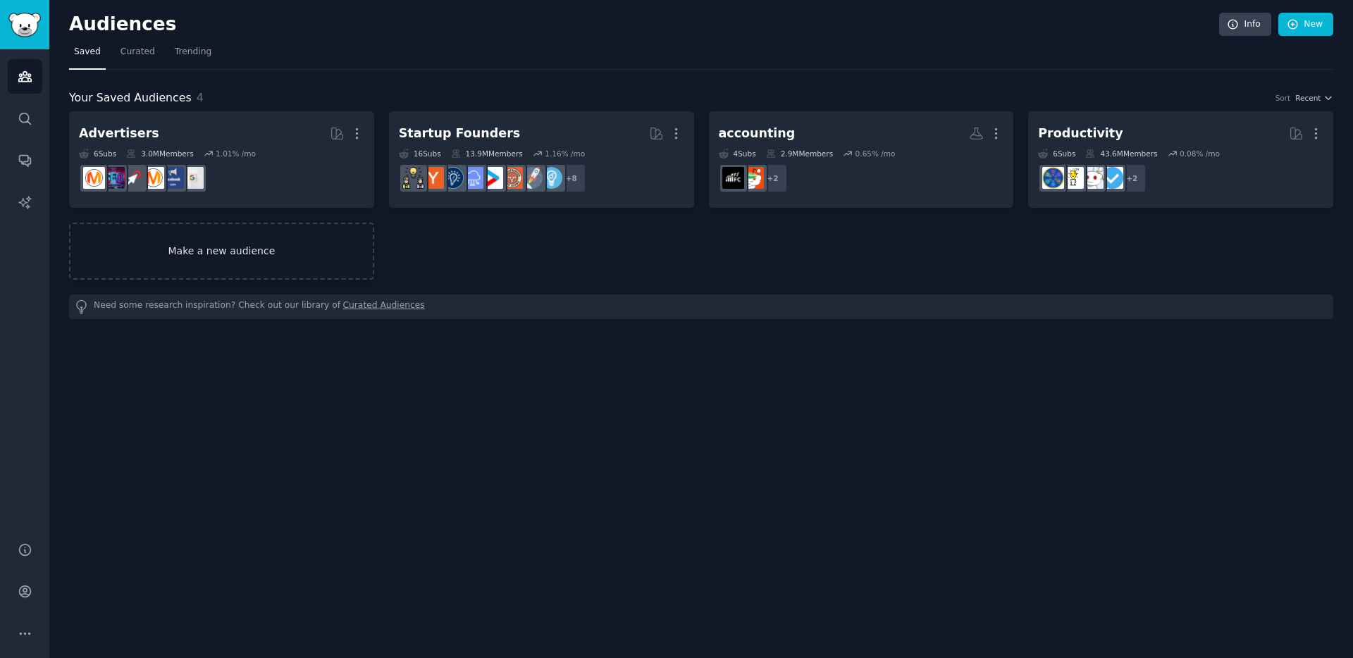
click at [319, 248] on link "Make a new audience" at bounding box center [221, 251] width 305 height 57
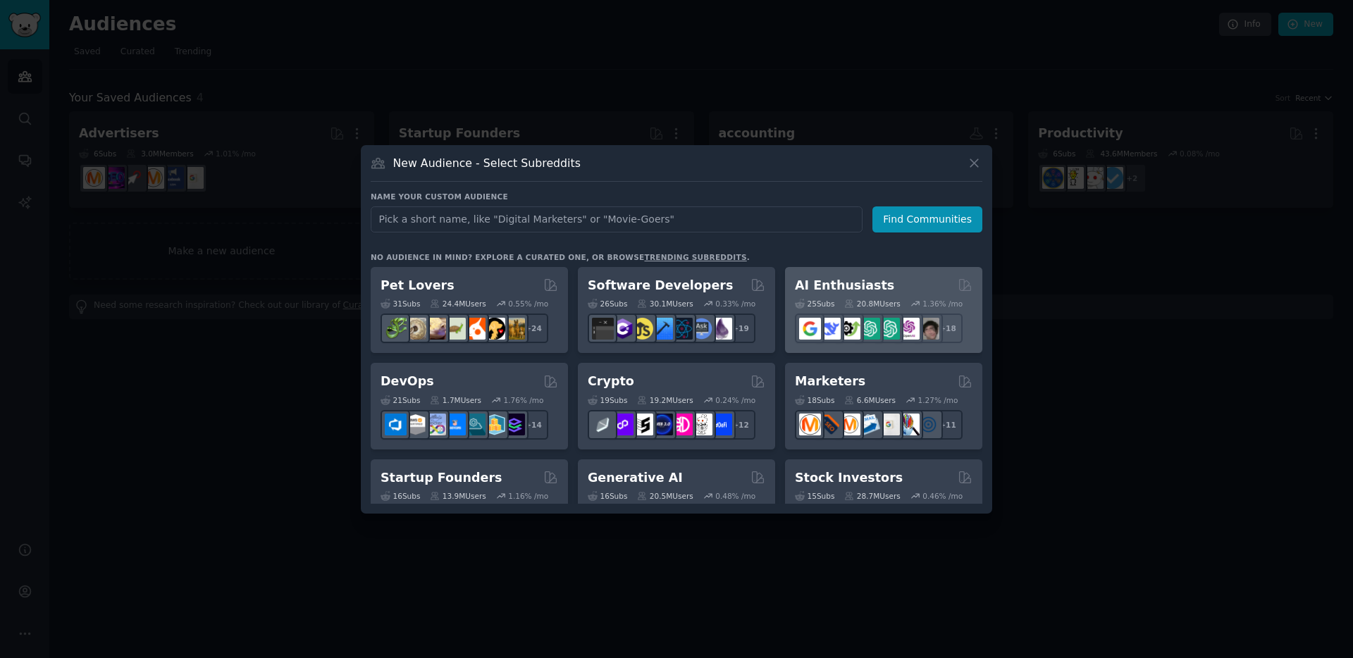
click at [894, 288] on div "AI Enthusiasts Curated by GummySearch" at bounding box center [884, 286] width 178 height 18
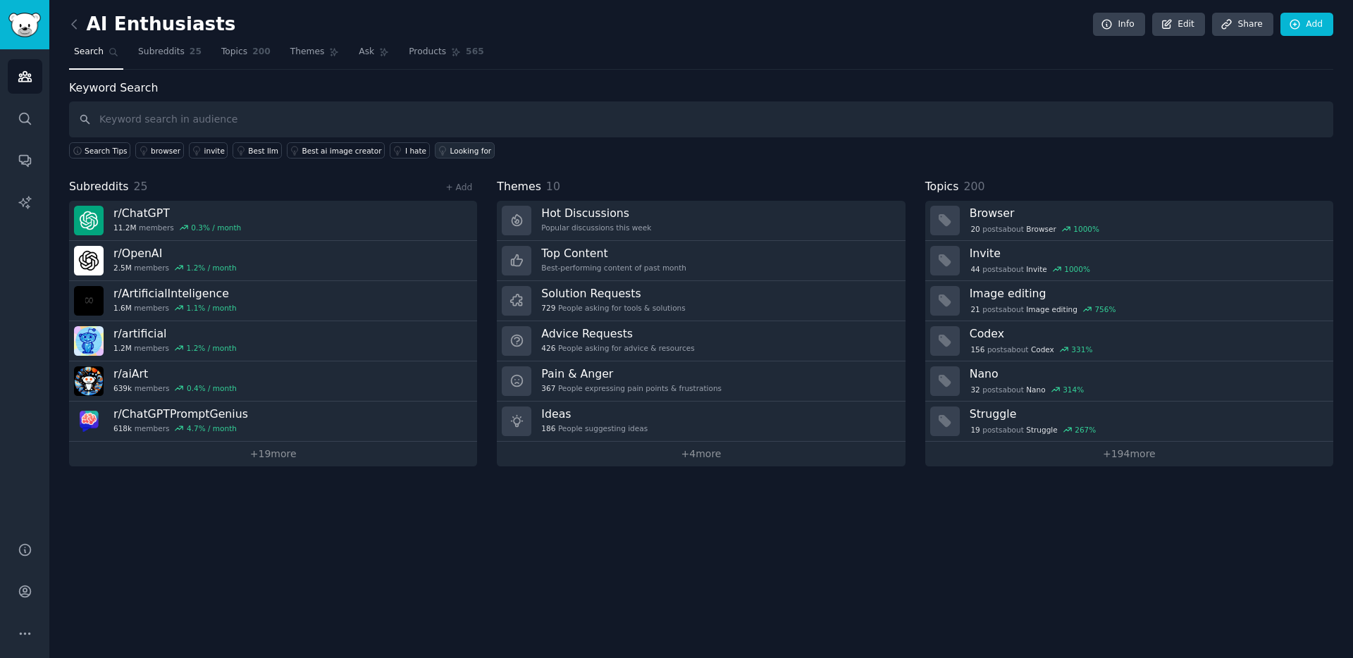
click at [461, 152] on div "Looking for" at bounding box center [471, 151] width 42 height 10
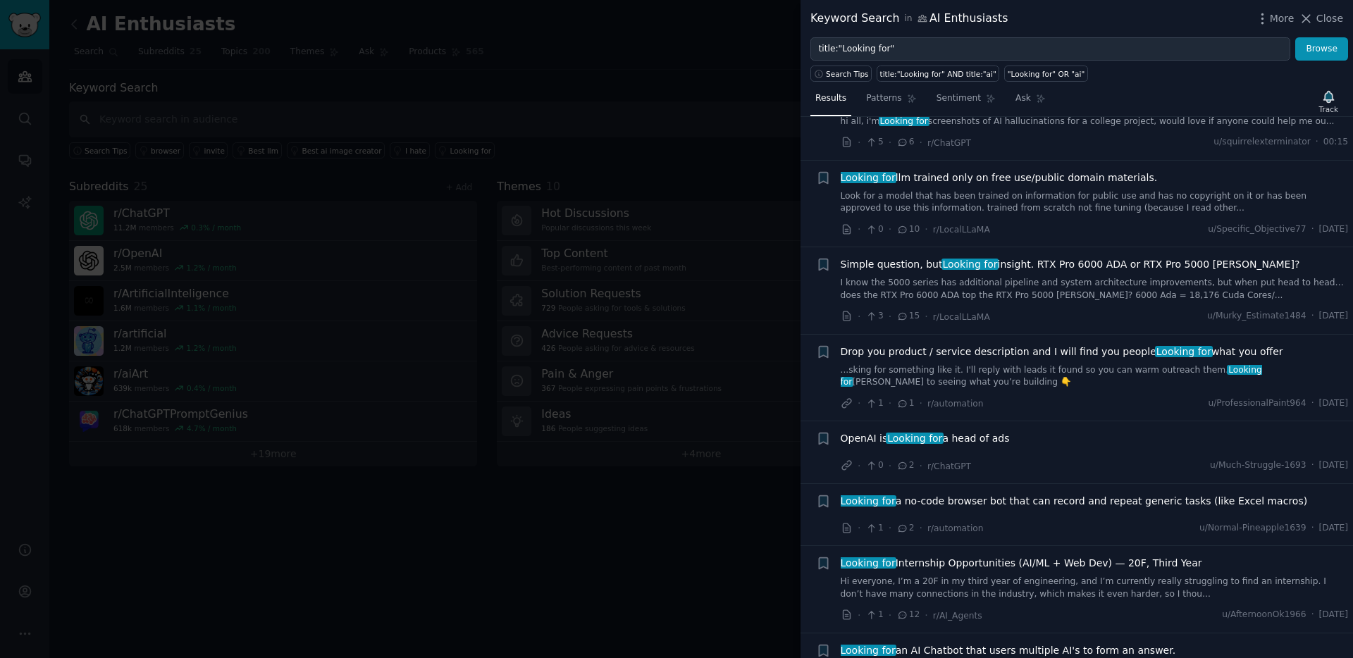
scroll to position [596, 0]
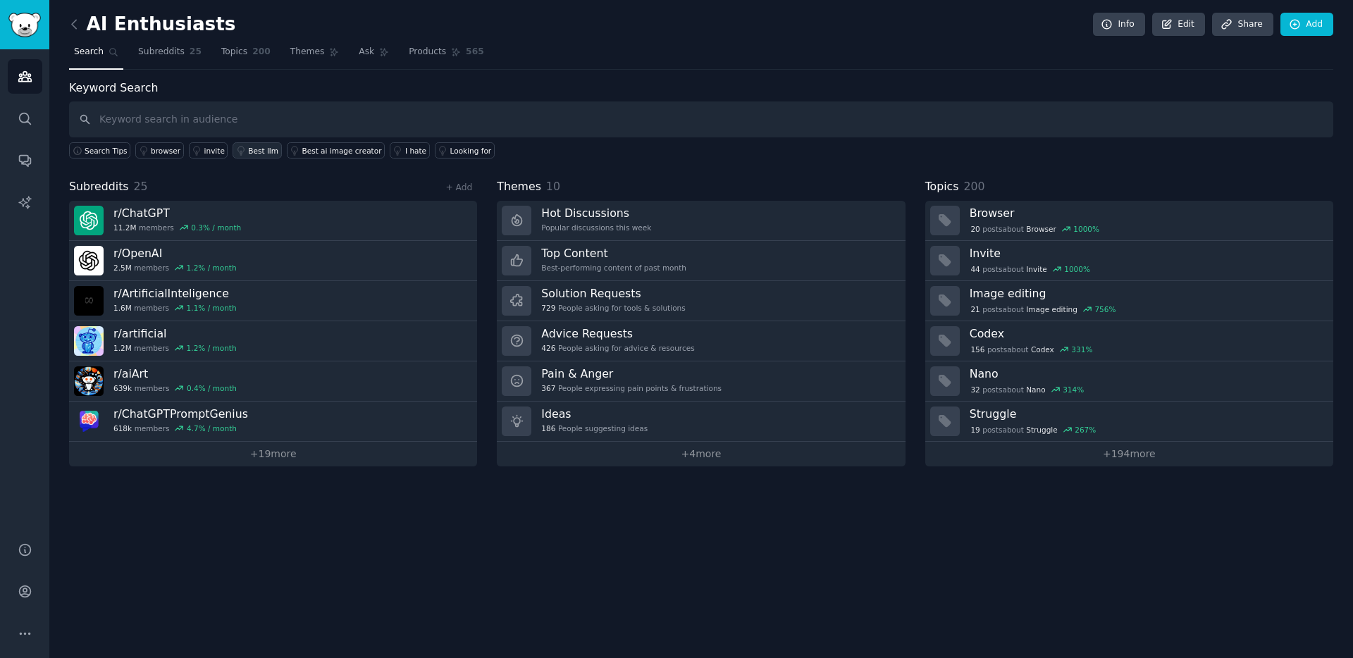
click at [251, 150] on div "Best llm" at bounding box center [263, 151] width 30 height 10
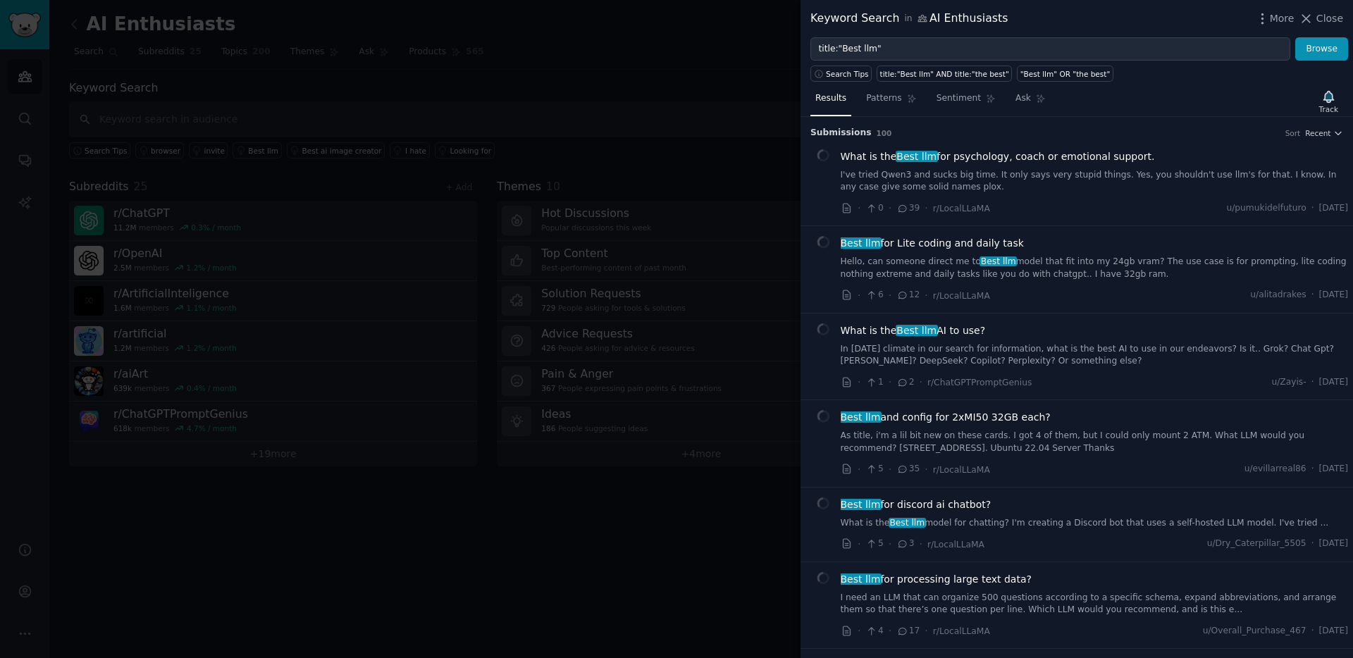
click at [499, 87] on div at bounding box center [676, 329] width 1353 height 658
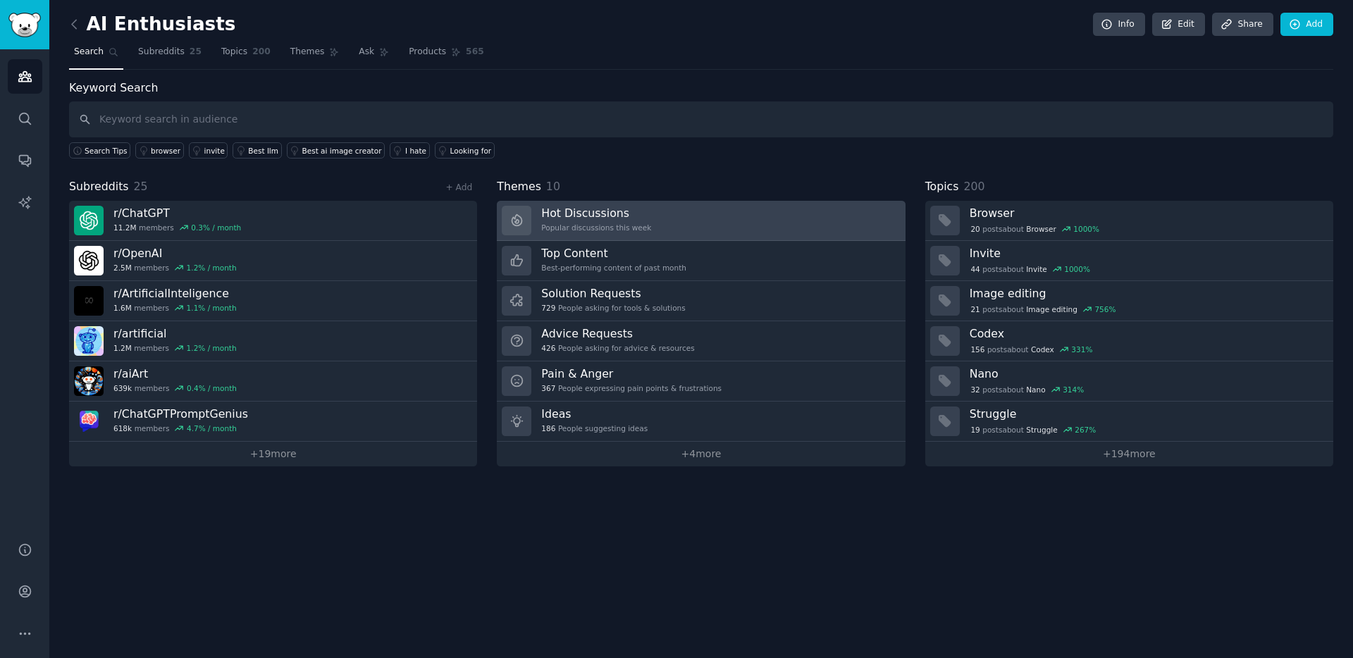
click at [637, 223] on div "Popular discussions this week" at bounding box center [596, 228] width 110 height 10
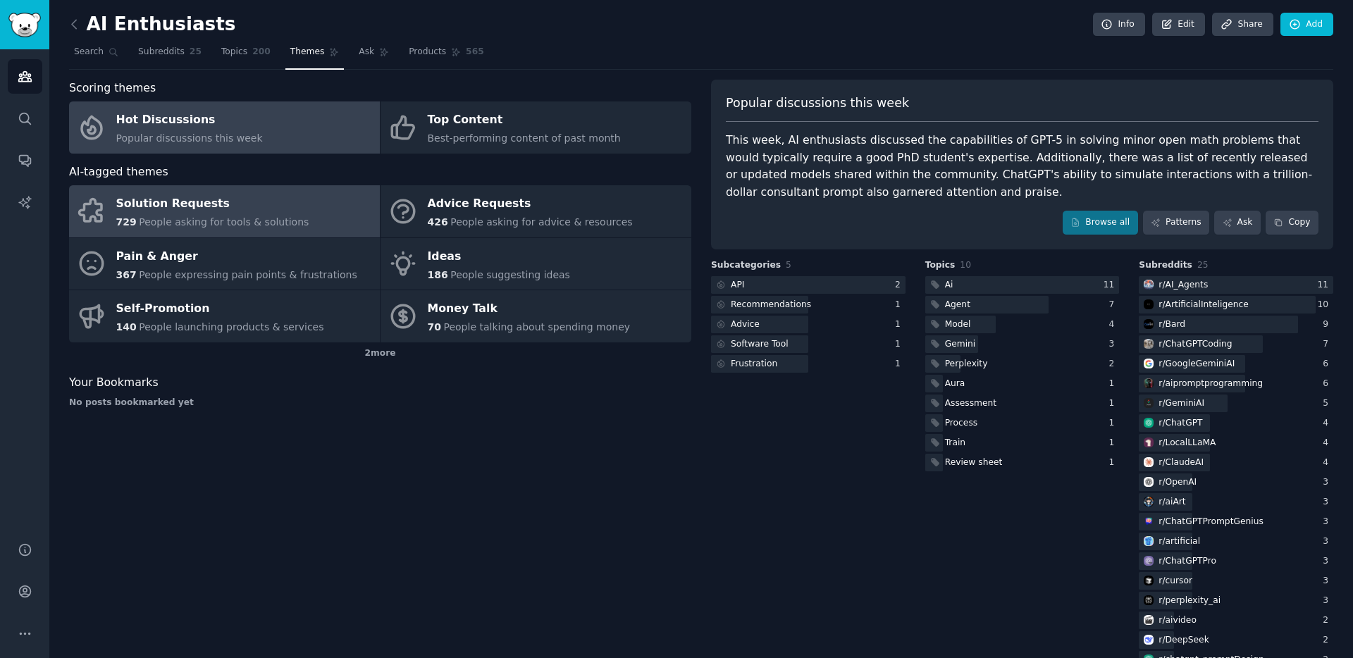
click at [266, 218] on span "People asking for tools & solutions" at bounding box center [224, 221] width 170 height 11
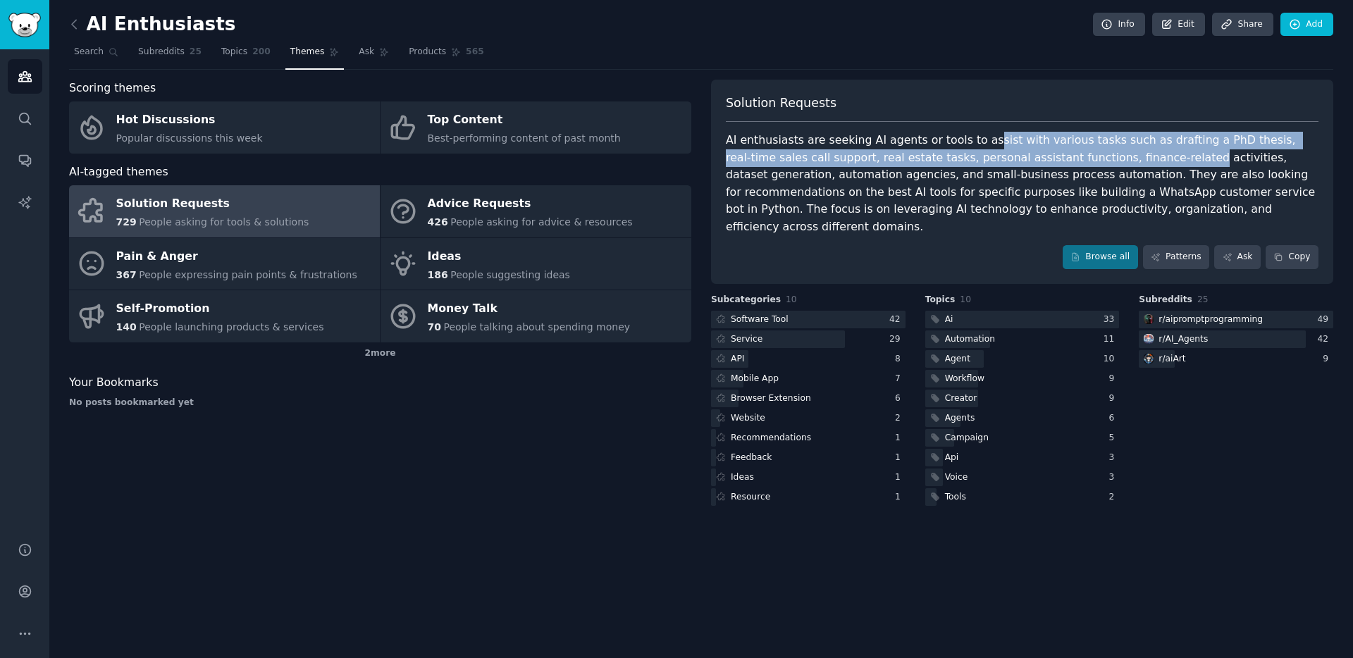
drag, startPoint x: 976, startPoint y: 136, endPoint x: 1100, endPoint y: 155, distance: 126.1
click at [1102, 154] on div "AI enthusiasts are seeking AI agents or tools to assist with various tasks such…" at bounding box center [1022, 184] width 593 height 104
click at [773, 314] on div "Software Tool" at bounding box center [760, 320] width 58 height 13
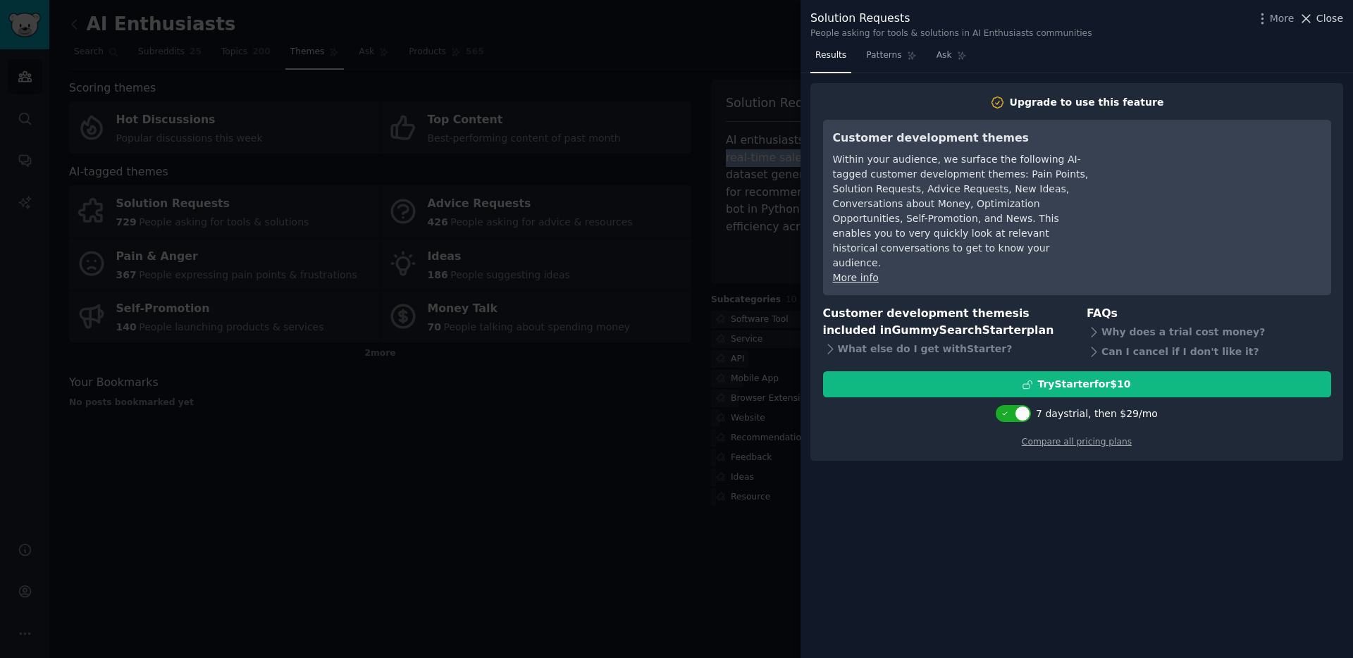
click at [1331, 19] on span "Close" at bounding box center [1329, 18] width 27 height 15
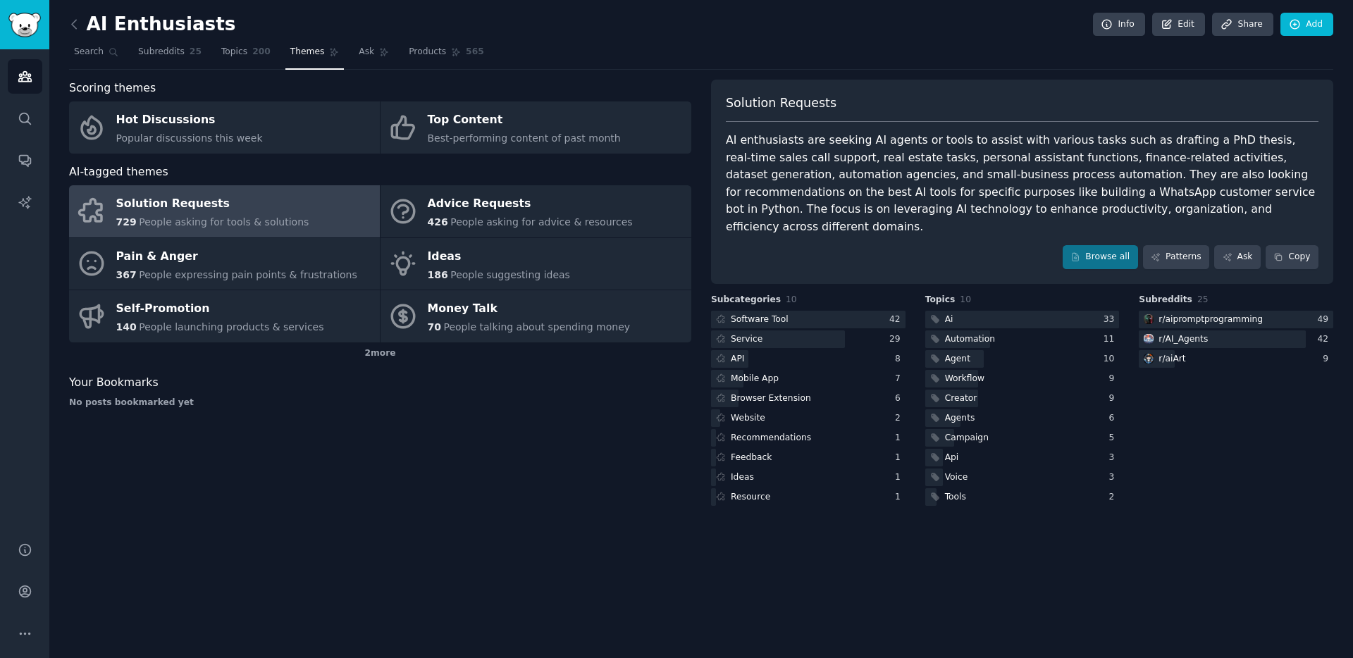
click at [981, 195] on div "AI enthusiasts are seeking AI agents or tools to assist with various tasks such…" at bounding box center [1022, 184] width 593 height 104
drag, startPoint x: 794, startPoint y: 144, endPoint x: 1093, endPoint y: 201, distance: 304.1
click at [1090, 201] on div "AI enthusiasts are seeking AI agents or tools to assist with various tasks such…" at bounding box center [1022, 184] width 593 height 104
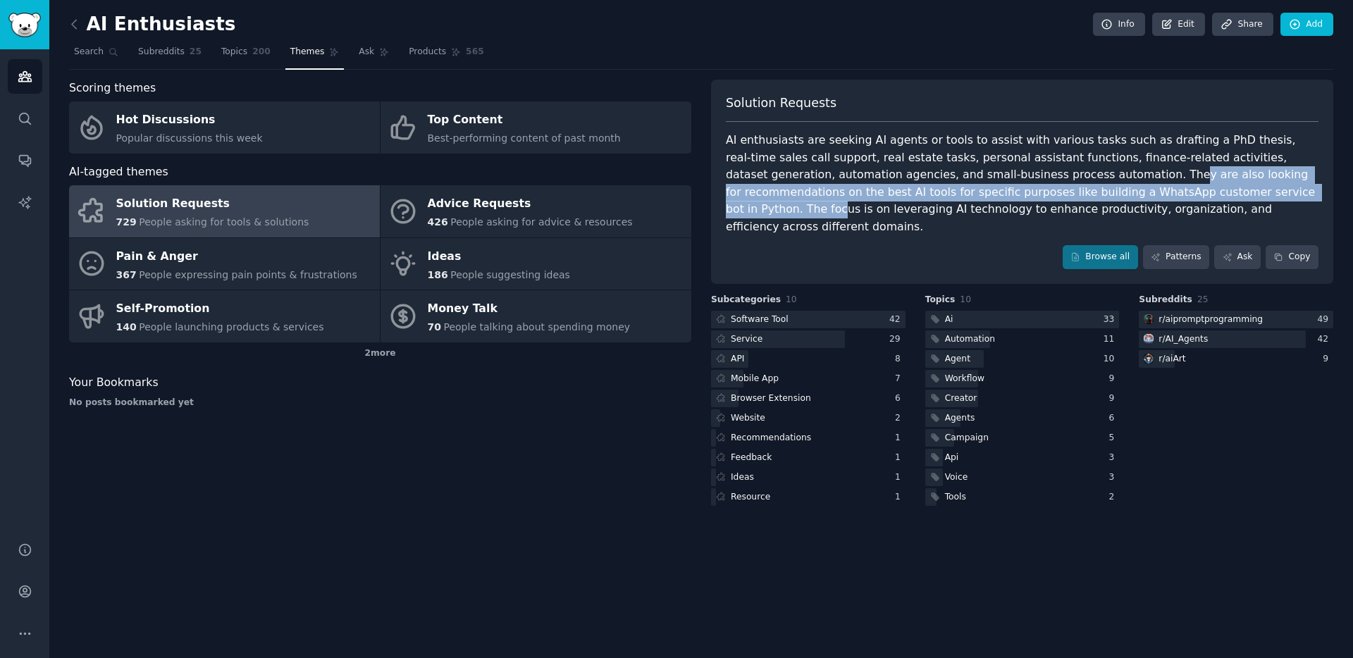
drag, startPoint x: 1143, startPoint y: 199, endPoint x: 998, endPoint y: 182, distance: 146.2
click at [998, 182] on div "AI enthusiasts are seeking AI agents or tools to assist with various tasks such…" at bounding box center [1022, 184] width 593 height 104
click at [73, 23] on icon at bounding box center [74, 24] width 4 height 8
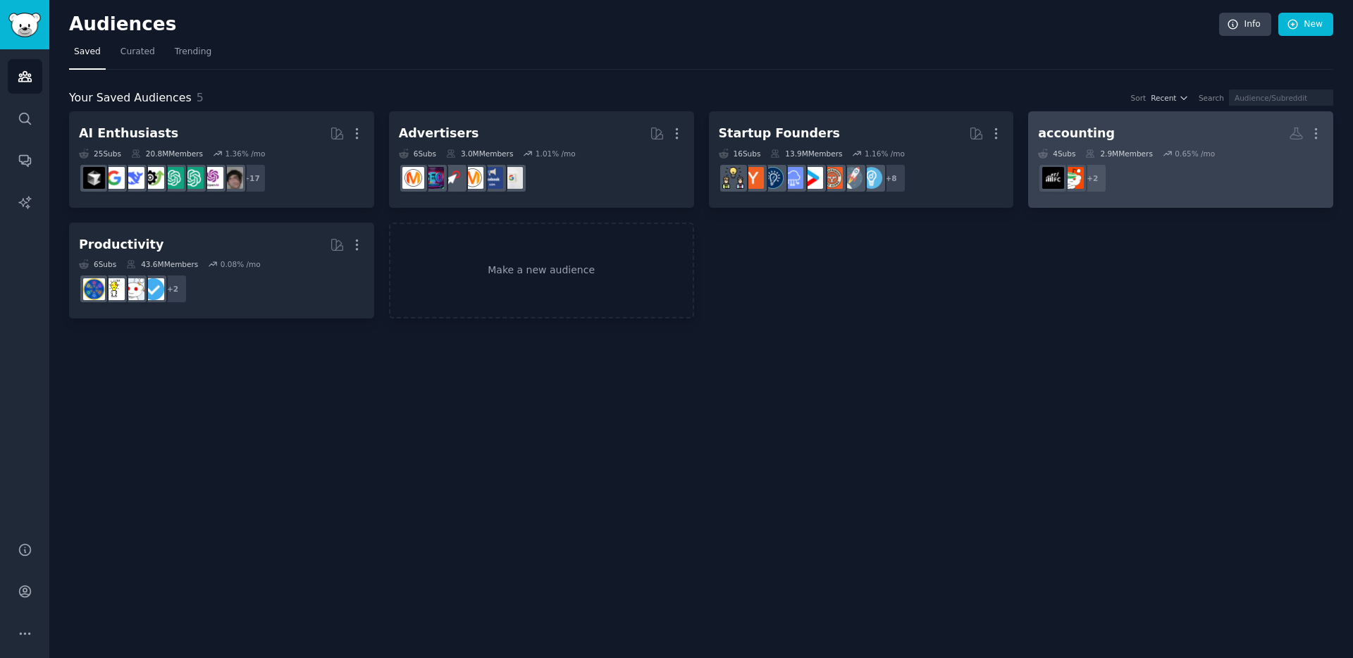
click at [1101, 132] on div "accounting" at bounding box center [1076, 134] width 77 height 18
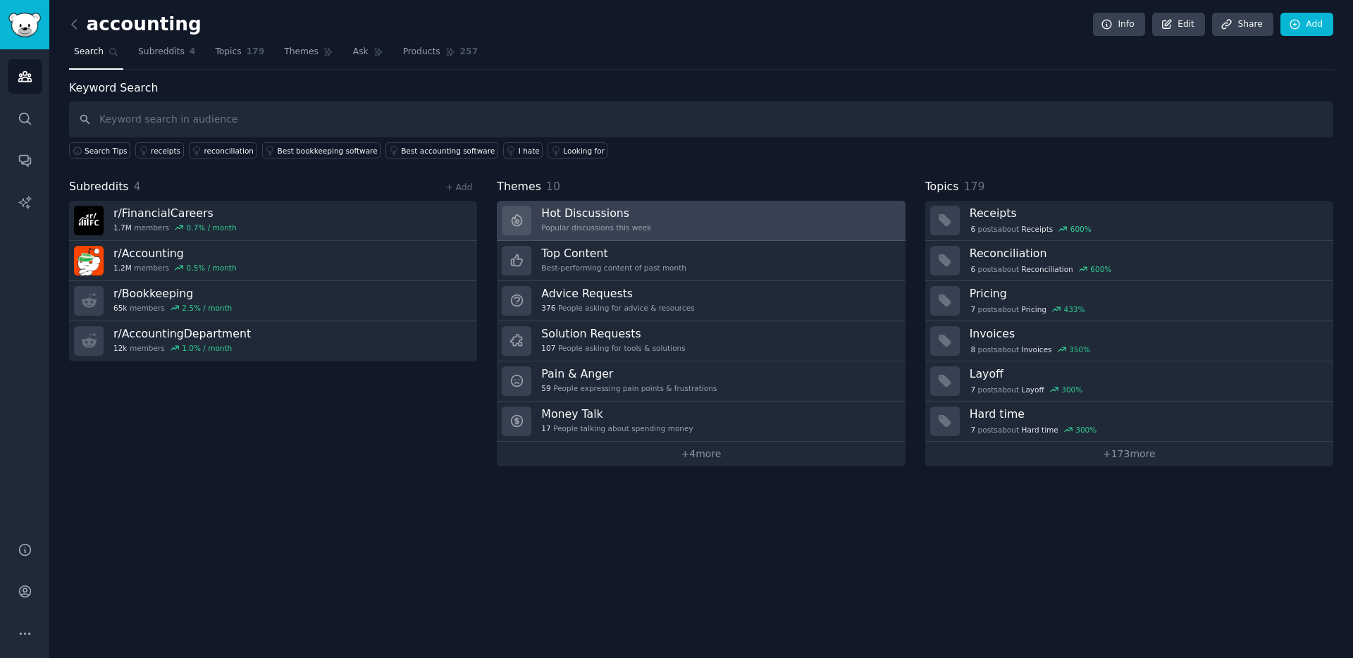
click at [635, 217] on h3 "Hot Discussions" at bounding box center [596, 213] width 110 height 15
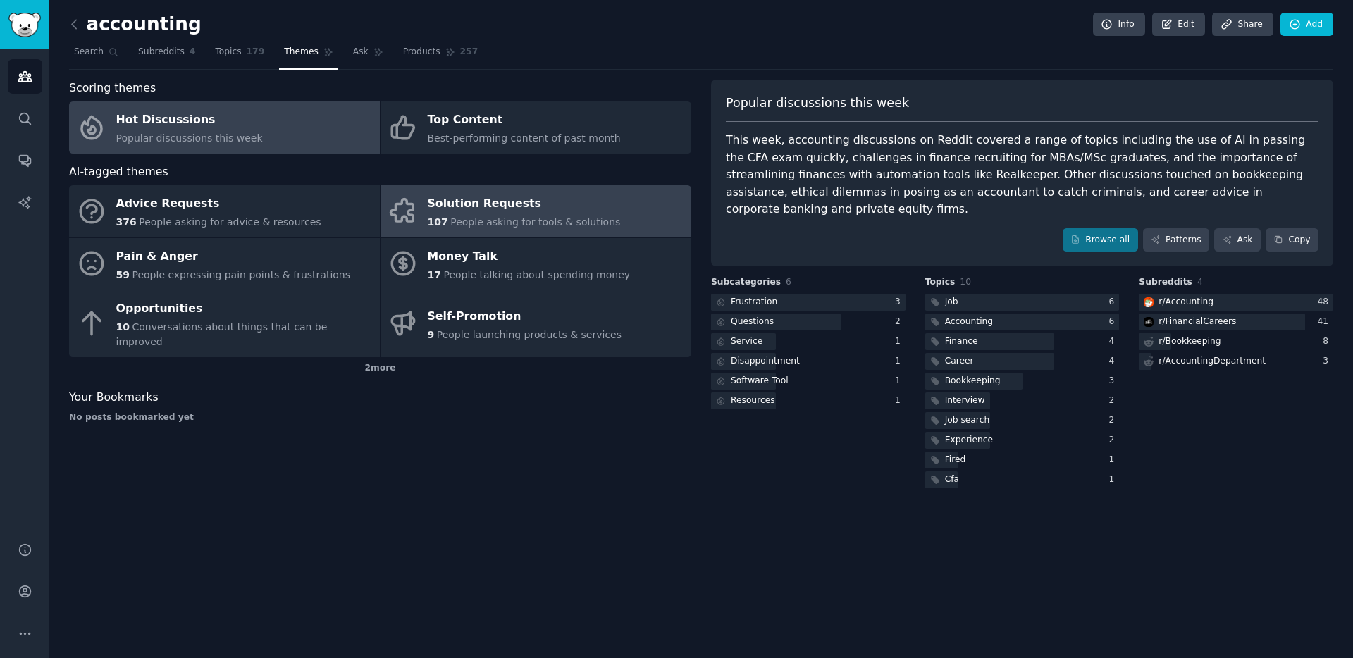
click at [461, 209] on div "Solution Requests" at bounding box center [524, 204] width 193 height 23
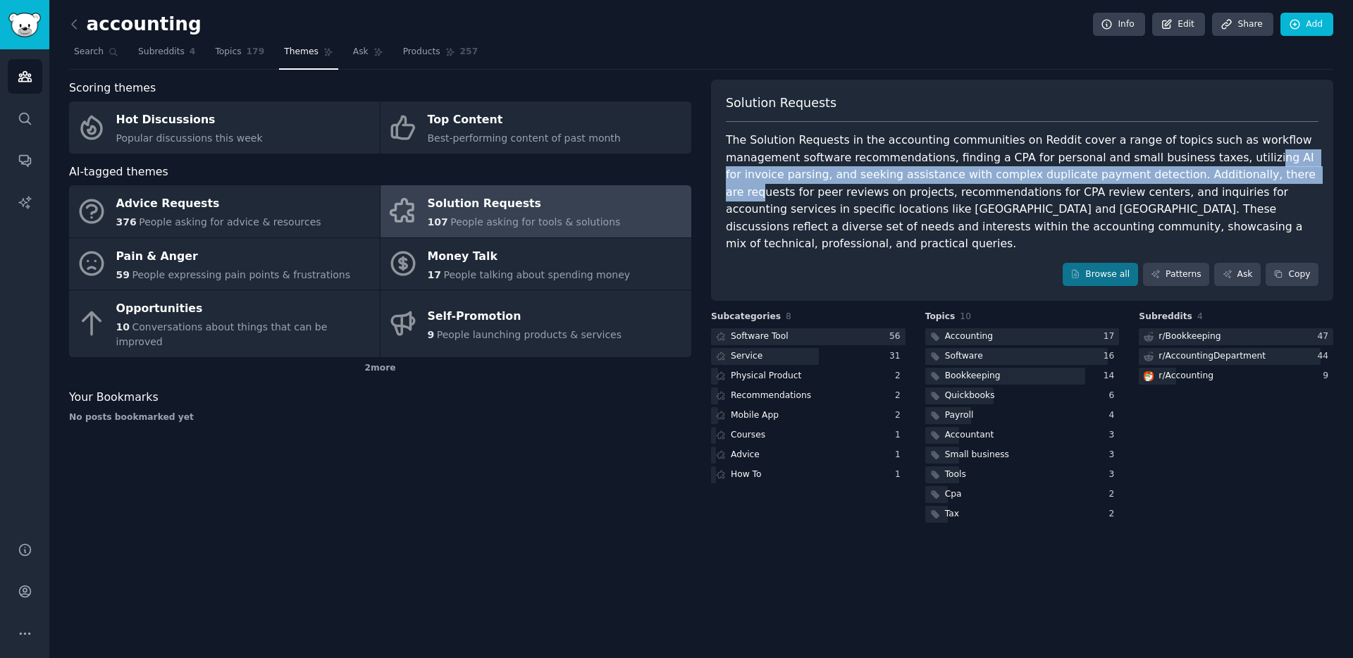
drag, startPoint x: 1229, startPoint y: 159, endPoint x: 1234, endPoint y: 173, distance: 15.2
click at [1234, 173] on div "The Solution Requests in the accounting communities on Reddit cover a range of …" at bounding box center [1022, 192] width 593 height 121
click at [1253, 161] on div "The Solution Requests in the accounting communities on Reddit cover a range of …" at bounding box center [1022, 192] width 593 height 121
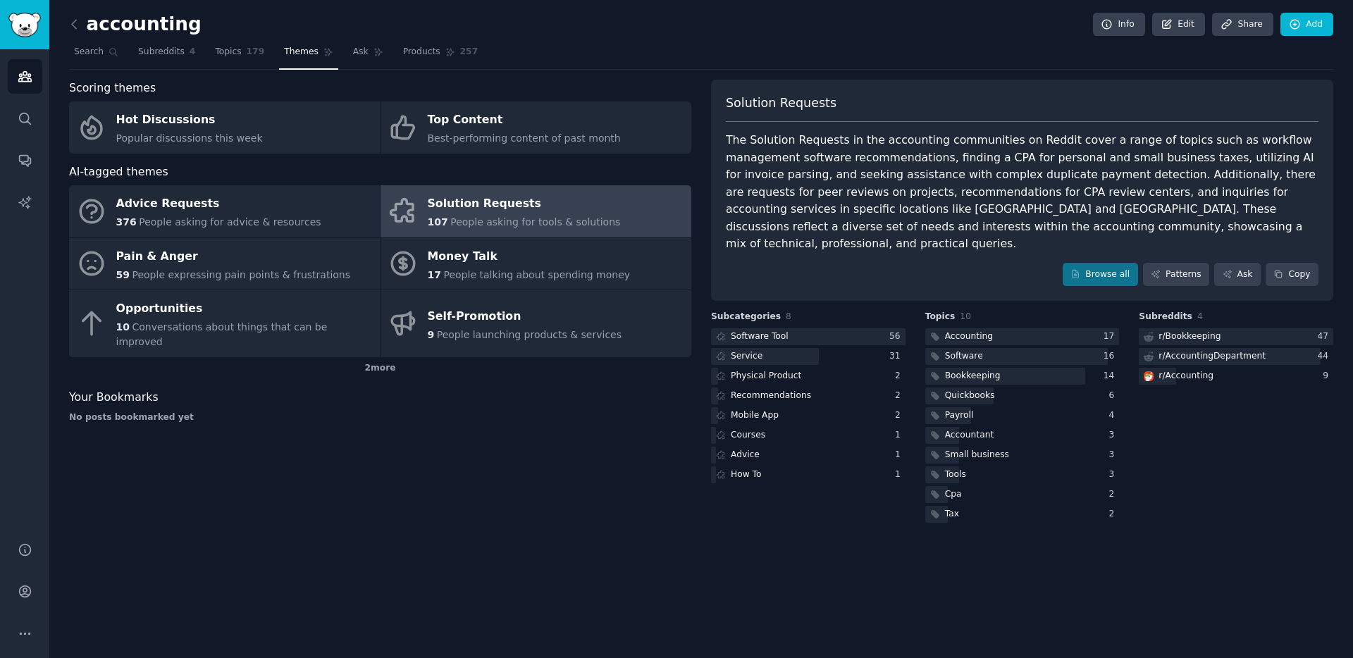
drag, startPoint x: 1257, startPoint y: 173, endPoint x: 1244, endPoint y: 173, distance: 12.7
click at [1257, 173] on div "The Solution Requests in the accounting communities on Reddit cover a range of …" at bounding box center [1022, 192] width 593 height 121
drag, startPoint x: 741, startPoint y: 188, endPoint x: 1086, endPoint y: 194, distance: 344.6
click at [972, 193] on div "The Solution Requests in the accounting communities on Reddit cover a range of …" at bounding box center [1022, 192] width 593 height 121
click at [1038, 197] on div "The Solution Requests in the accounting communities on Reddit cover a range of …" at bounding box center [1022, 192] width 593 height 121
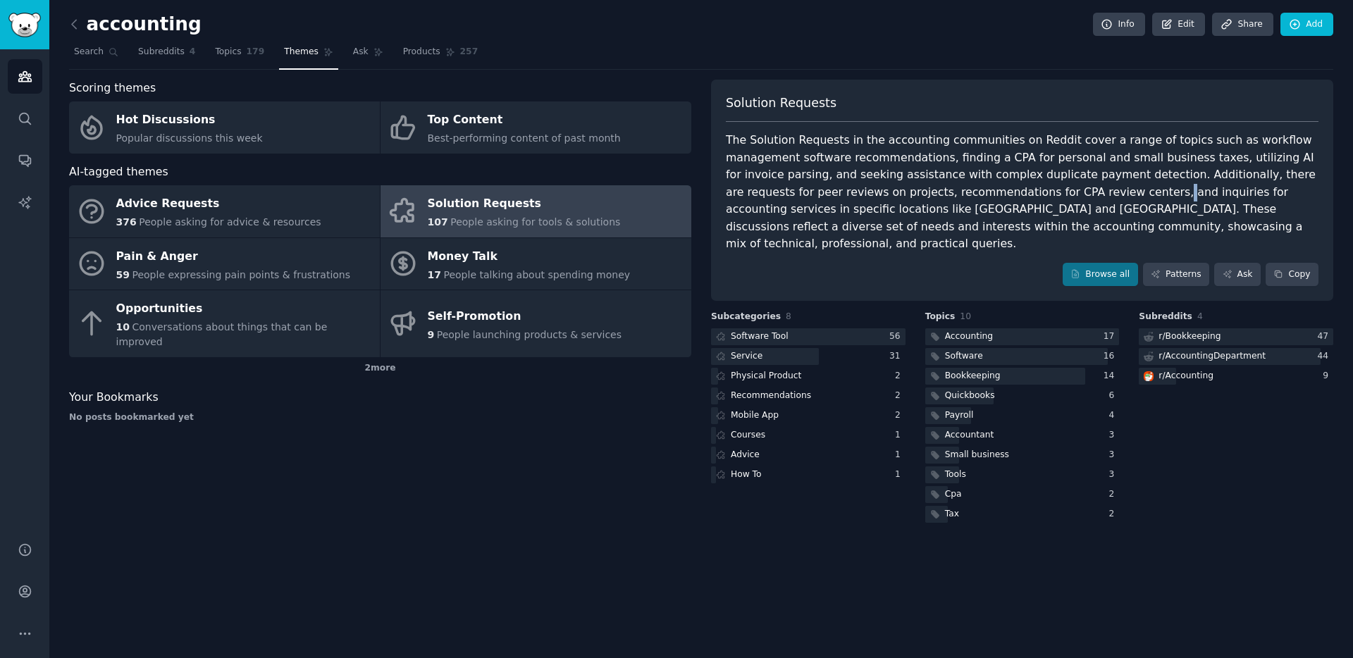
click at [1038, 197] on div "The Solution Requests in the accounting communities on Reddit cover a range of …" at bounding box center [1022, 192] width 593 height 121
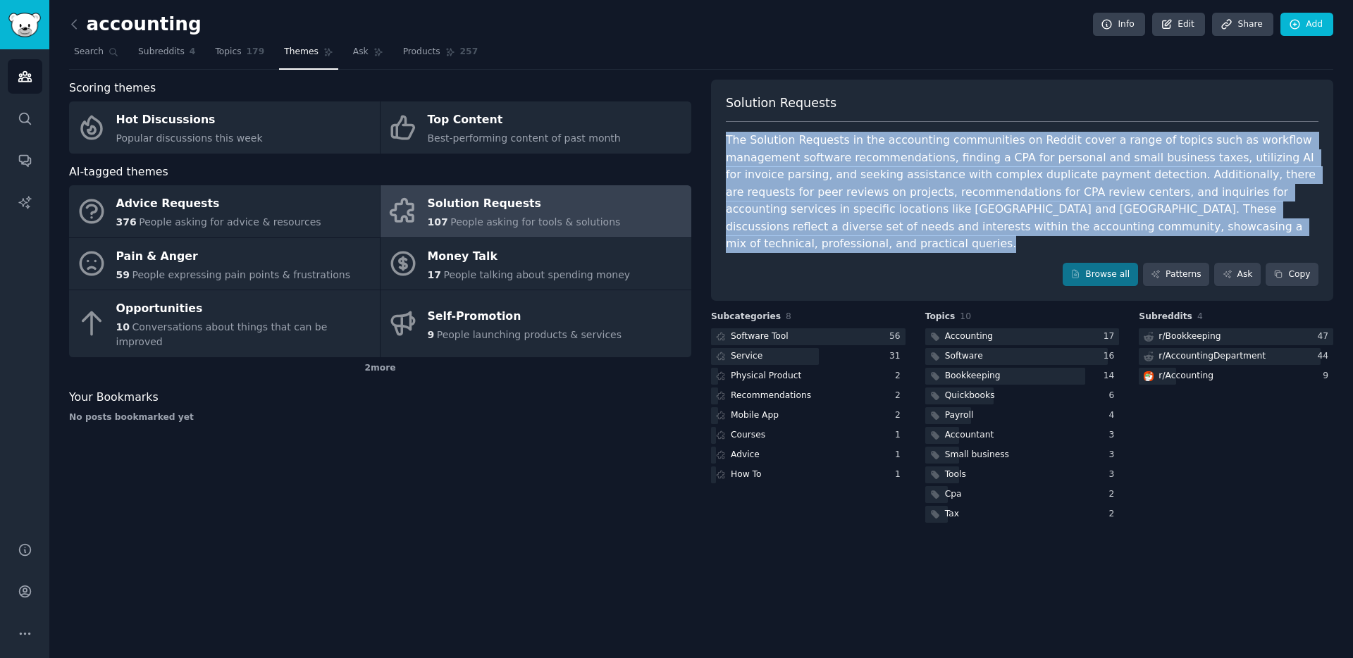
click at [1038, 197] on div "The Solution Requests in the accounting communities on Reddit cover a range of …" at bounding box center [1022, 192] width 593 height 121
click at [1160, 190] on div "The Solution Requests in the accounting communities on Reddit cover a range of …" at bounding box center [1022, 192] width 593 height 121
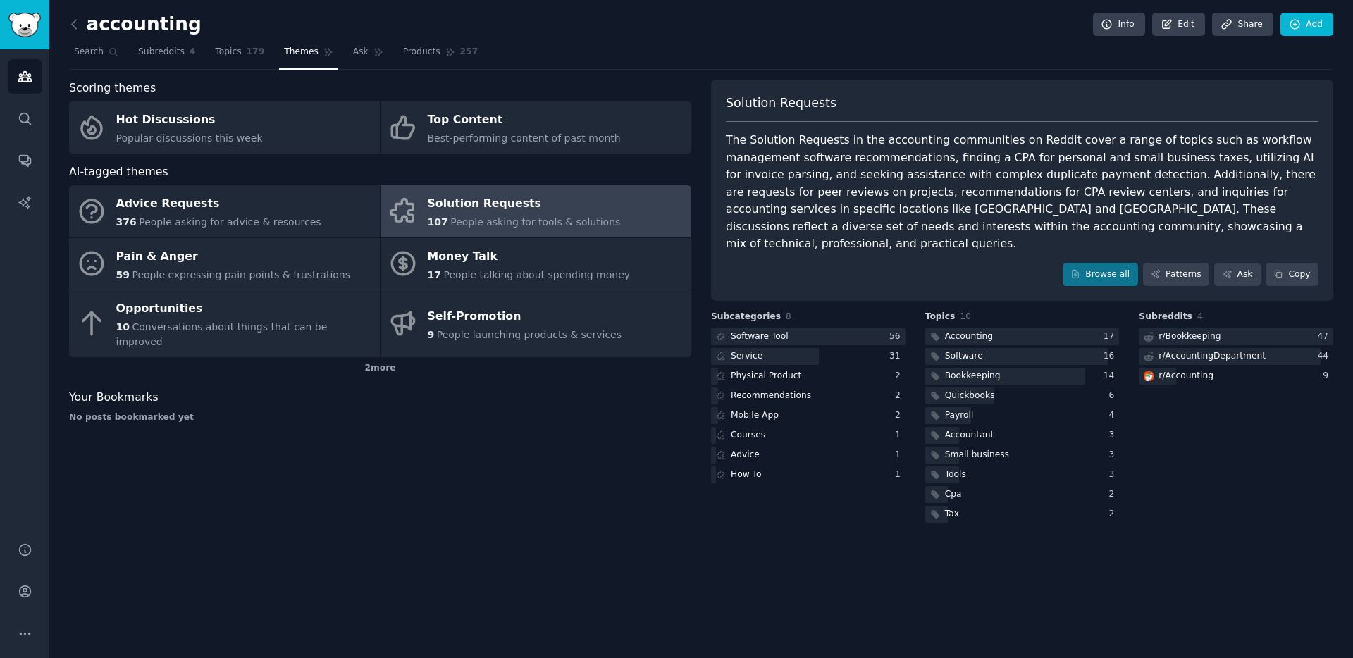
click at [879, 218] on div "The Solution Requests in the accounting communities on Reddit cover a range of …" at bounding box center [1022, 192] width 593 height 121
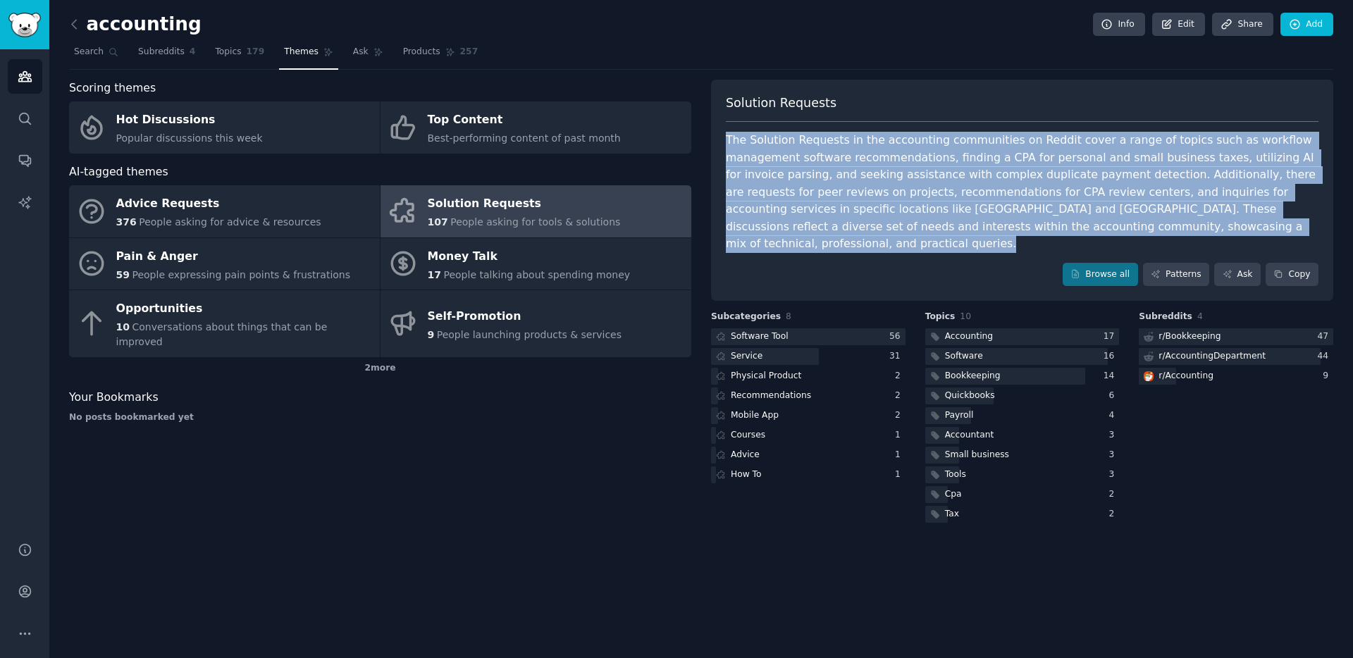
click at [879, 218] on div "The Solution Requests in the accounting communities on Reddit cover a range of …" at bounding box center [1022, 192] width 593 height 121
click at [959, 212] on div "The Solution Requests in the accounting communities on Reddit cover a range of …" at bounding box center [1022, 192] width 593 height 121
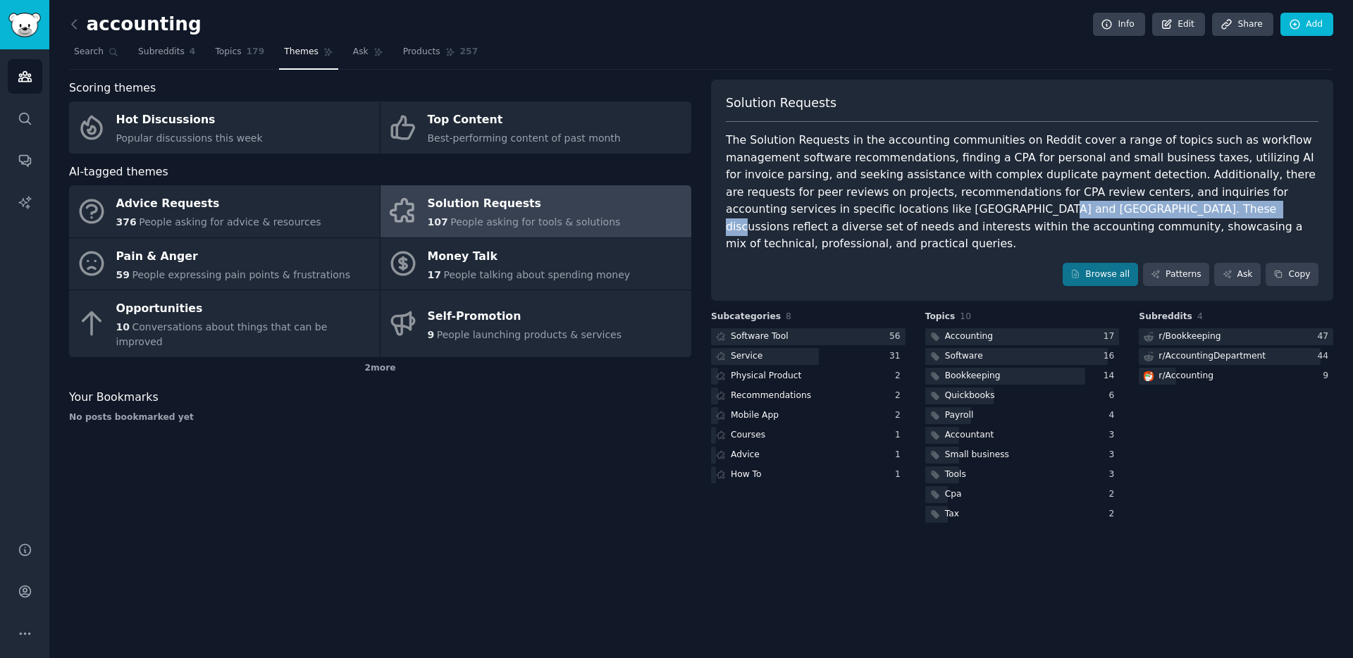
drag, startPoint x: 881, startPoint y: 215, endPoint x: 1057, endPoint y: 215, distance: 175.4
click at [1057, 215] on div "The Solution Requests in the accounting communities on Reddit cover a range of …" at bounding box center [1022, 192] width 593 height 121
click at [974, 207] on div "The Solution Requests in the accounting communities on Reddit cover a range of …" at bounding box center [1022, 192] width 593 height 121
click at [761, 348] on div "Service" at bounding box center [738, 357] width 54 height 18
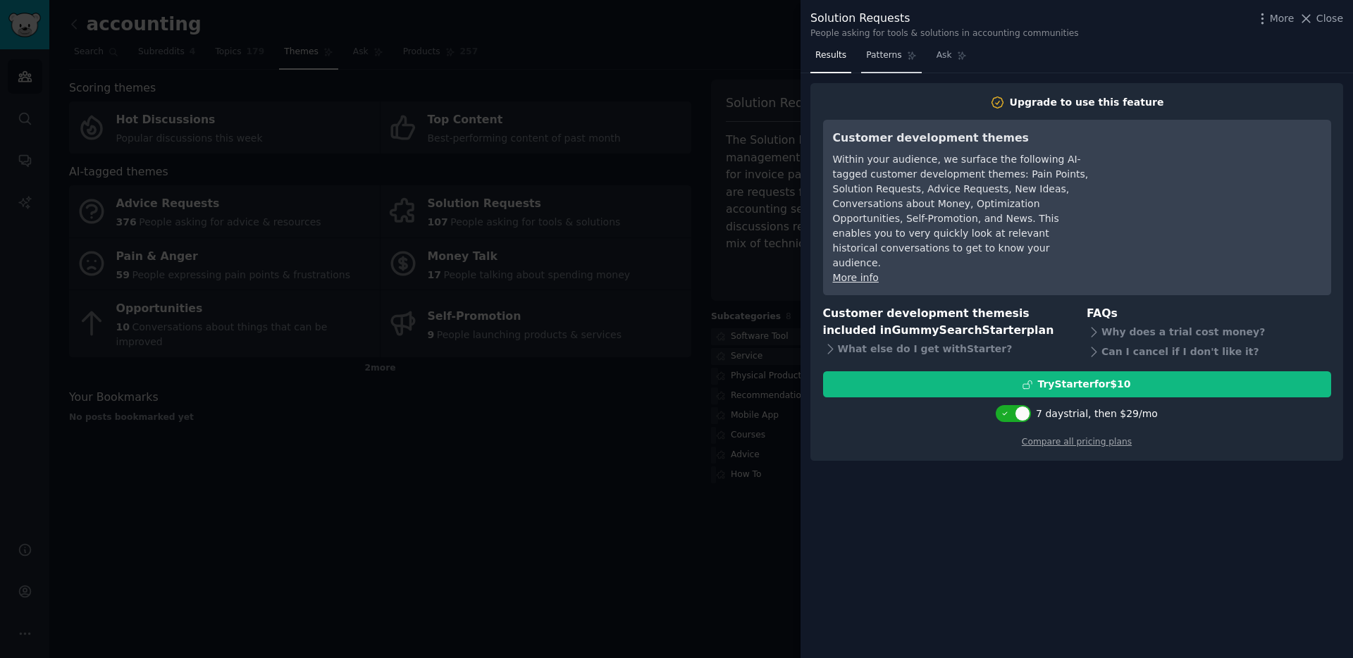
click at [875, 62] on link "Patterns" at bounding box center [891, 58] width 60 height 29
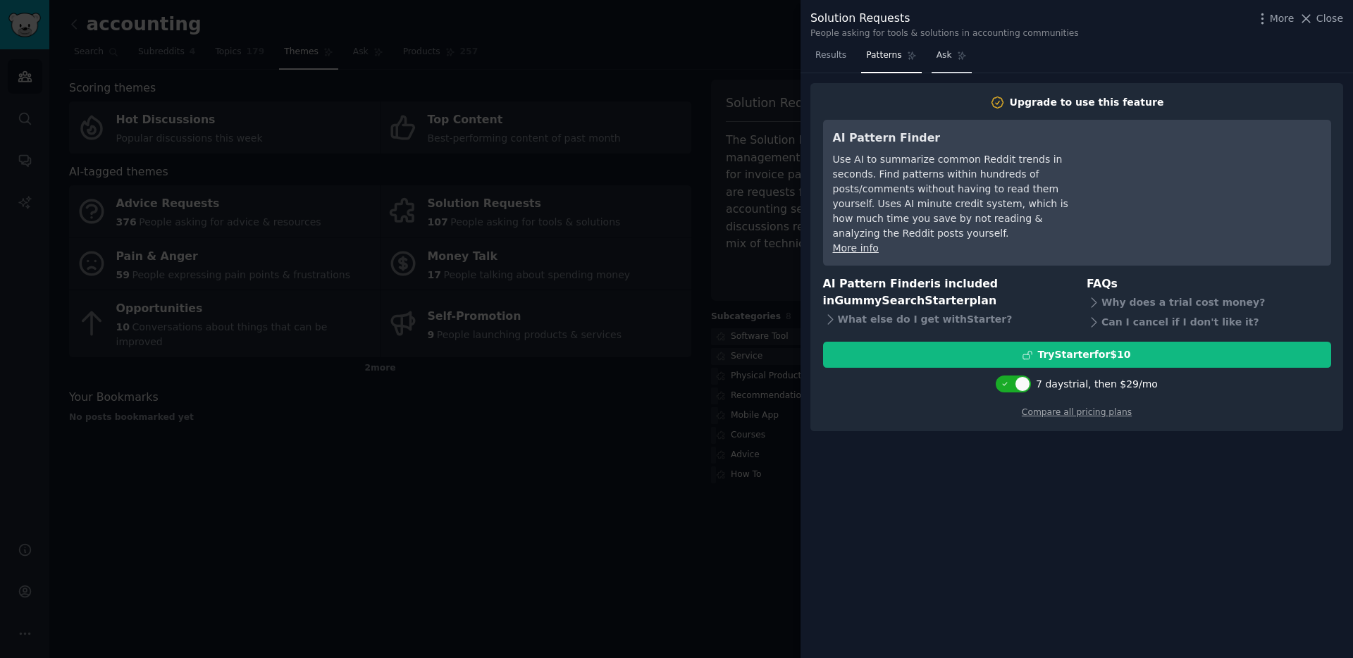
click at [942, 57] on span "Ask" at bounding box center [943, 55] width 15 height 13
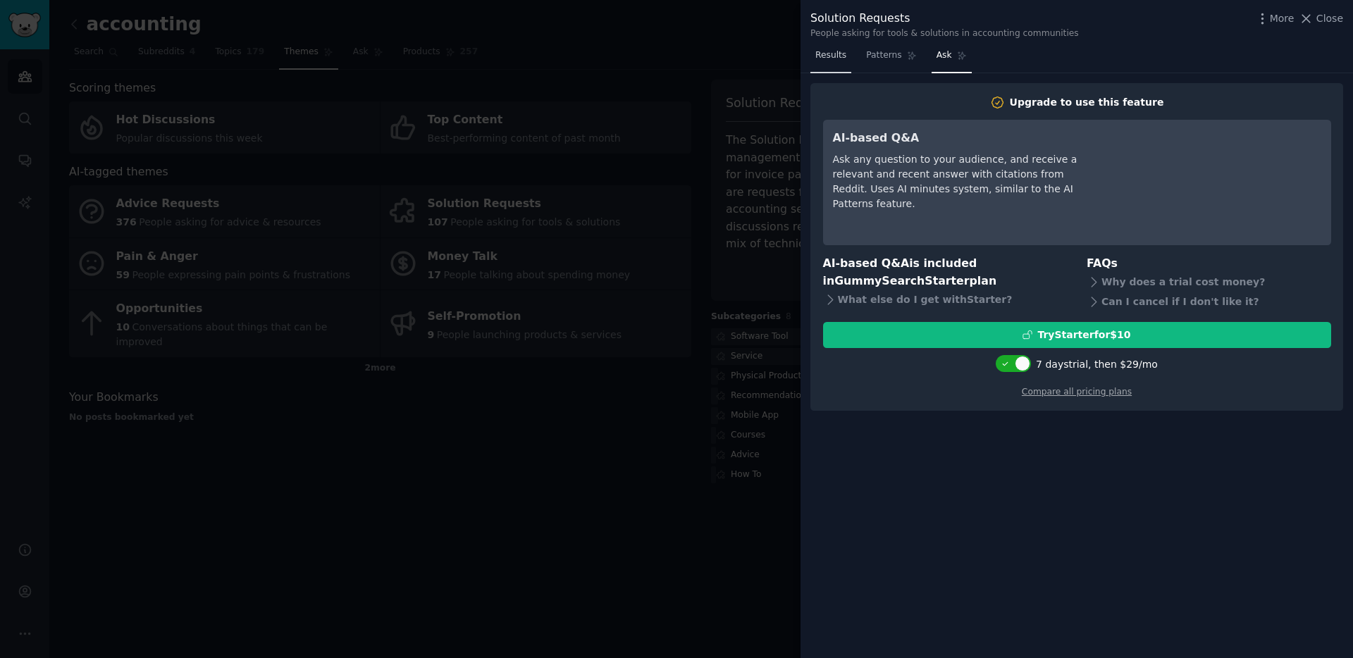
click at [817, 59] on span "Results" at bounding box center [830, 55] width 31 height 13
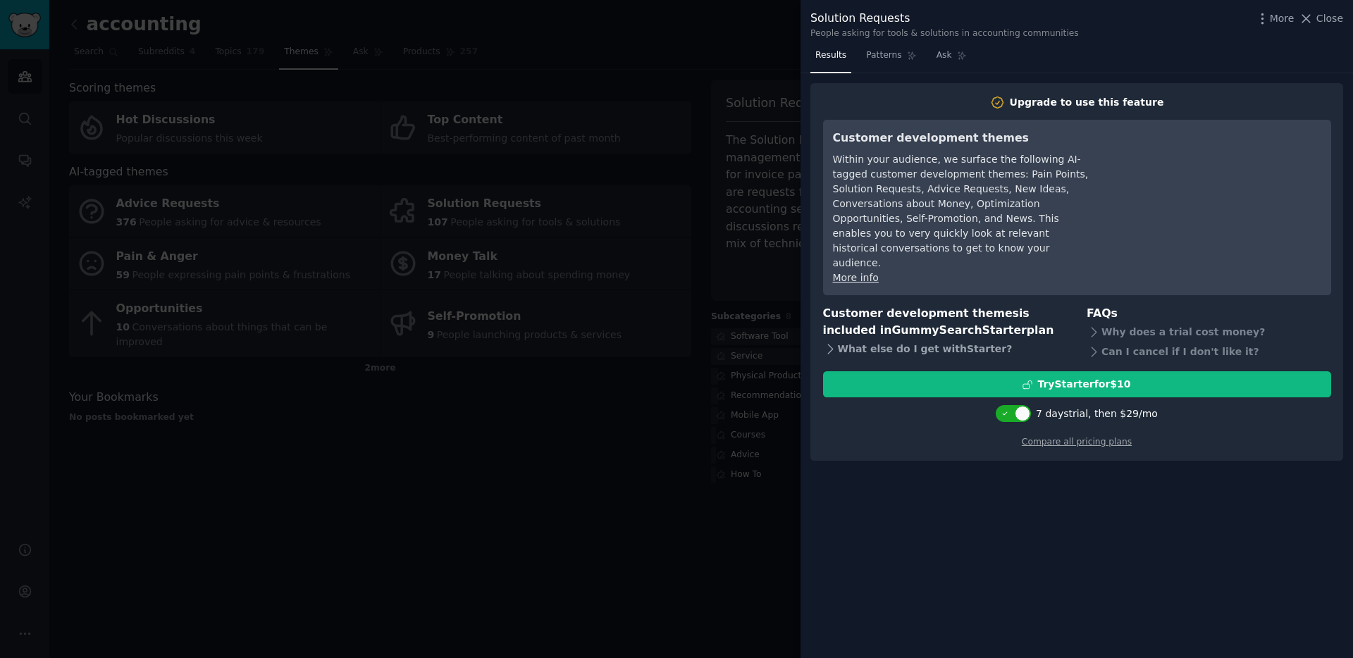
click at [832, 342] on icon at bounding box center [830, 349] width 15 height 15
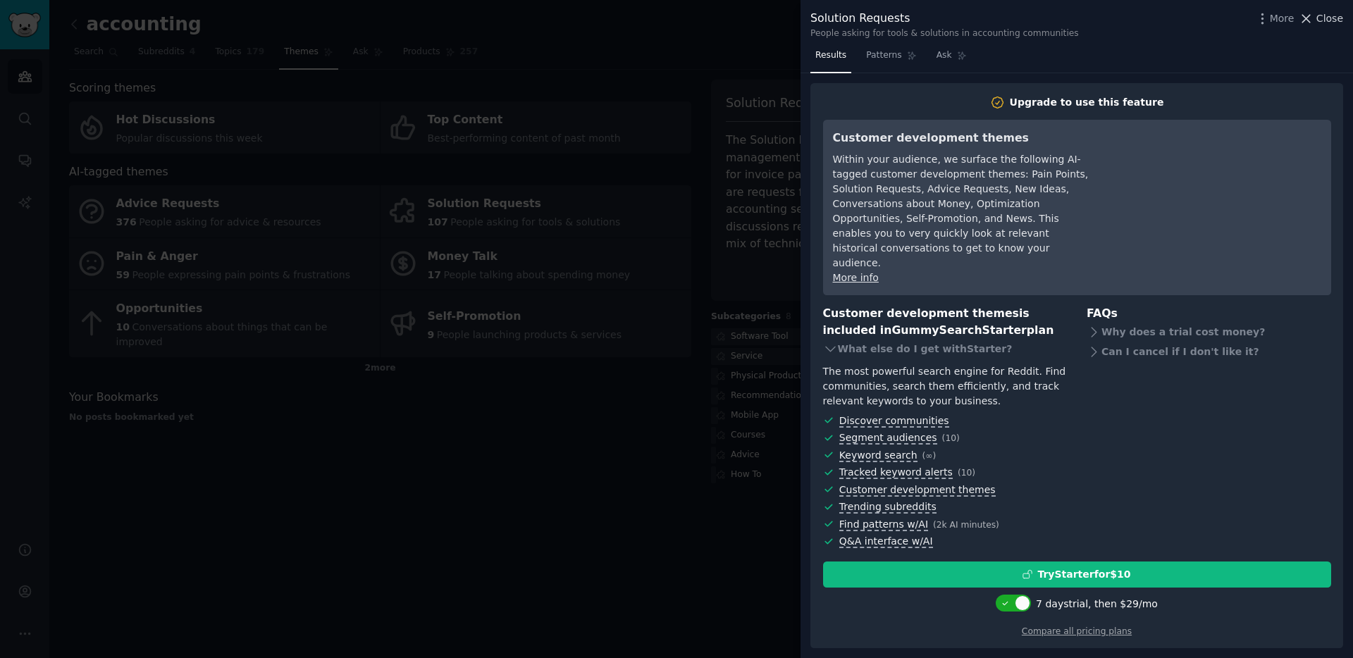
click at [1321, 18] on span "Close" at bounding box center [1329, 18] width 27 height 15
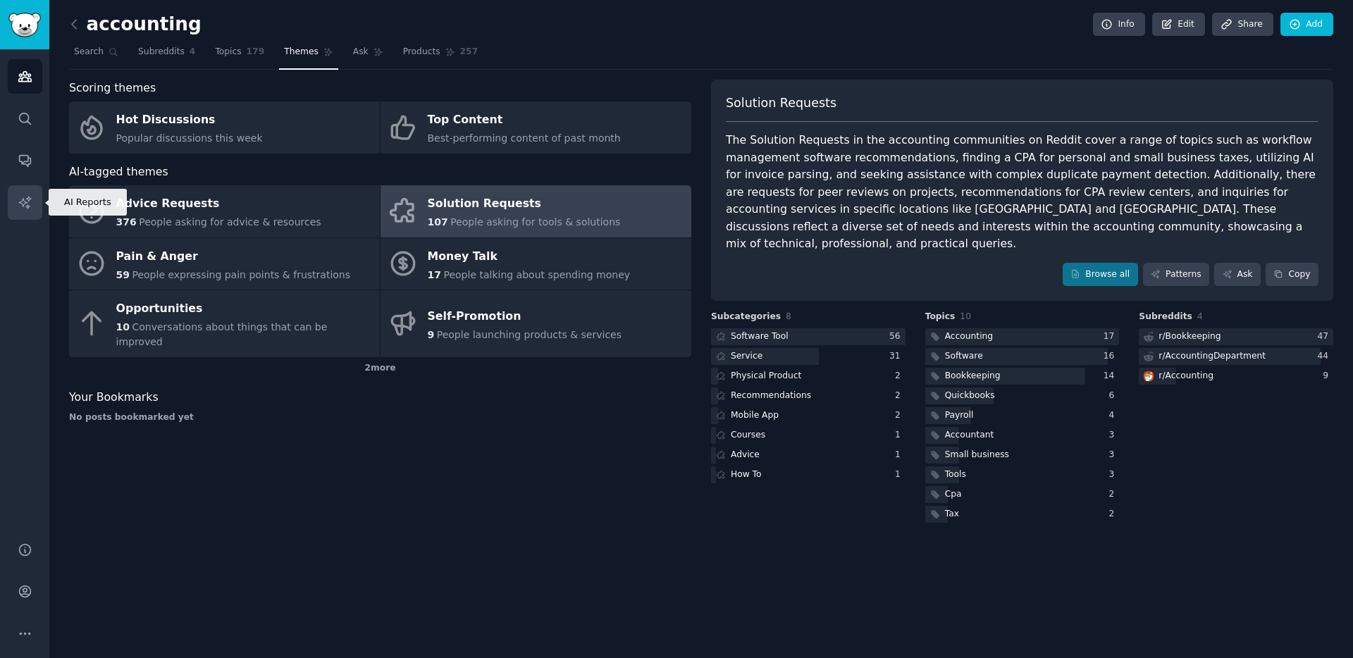
click at [19, 209] on icon "Sidebar" at bounding box center [25, 202] width 15 height 15
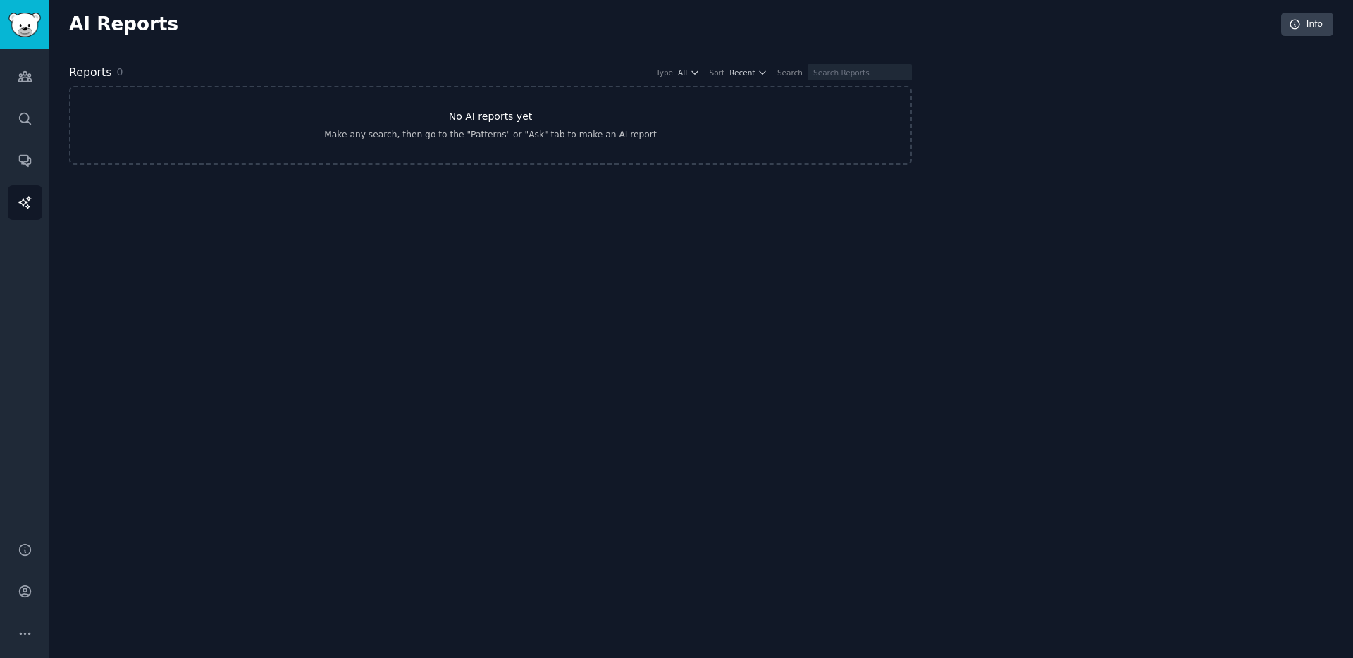
click at [534, 135] on div "Make any search, then go to the "Patterns" or "Ask" tab to make an AI report" at bounding box center [490, 135] width 332 height 13
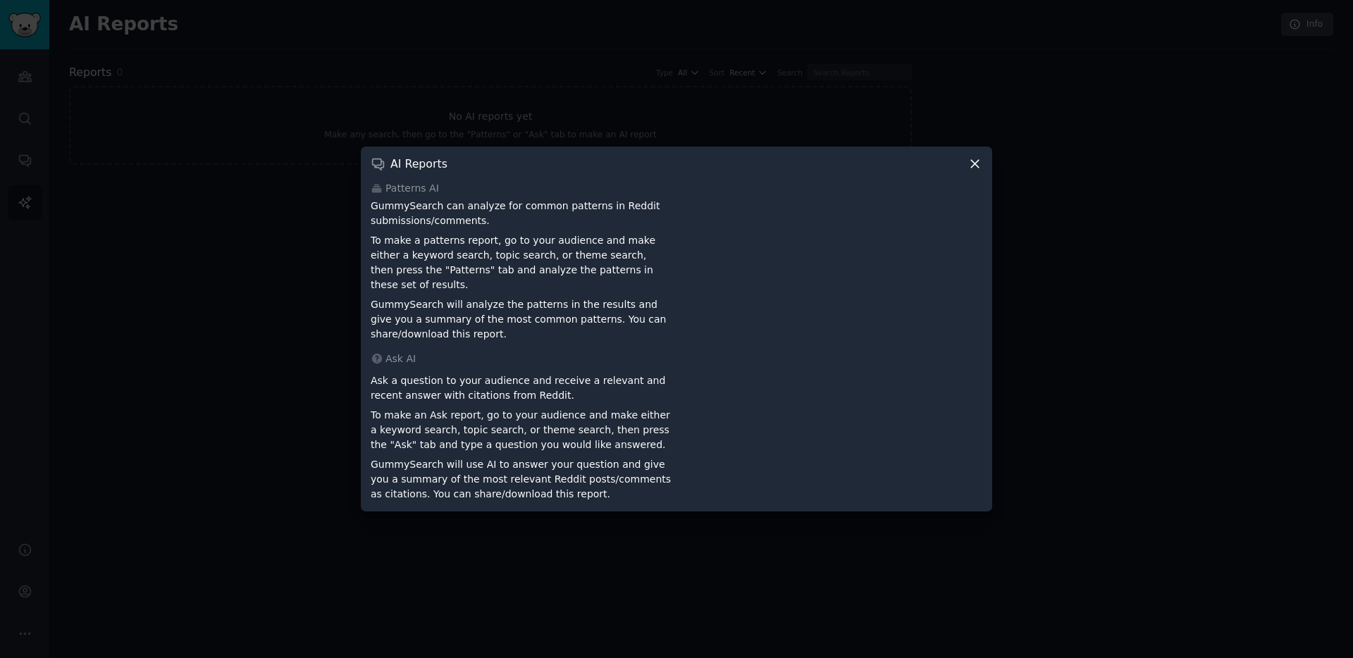
click at [976, 170] on icon at bounding box center [974, 163] width 15 height 15
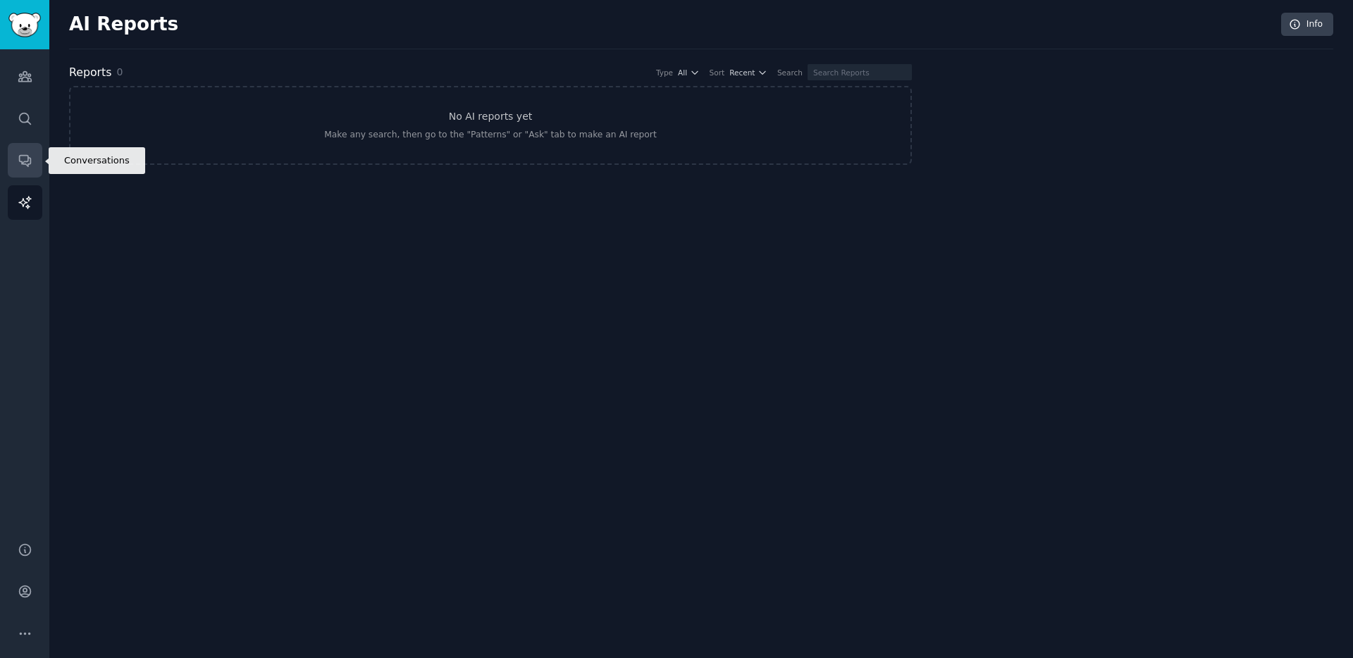
click at [13, 154] on link "Conversations" at bounding box center [25, 160] width 35 height 35
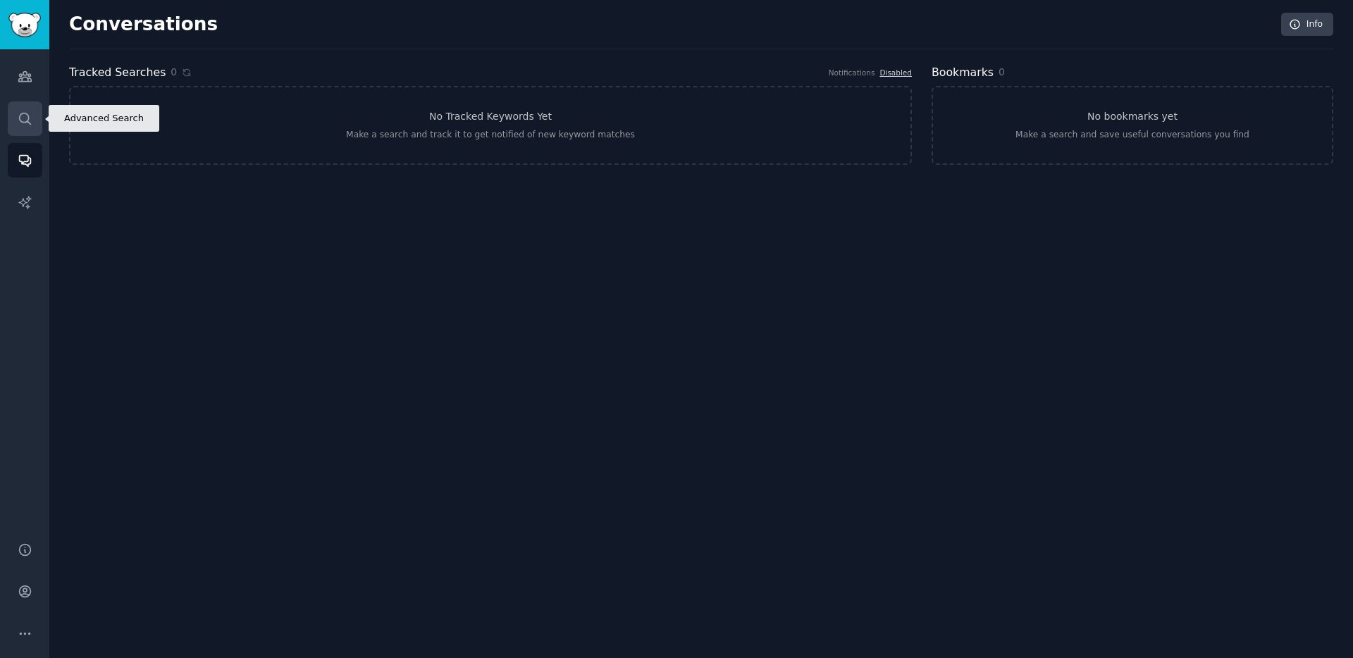
click at [21, 118] on icon "Sidebar" at bounding box center [25, 118] width 15 height 15
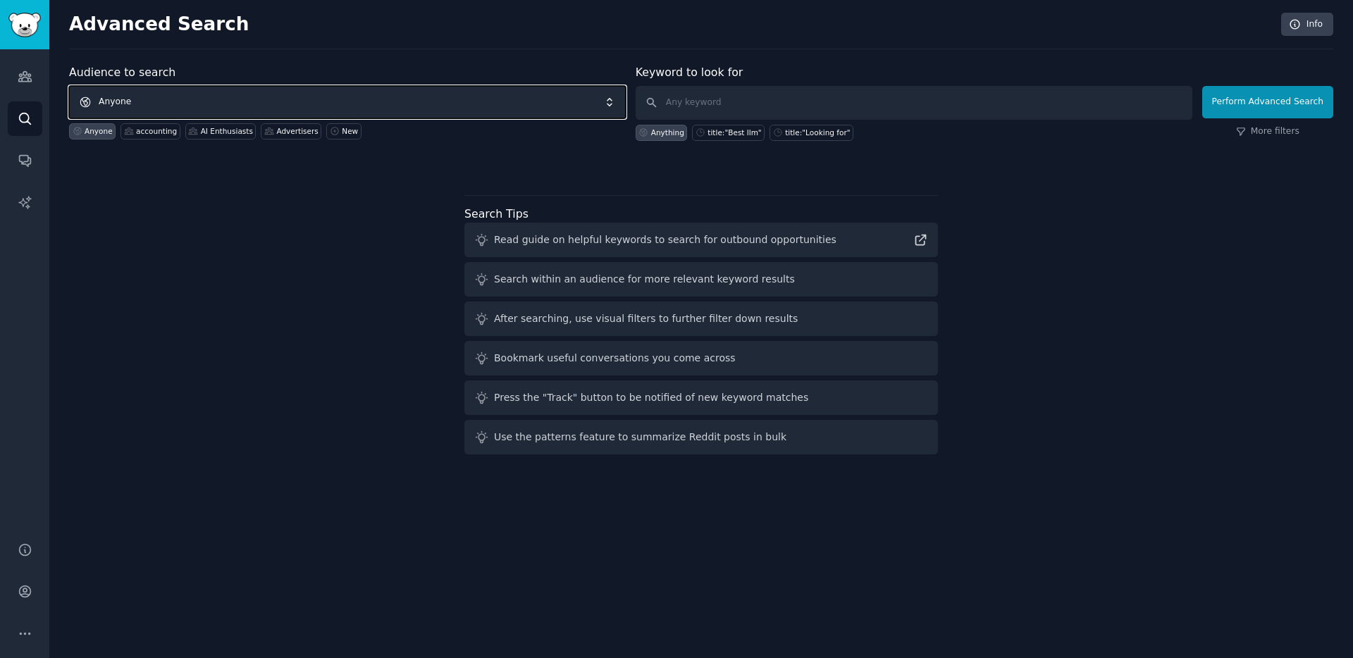
click at [207, 105] on span "Anyone" at bounding box center [347, 102] width 557 height 32
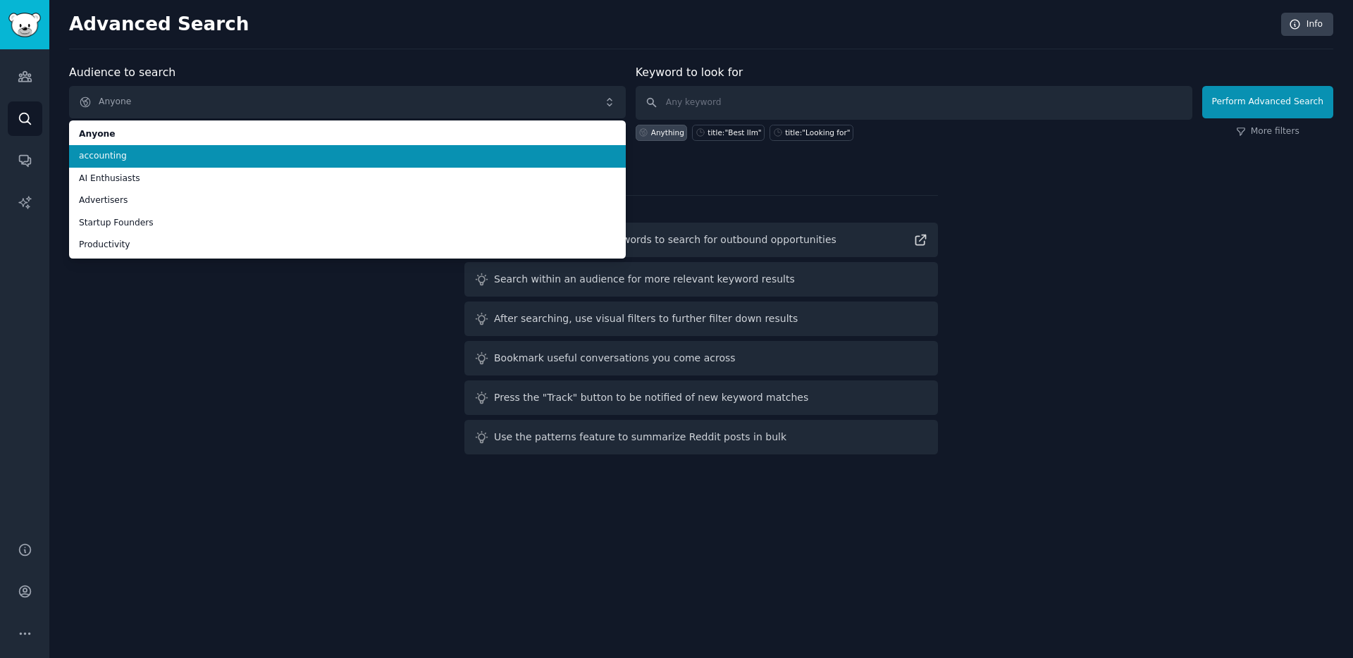
click at [142, 159] on span "accounting" at bounding box center [347, 156] width 537 height 13
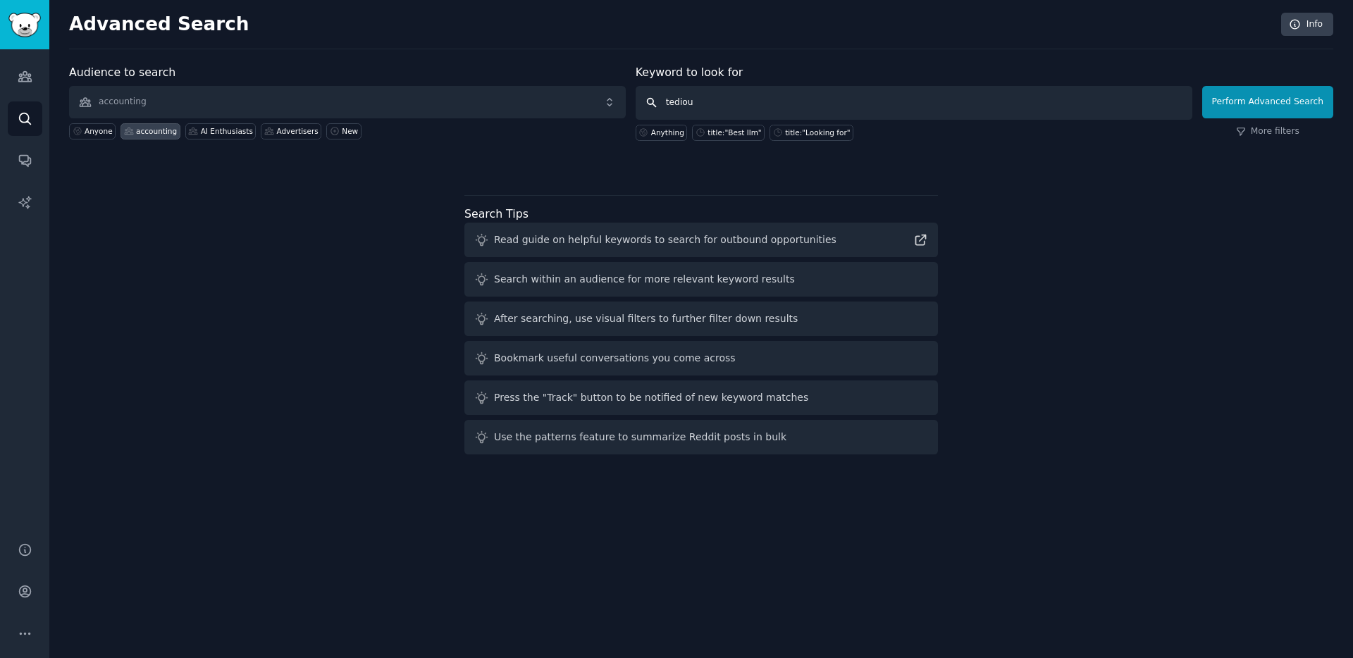
type input "tedious"
click button "Perform Advanced Search" at bounding box center [1267, 102] width 131 height 32
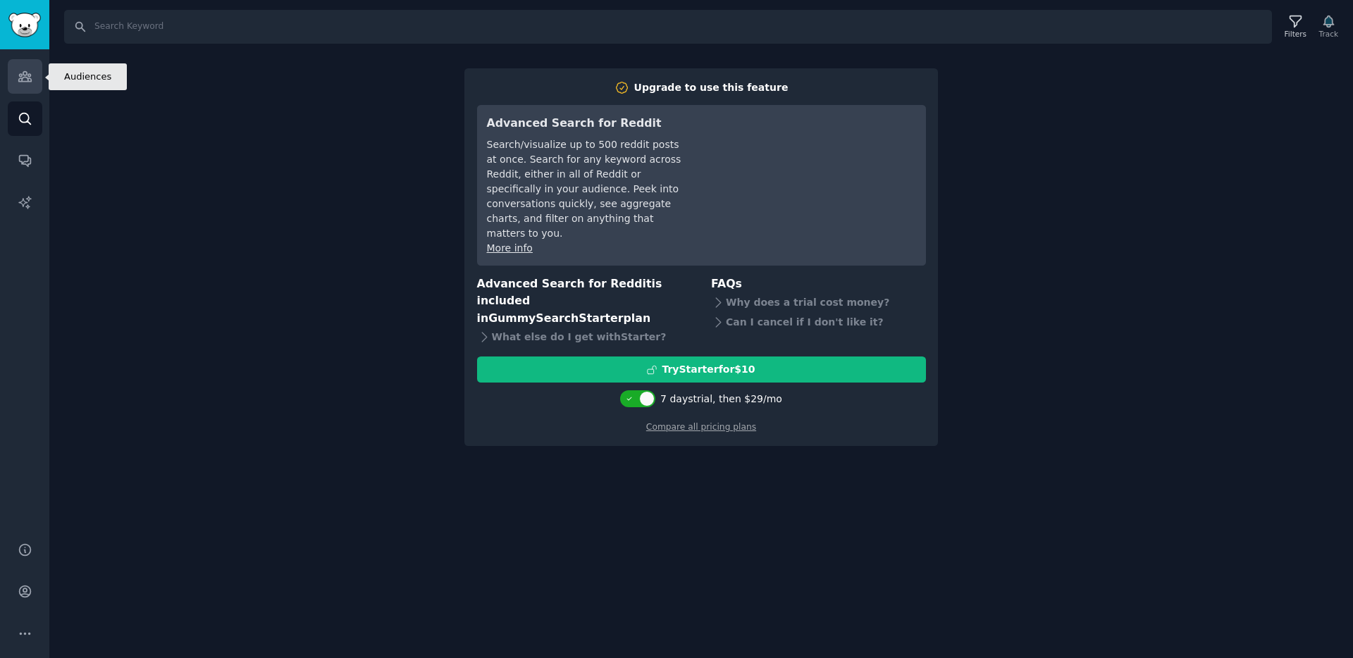
click at [13, 80] on link "Audiences" at bounding box center [25, 76] width 35 height 35
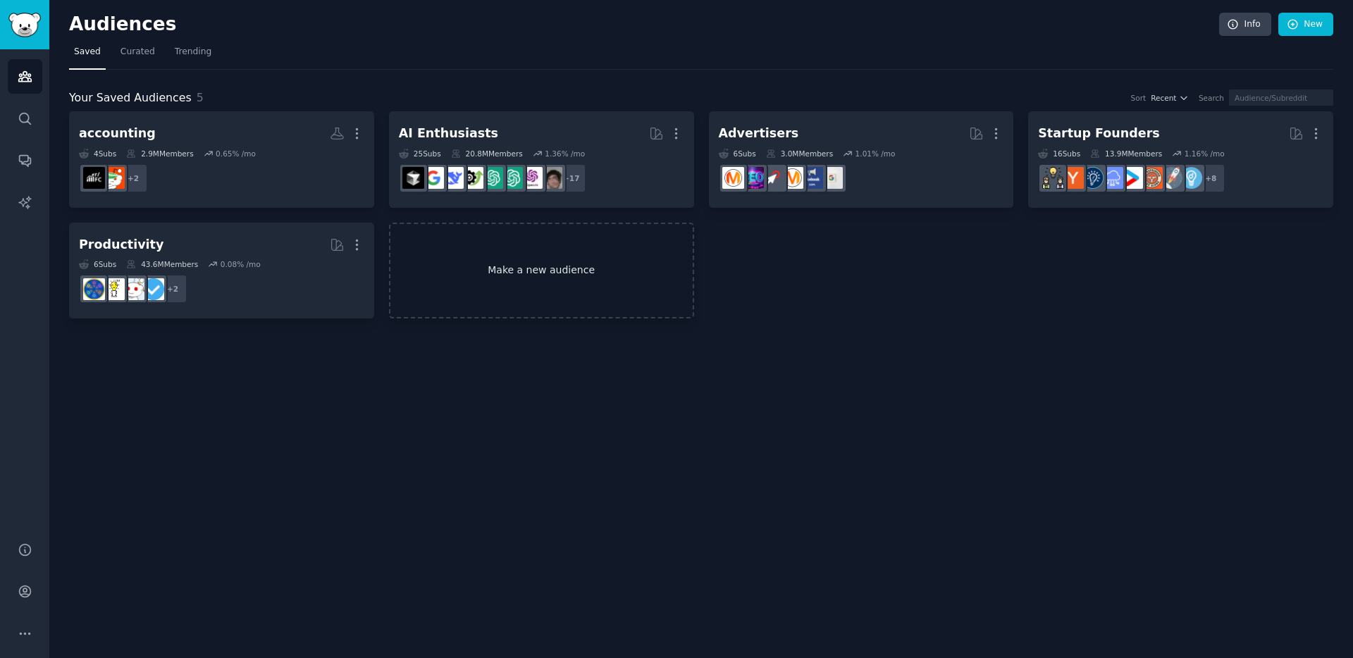
click at [552, 291] on link "Make a new audience" at bounding box center [541, 271] width 305 height 97
